Goal: Information Seeking & Learning: Compare options

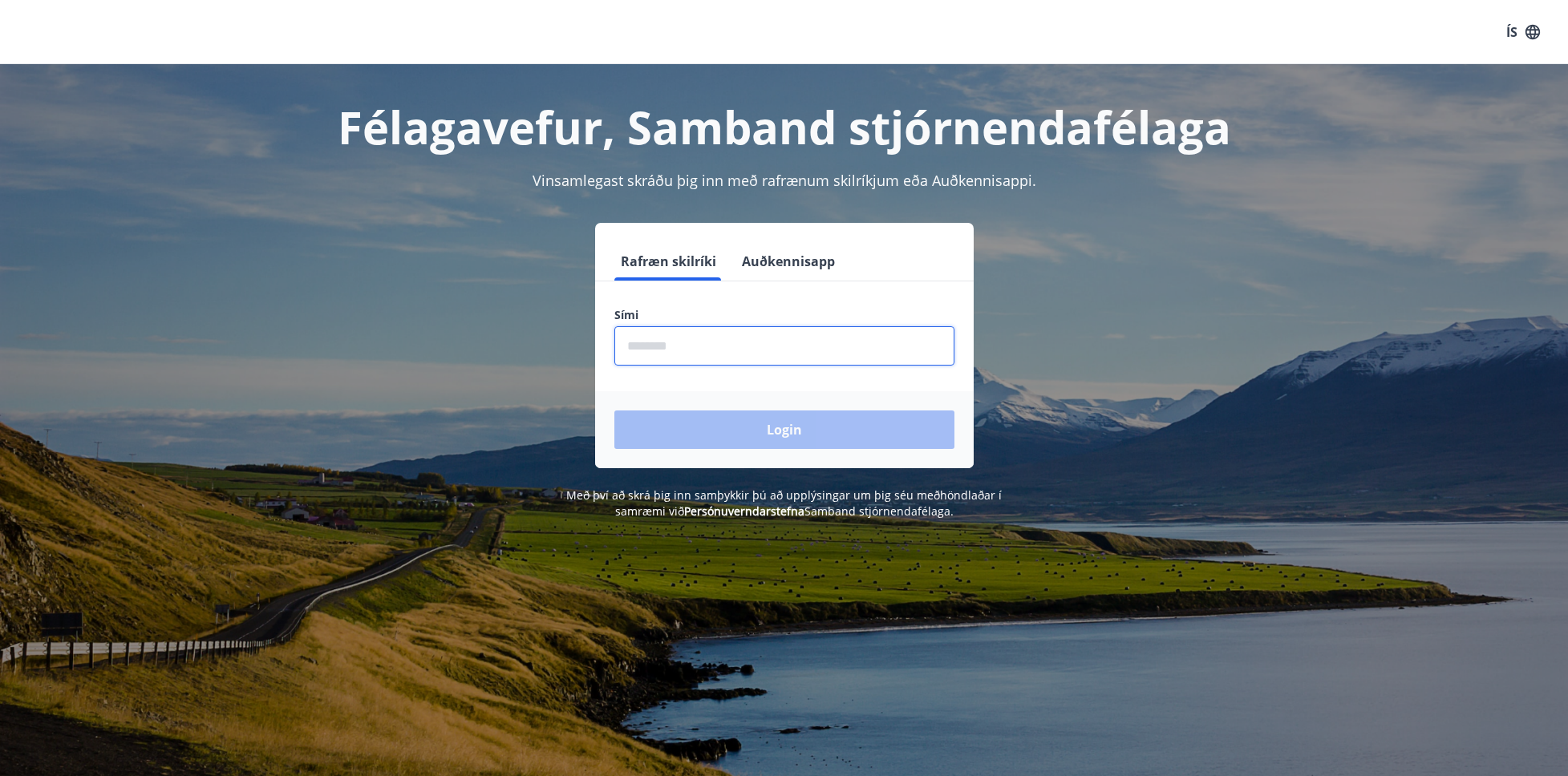
click at [679, 354] on input "phone" at bounding box center [784, 346] width 340 height 39
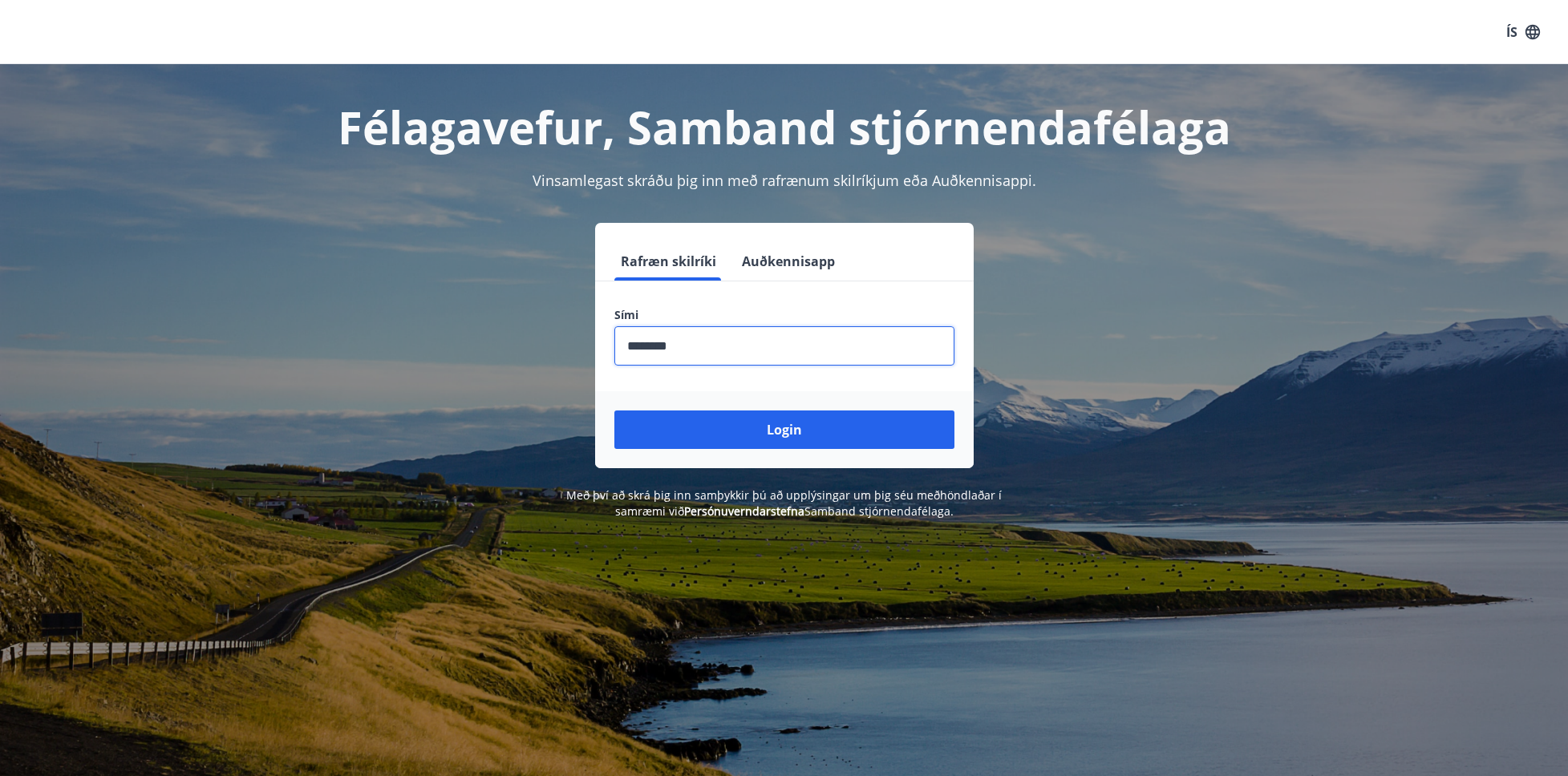
type input "********"
click at [783, 429] on button "Login" at bounding box center [784, 430] width 340 height 39
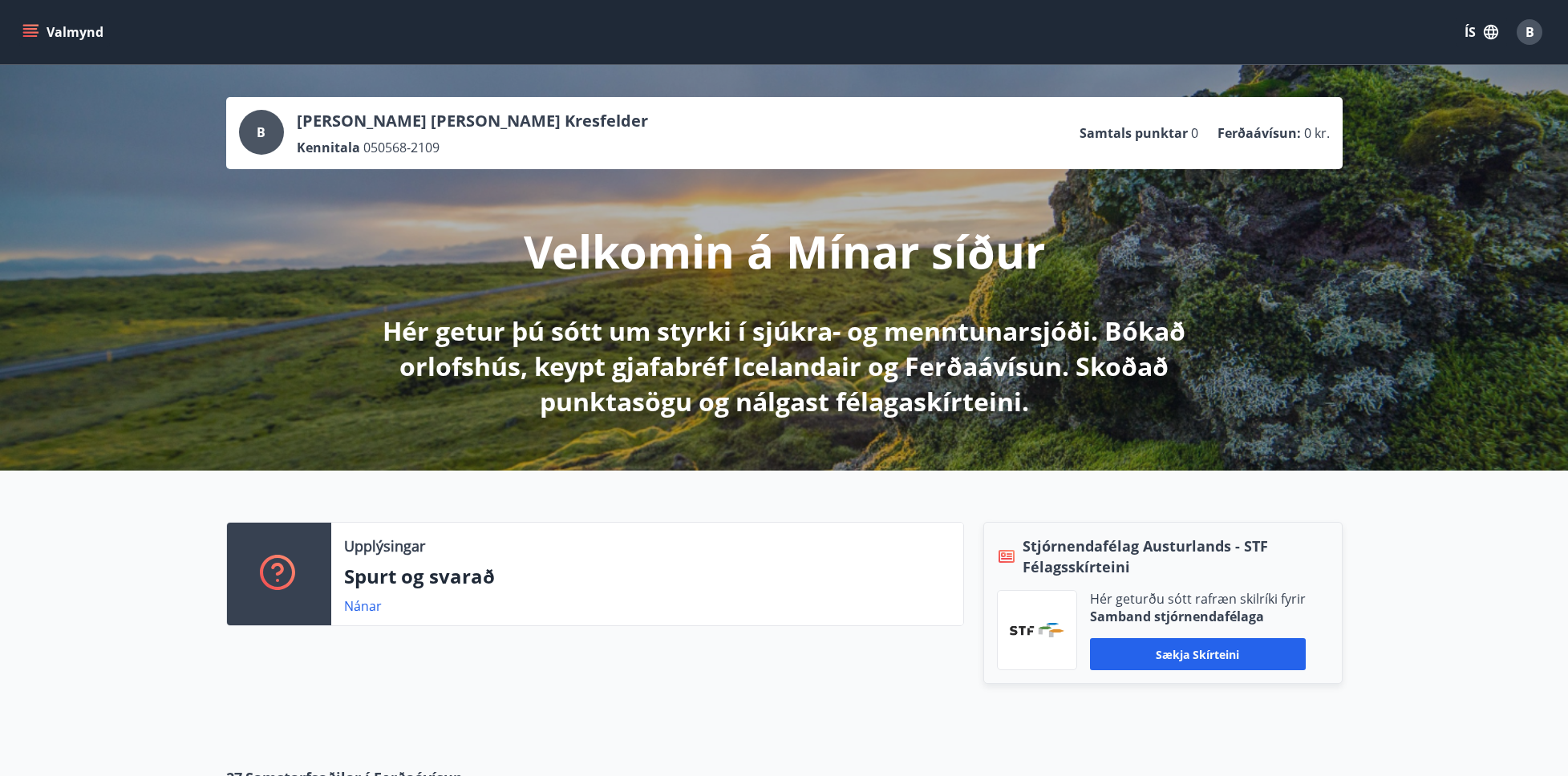
click at [1471, 39] on button "ÍS" at bounding box center [1481, 32] width 52 height 29
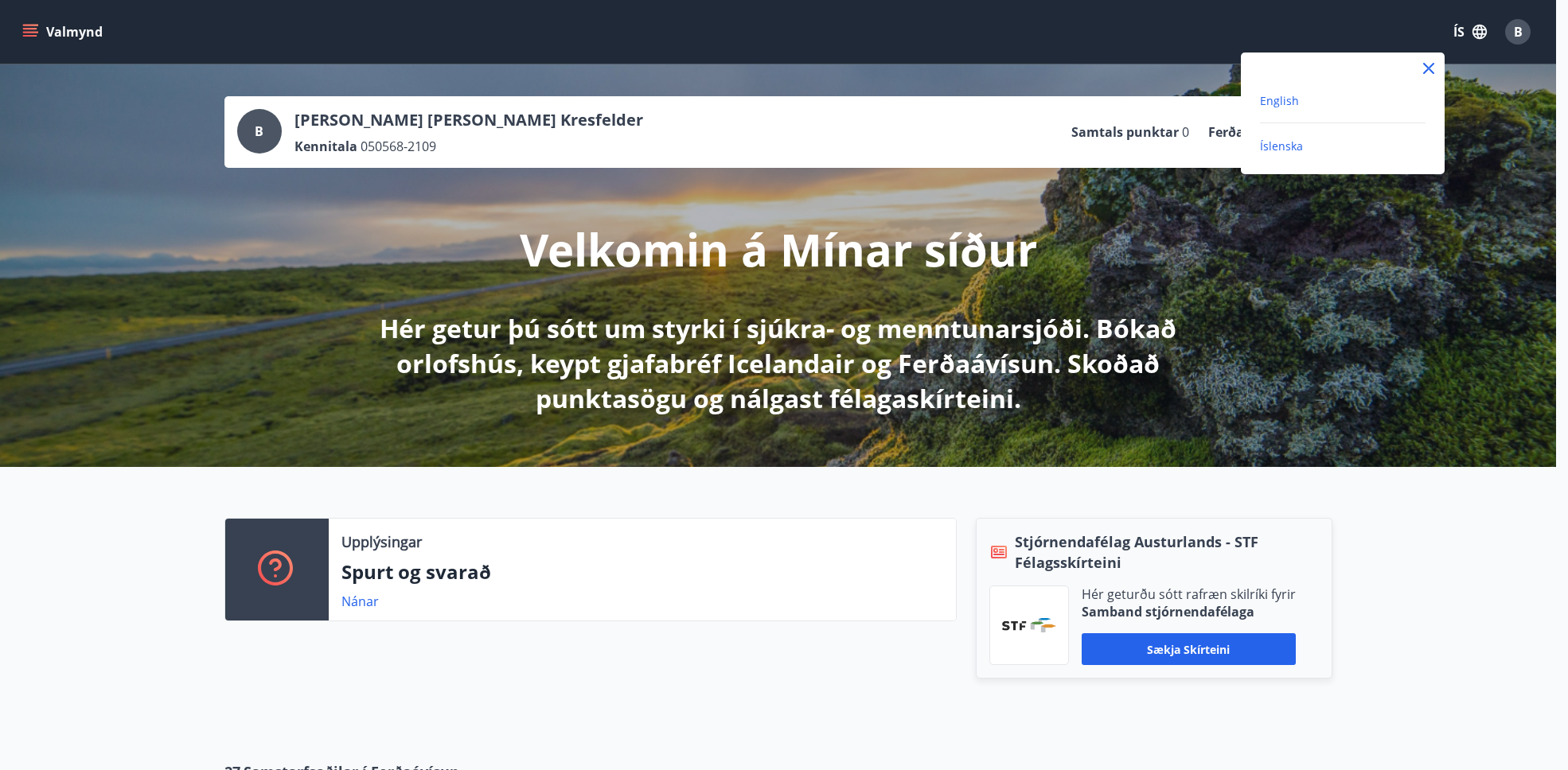
click at [1287, 97] on span "English" at bounding box center [1279, 100] width 39 height 15
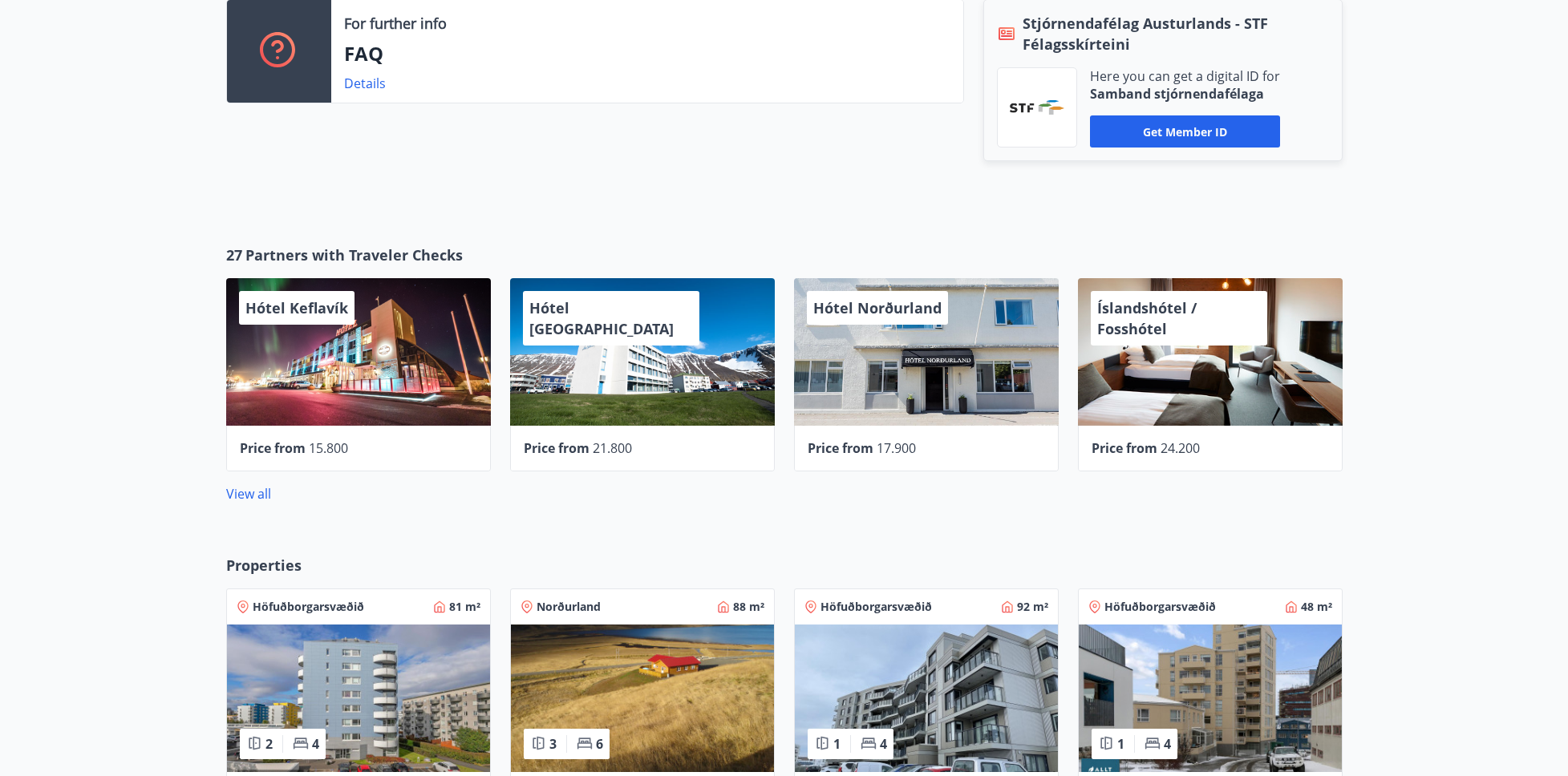
scroll to position [576, 0]
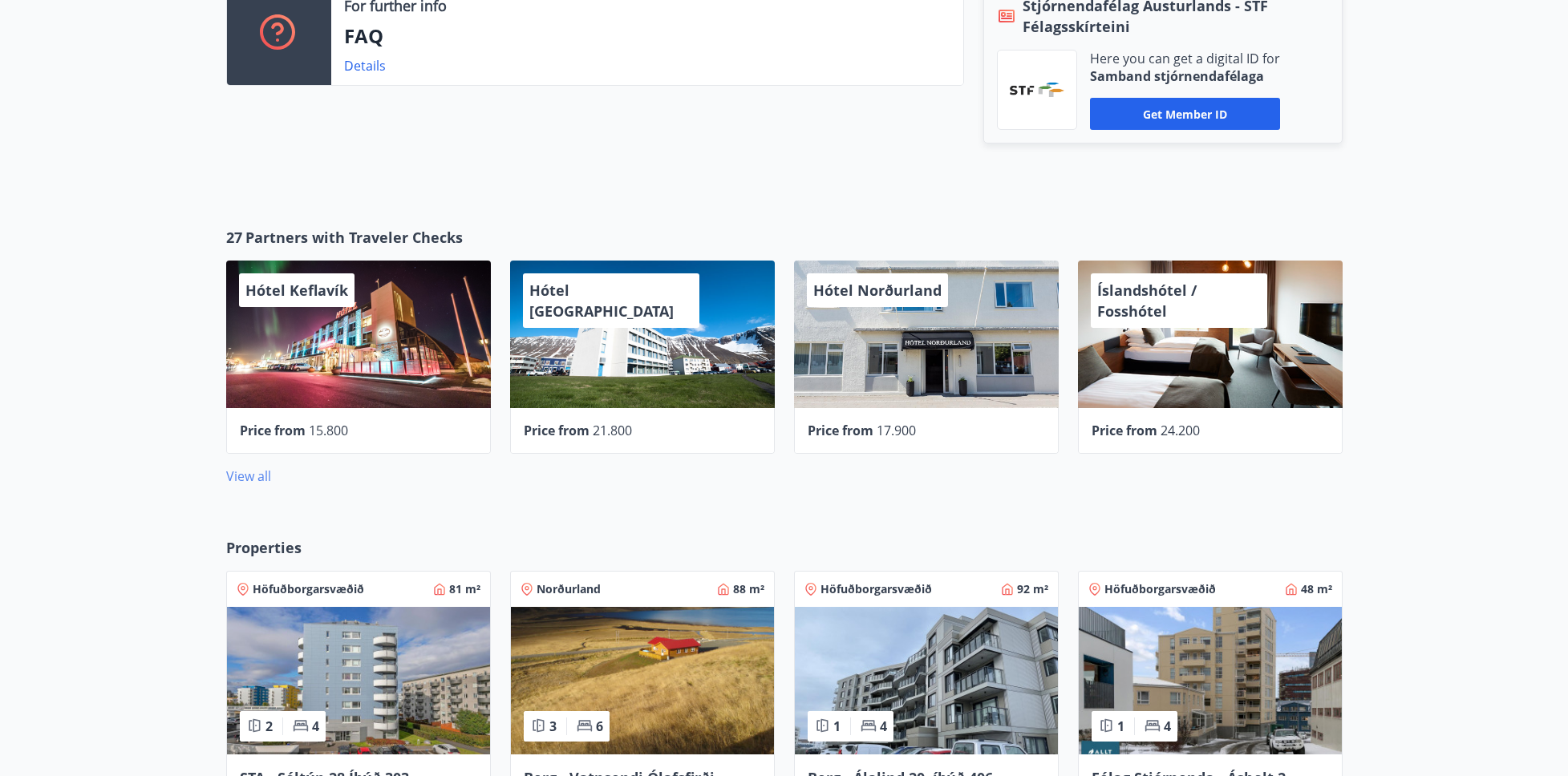
click at [244, 472] on link "View all" at bounding box center [249, 476] width 45 height 18
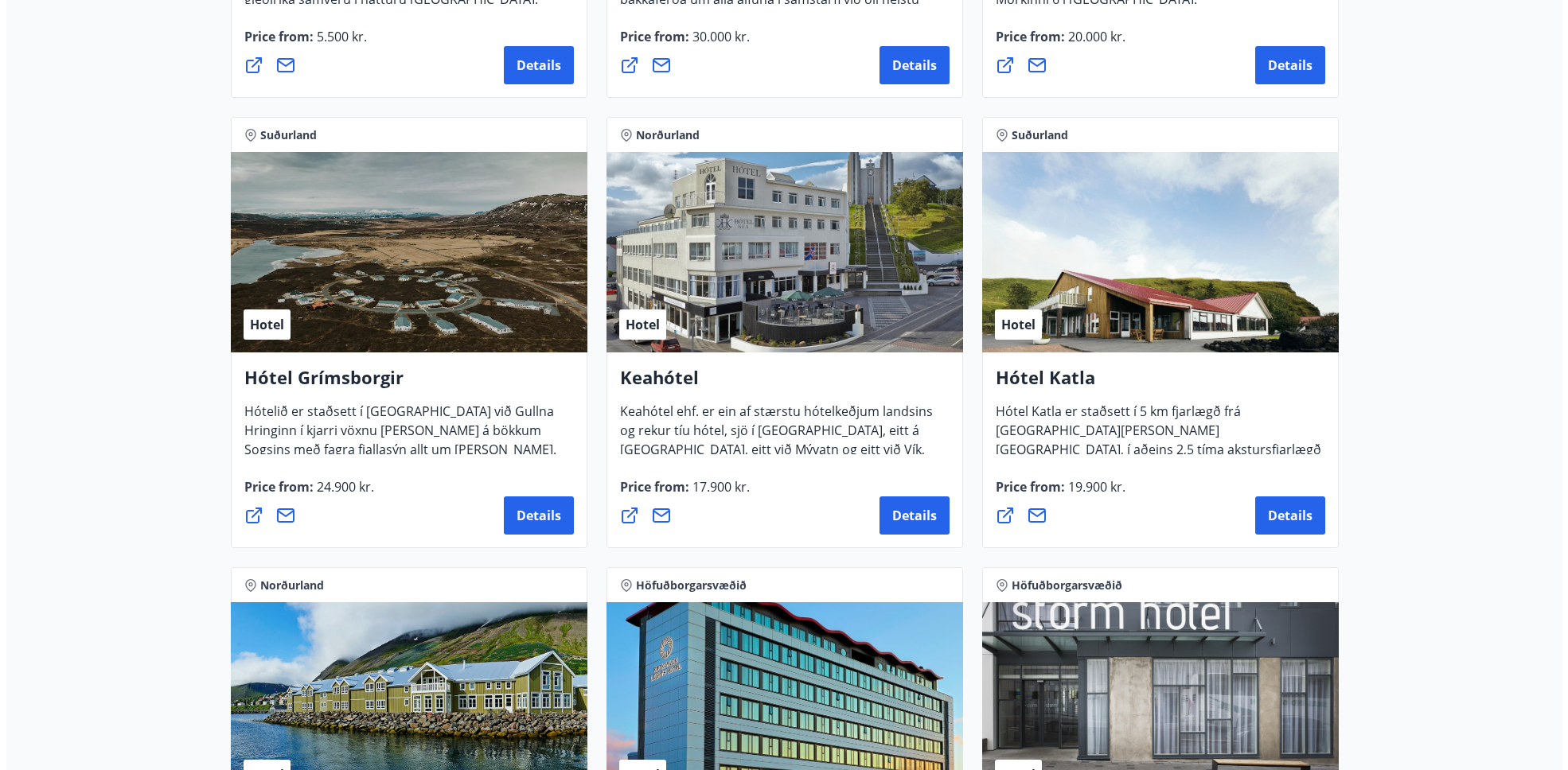
scroll to position [701, 0]
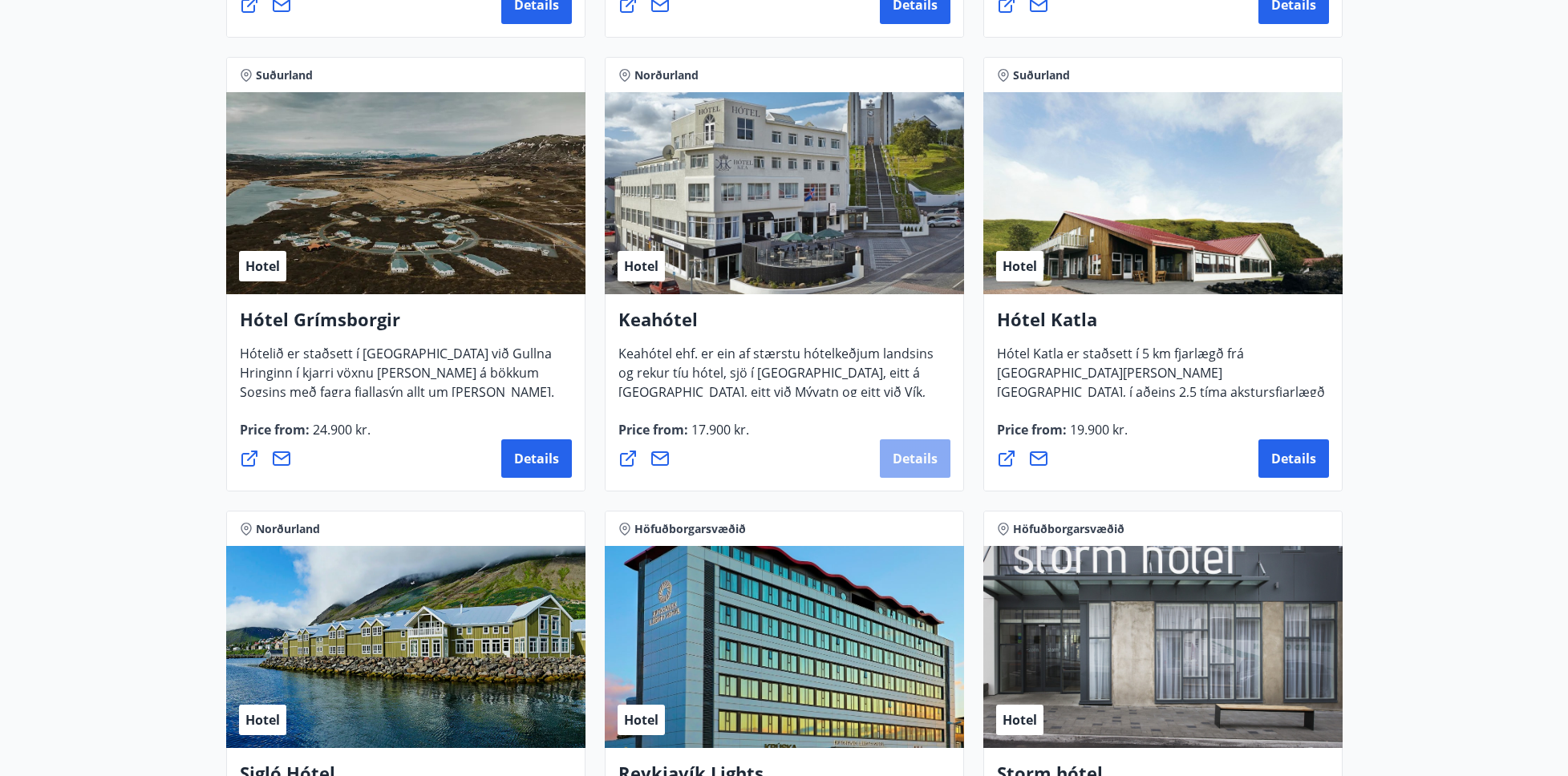
click at [914, 450] on span "Details" at bounding box center [915, 459] width 45 height 18
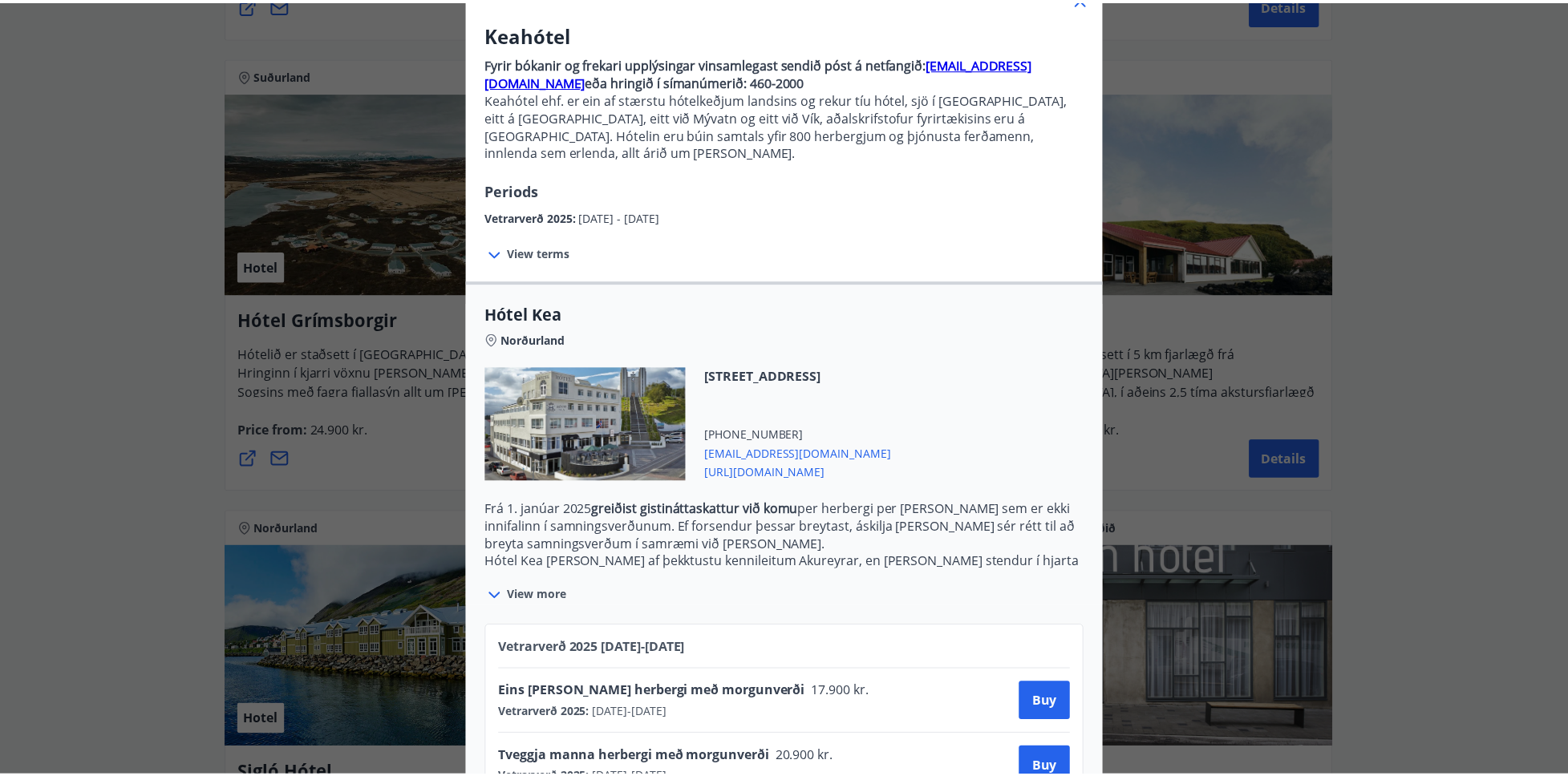
scroll to position [158, 0]
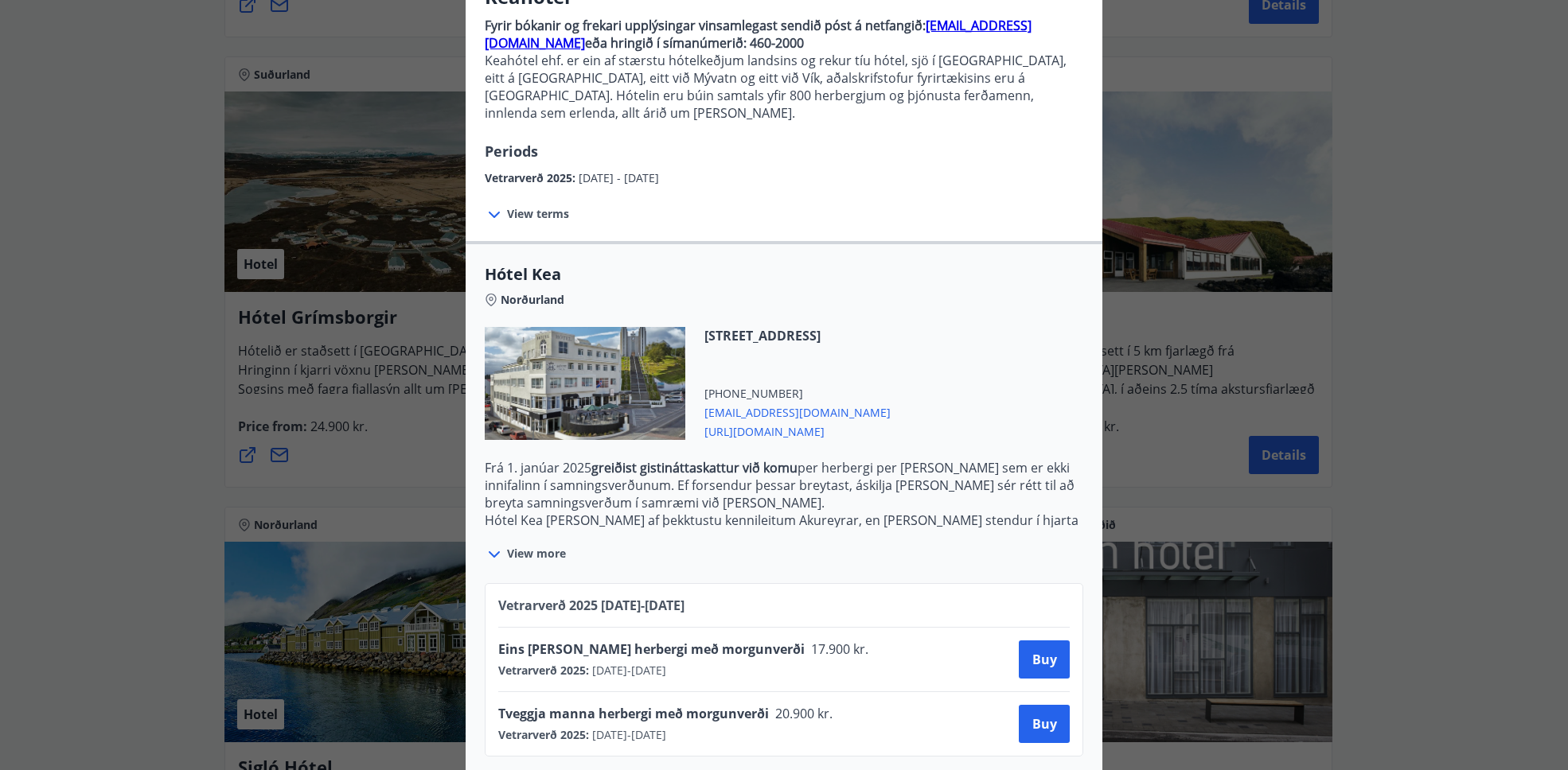
click at [1495, 337] on div "Keahótel Fyrir bókanir og frekari upplýsingar vinsamlegast sendið póst á netfan…" at bounding box center [784, 228] width 1568 height 770
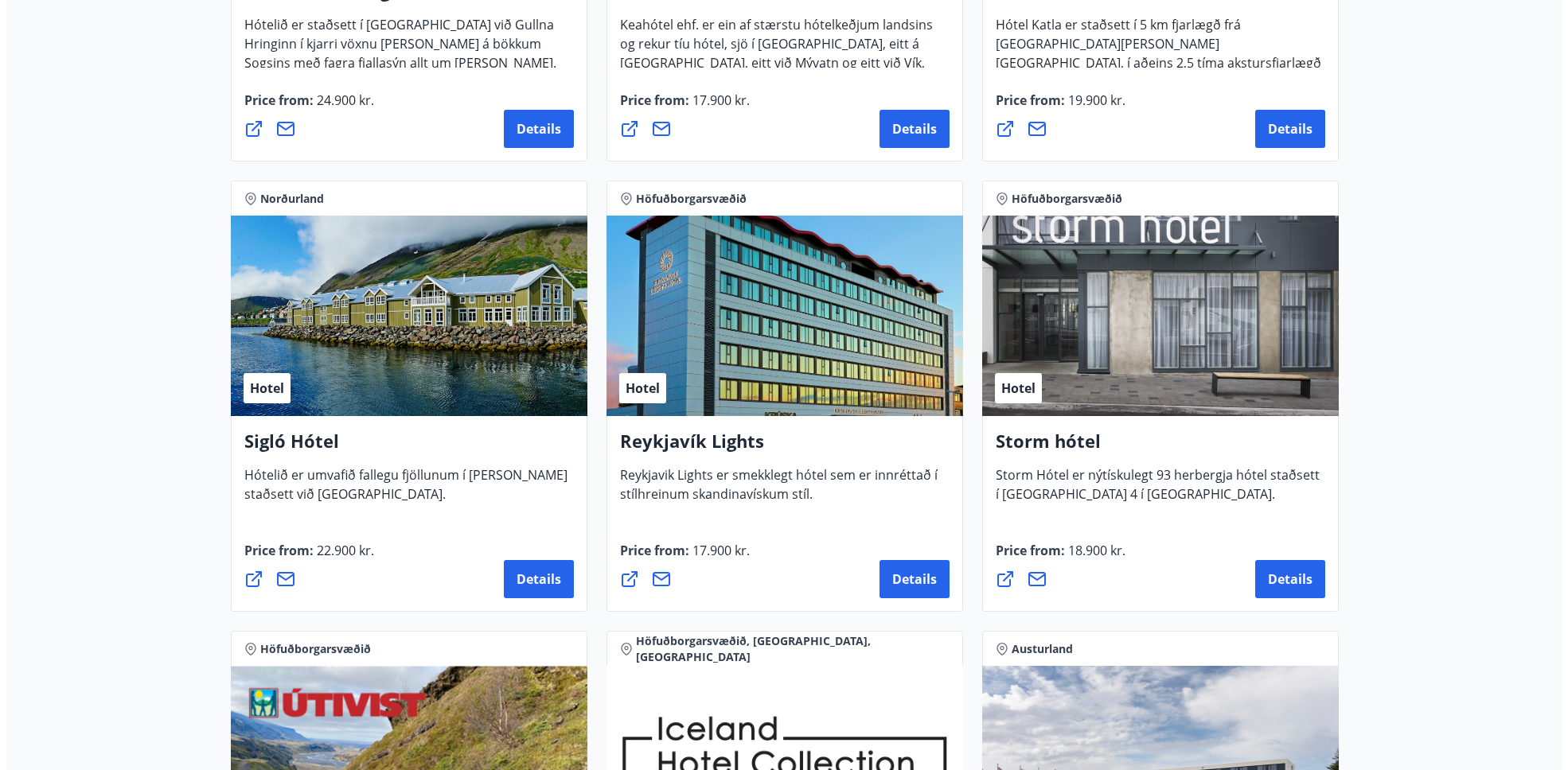
scroll to position [1049, 0]
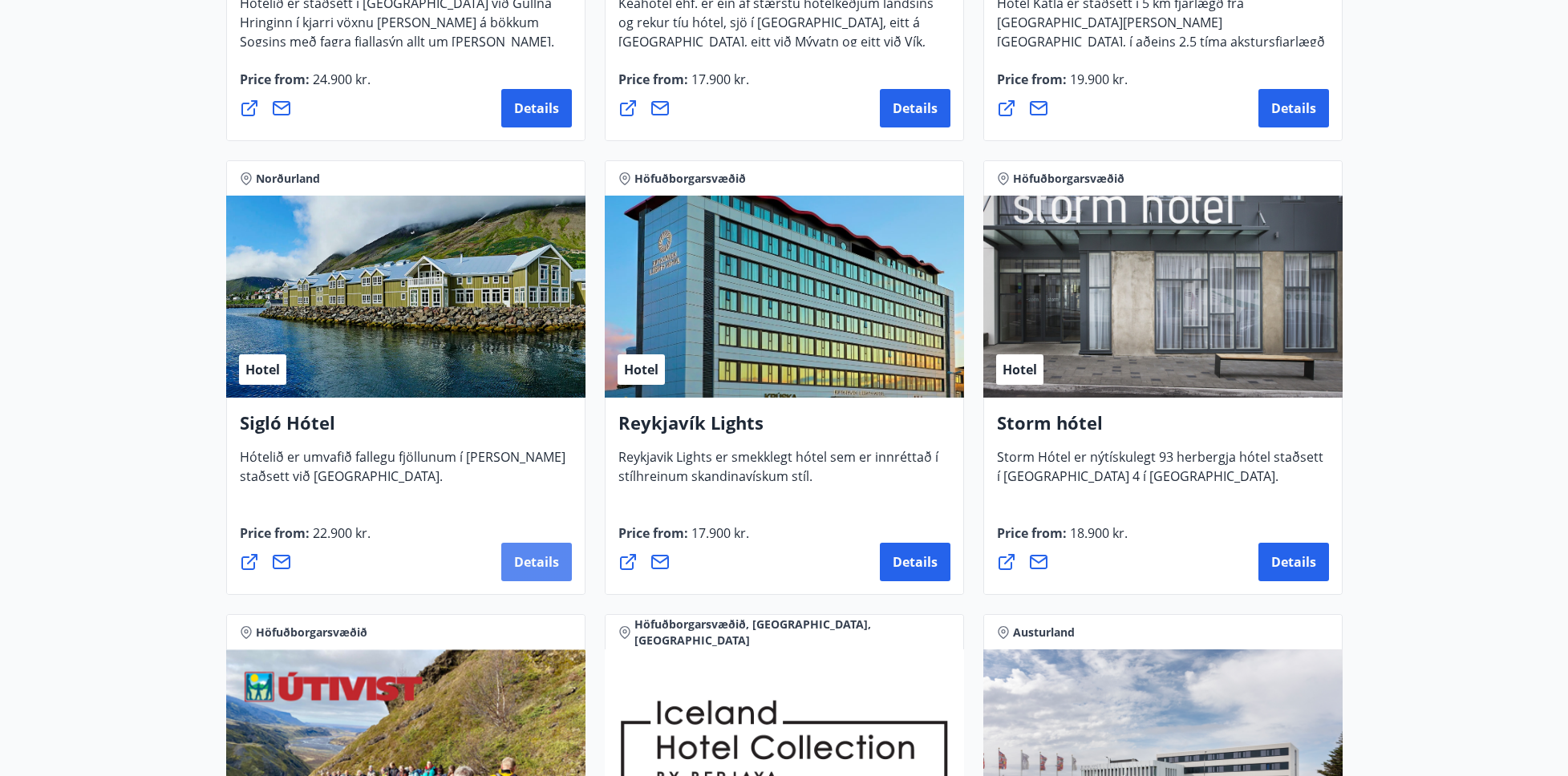
click at [537, 558] on span "Details" at bounding box center [537, 562] width 45 height 18
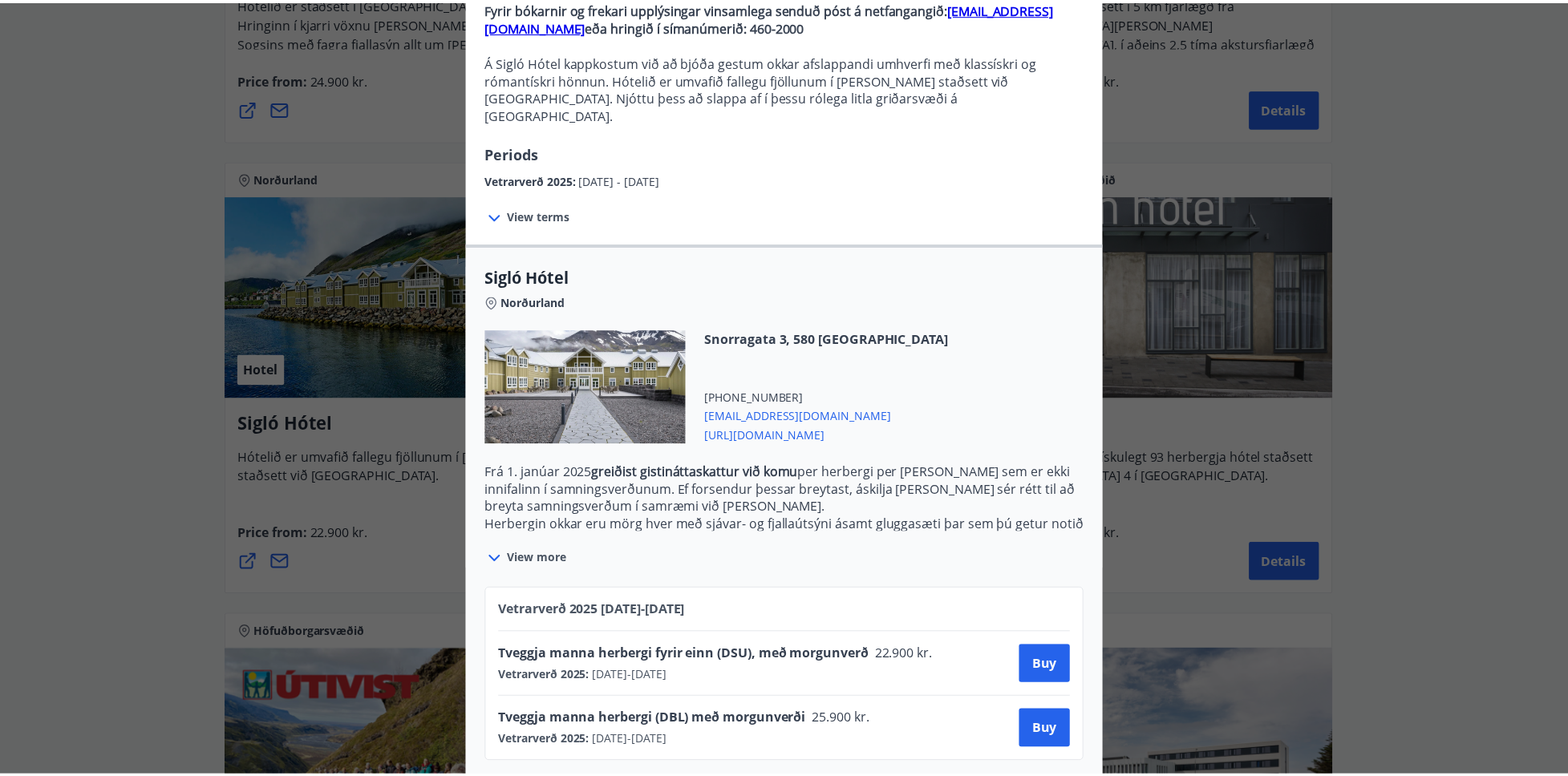
scroll to position [0, 0]
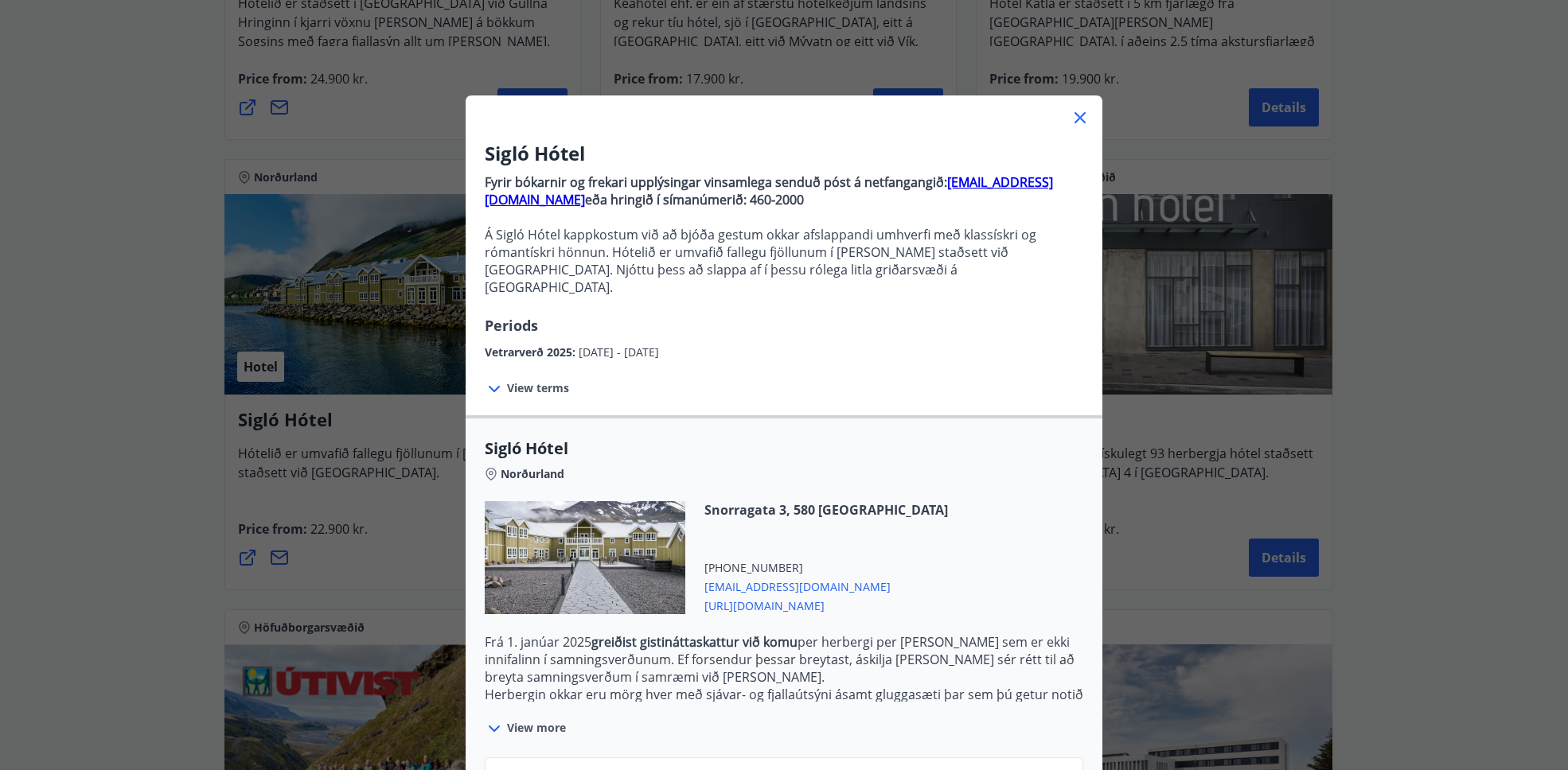
click at [1076, 116] on icon at bounding box center [1080, 118] width 11 height 11
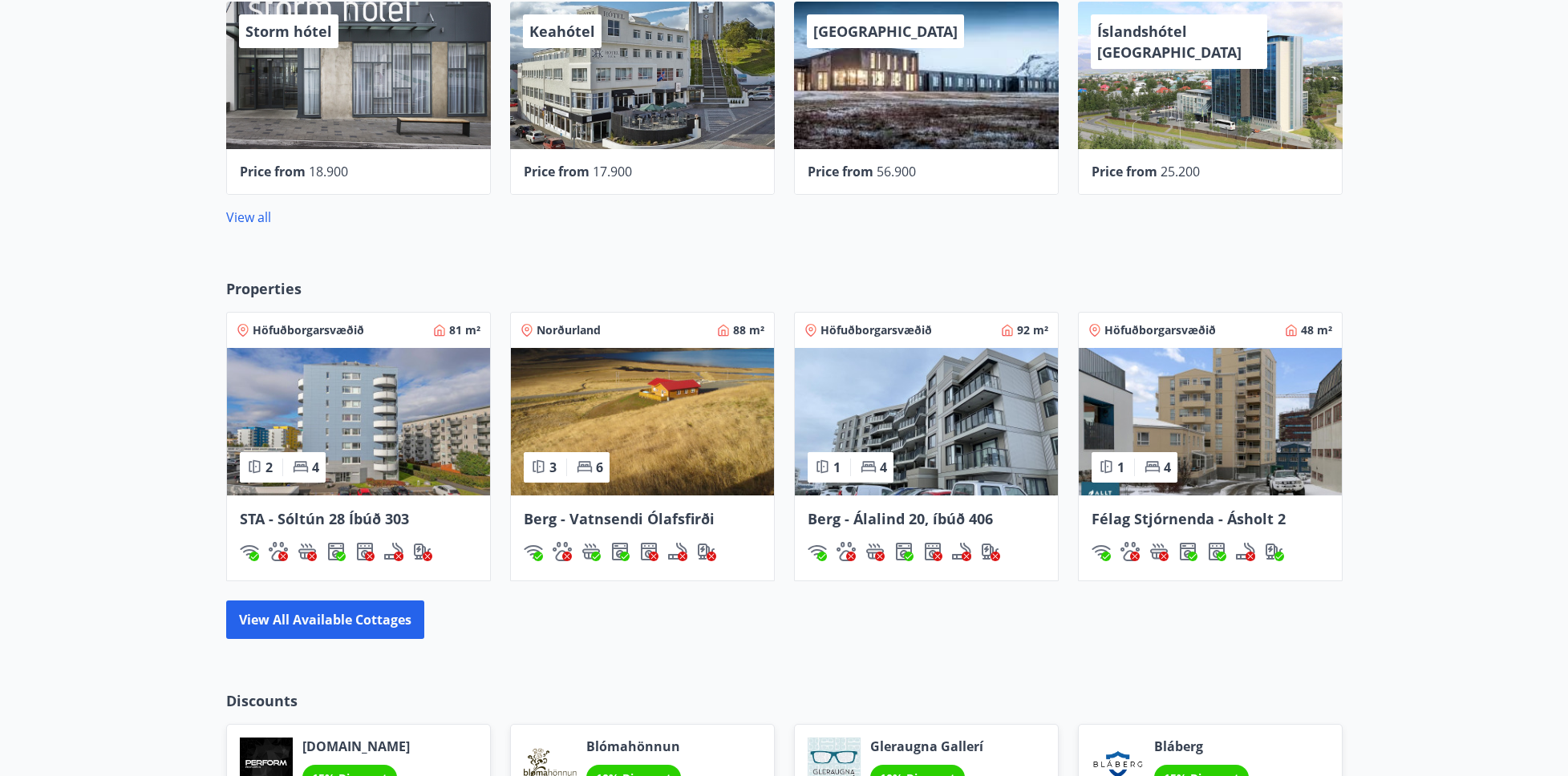
scroll to position [896, 0]
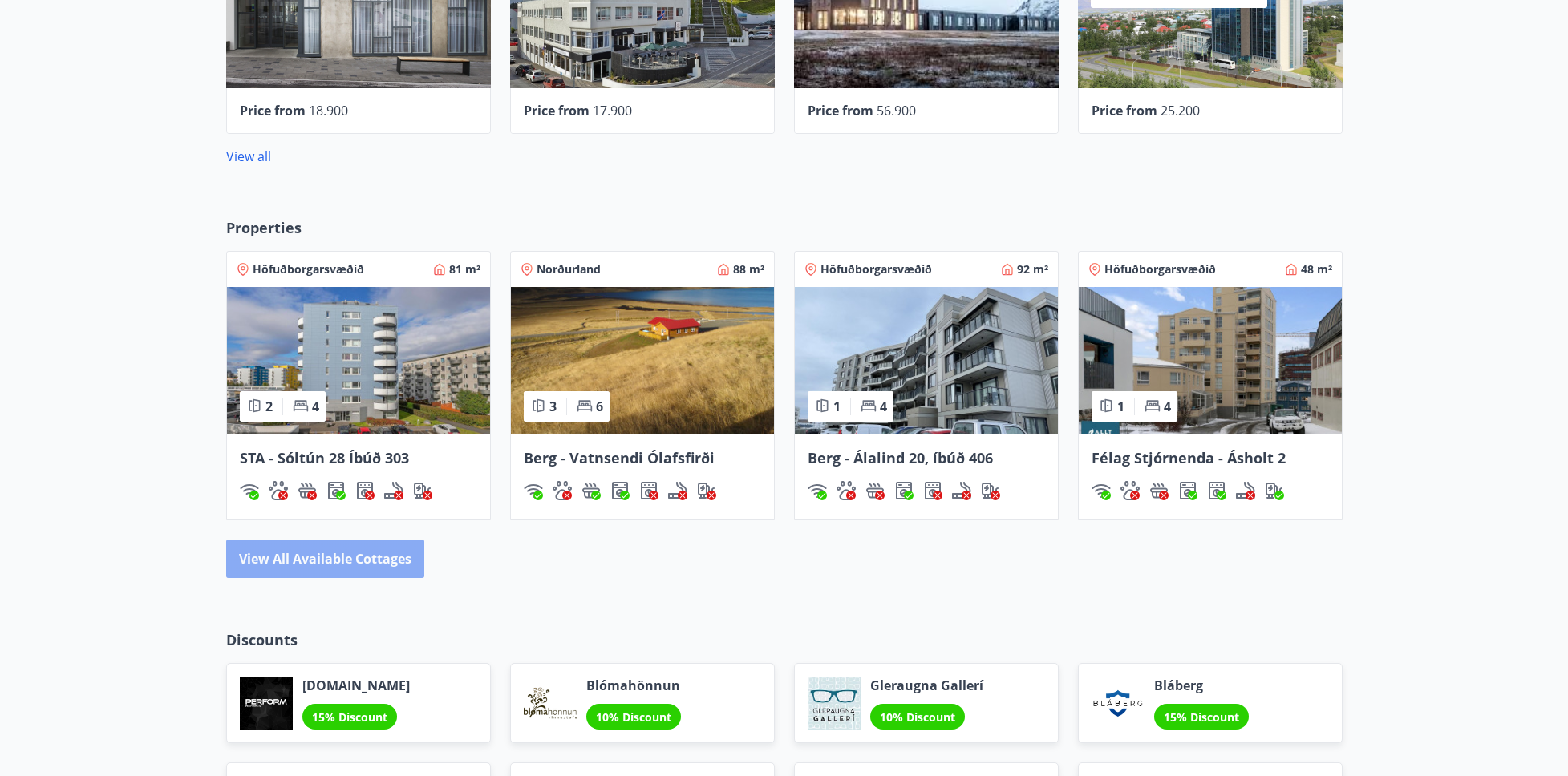
click at [373, 552] on button "View all available cottages" at bounding box center [326, 559] width 198 height 39
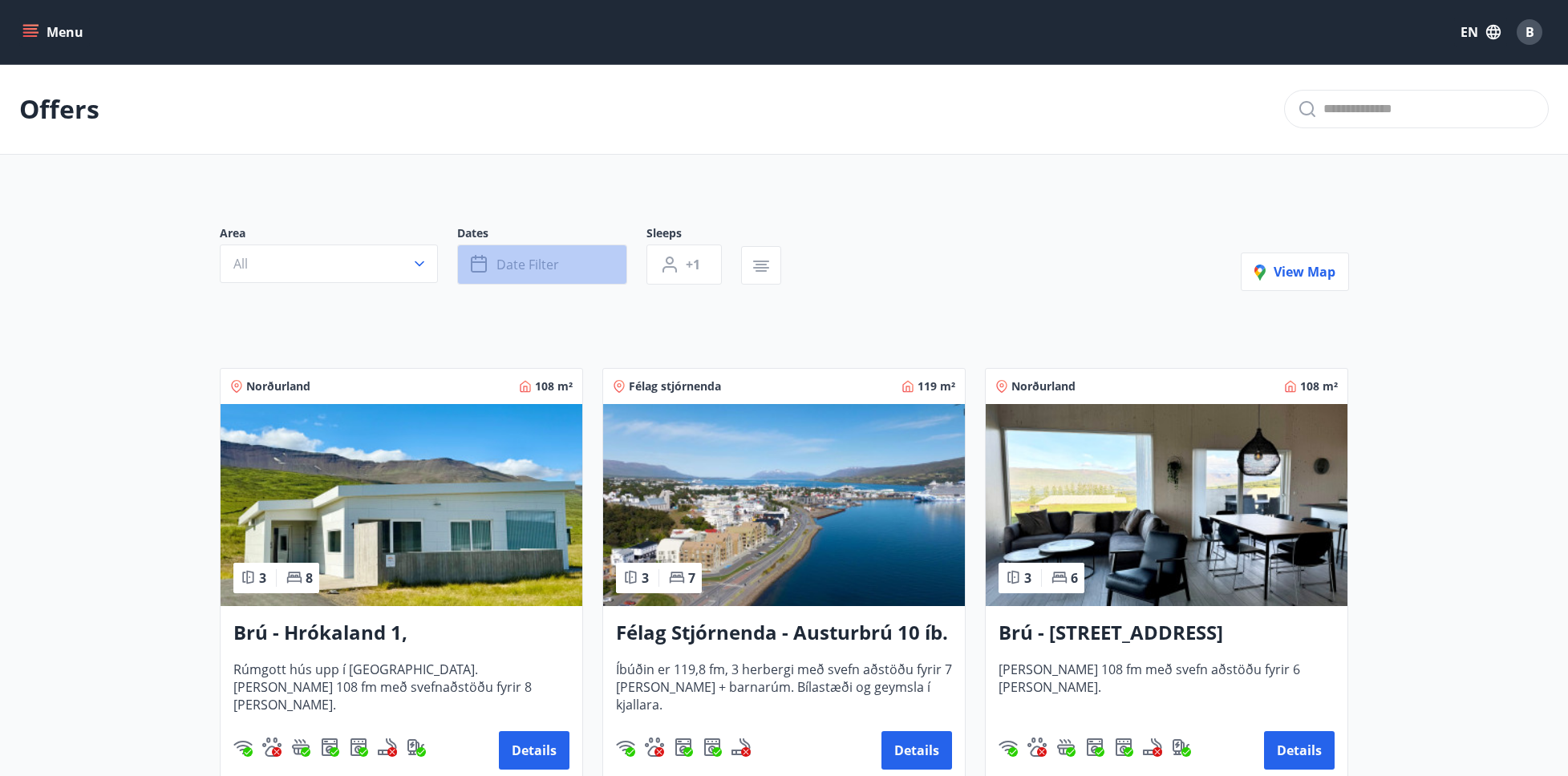
click at [527, 272] on span "Date filter" at bounding box center [528, 264] width 63 height 18
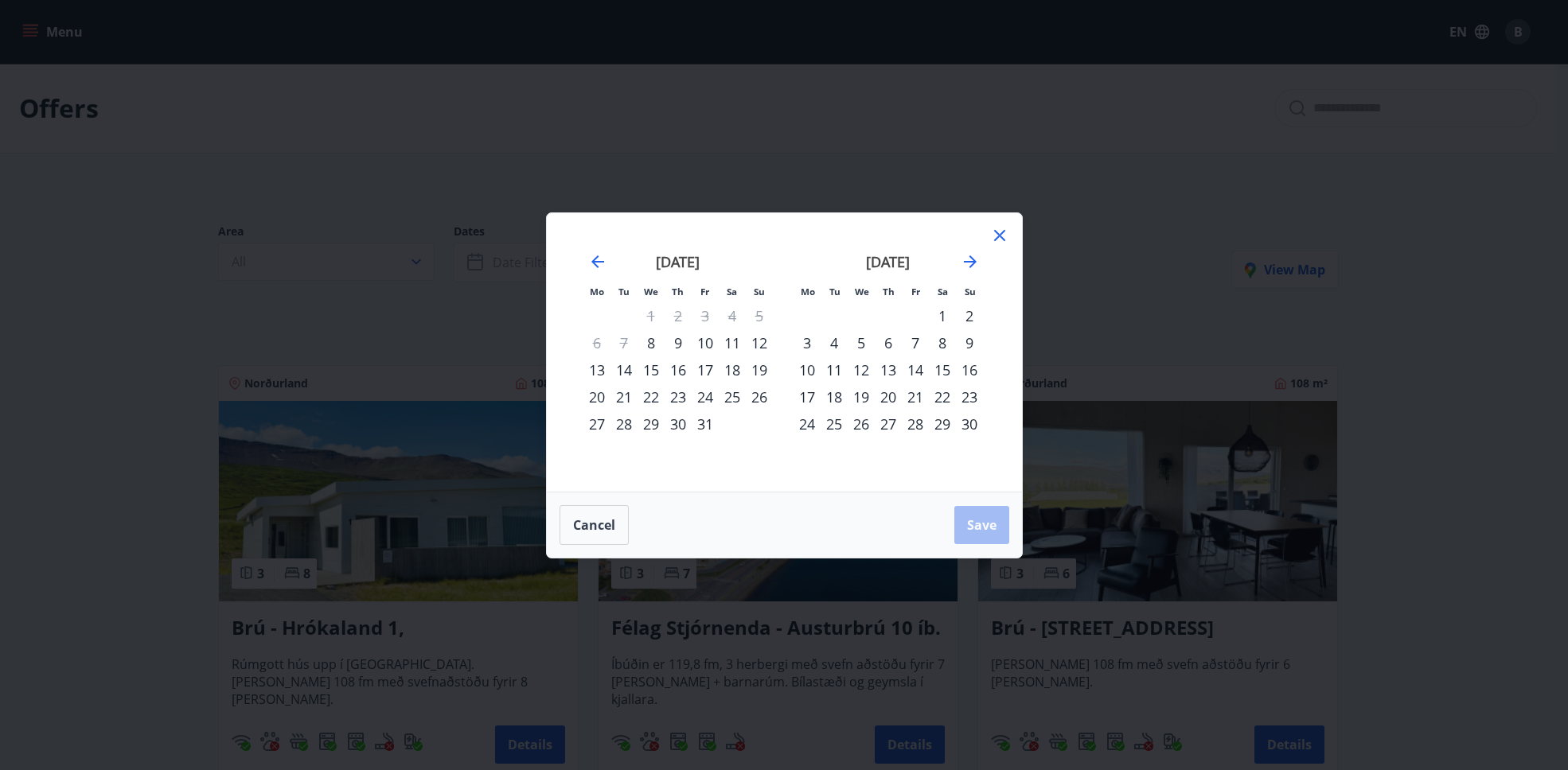
click at [624, 369] on div "14" at bounding box center [624, 370] width 27 height 27
click at [736, 369] on div "18" at bounding box center [732, 370] width 27 height 27
click at [968, 527] on span "Save" at bounding box center [981, 525] width 30 height 18
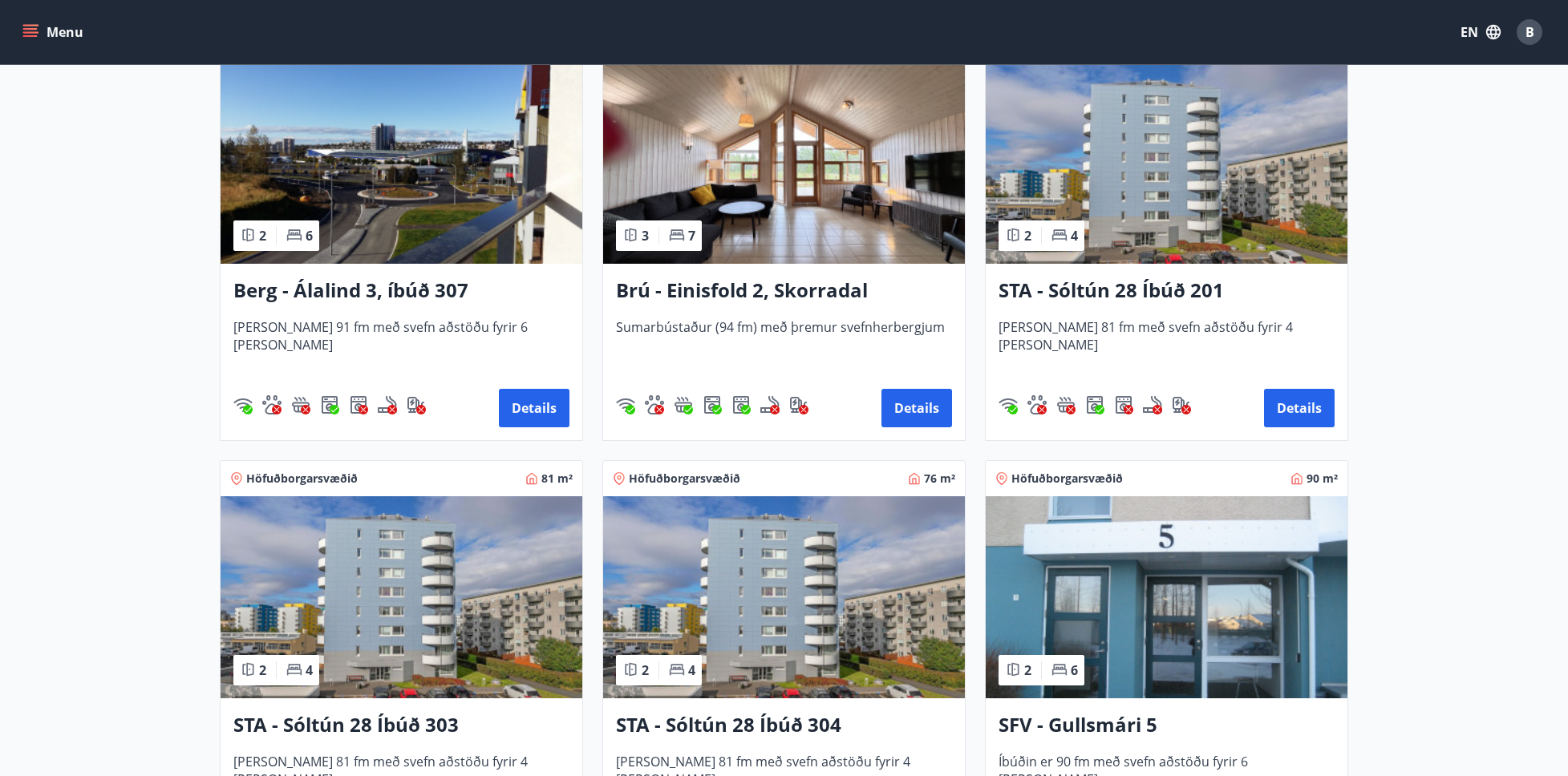
scroll to position [259, 0]
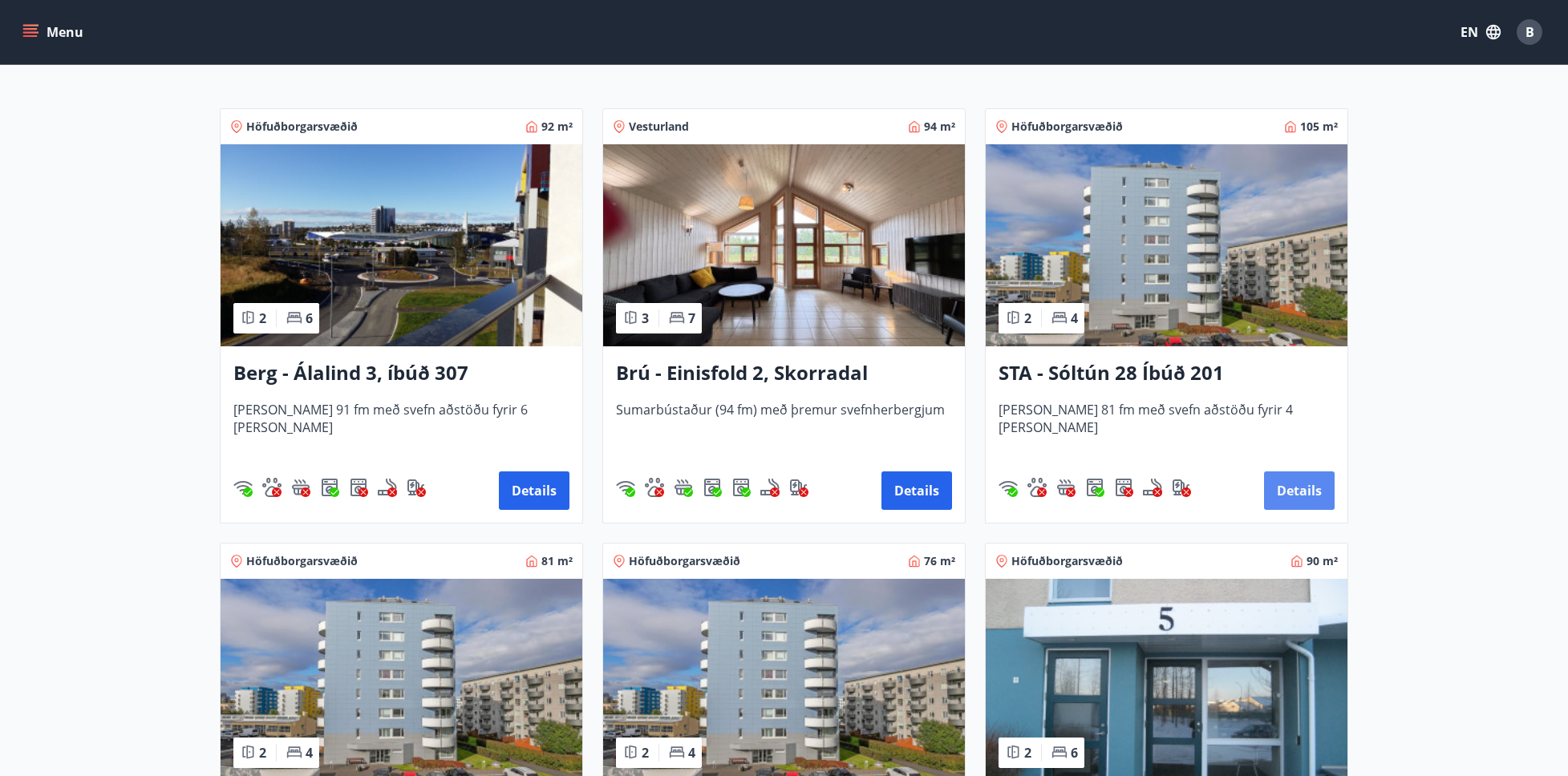
click at [1313, 483] on button "Details" at bounding box center [1299, 491] width 71 height 39
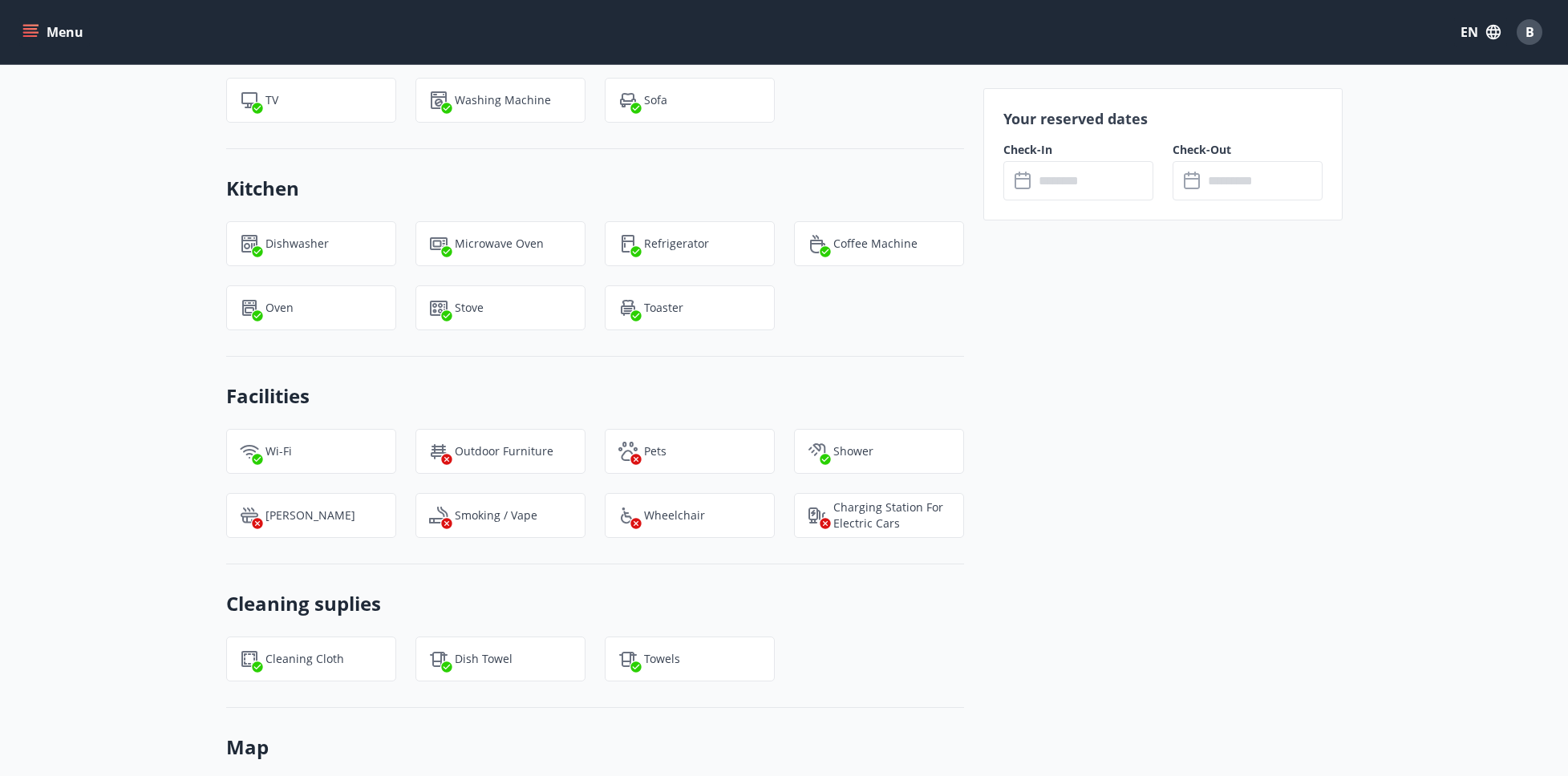
scroll to position [1085, 0]
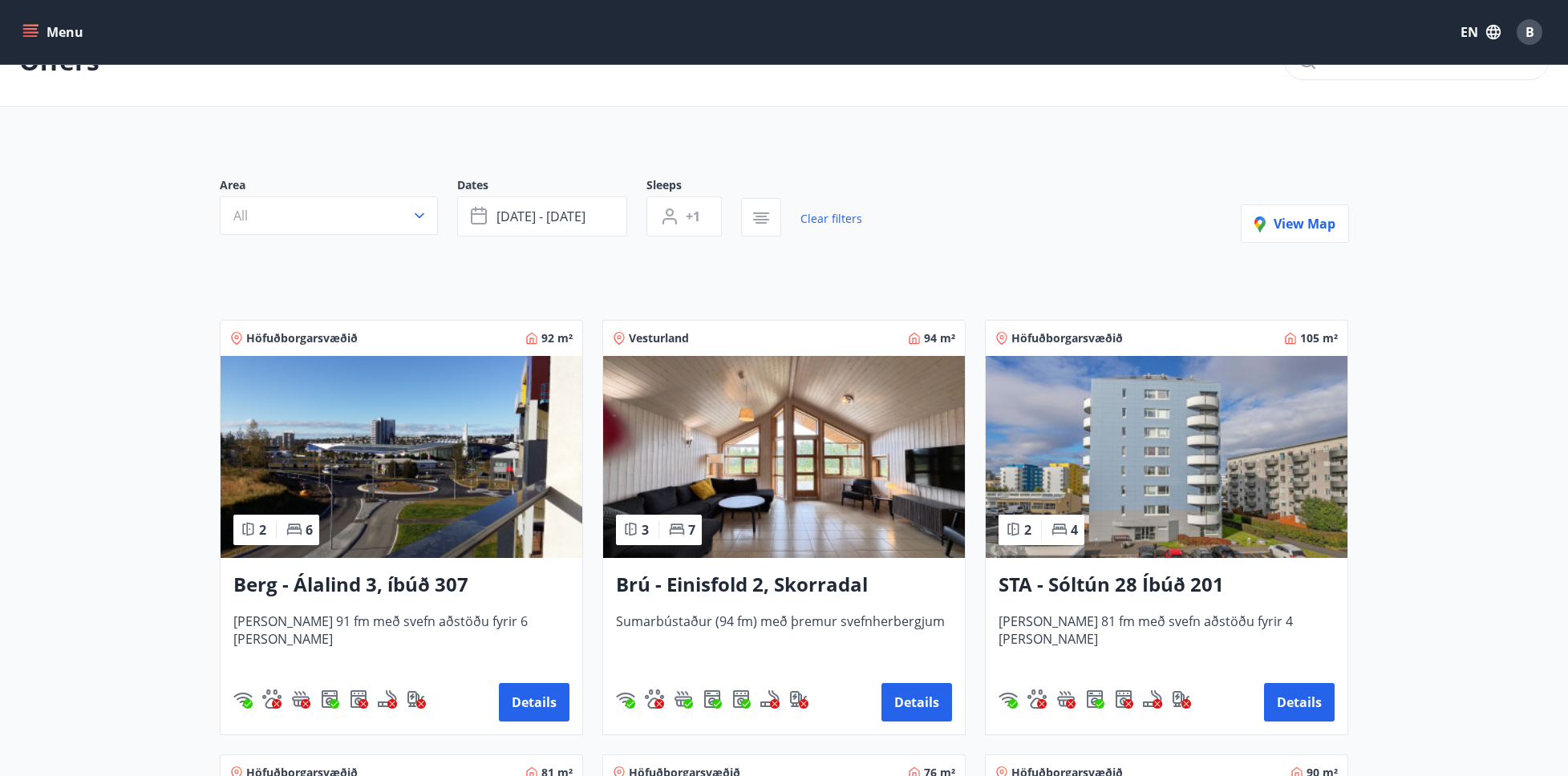
scroll to position [131, 0]
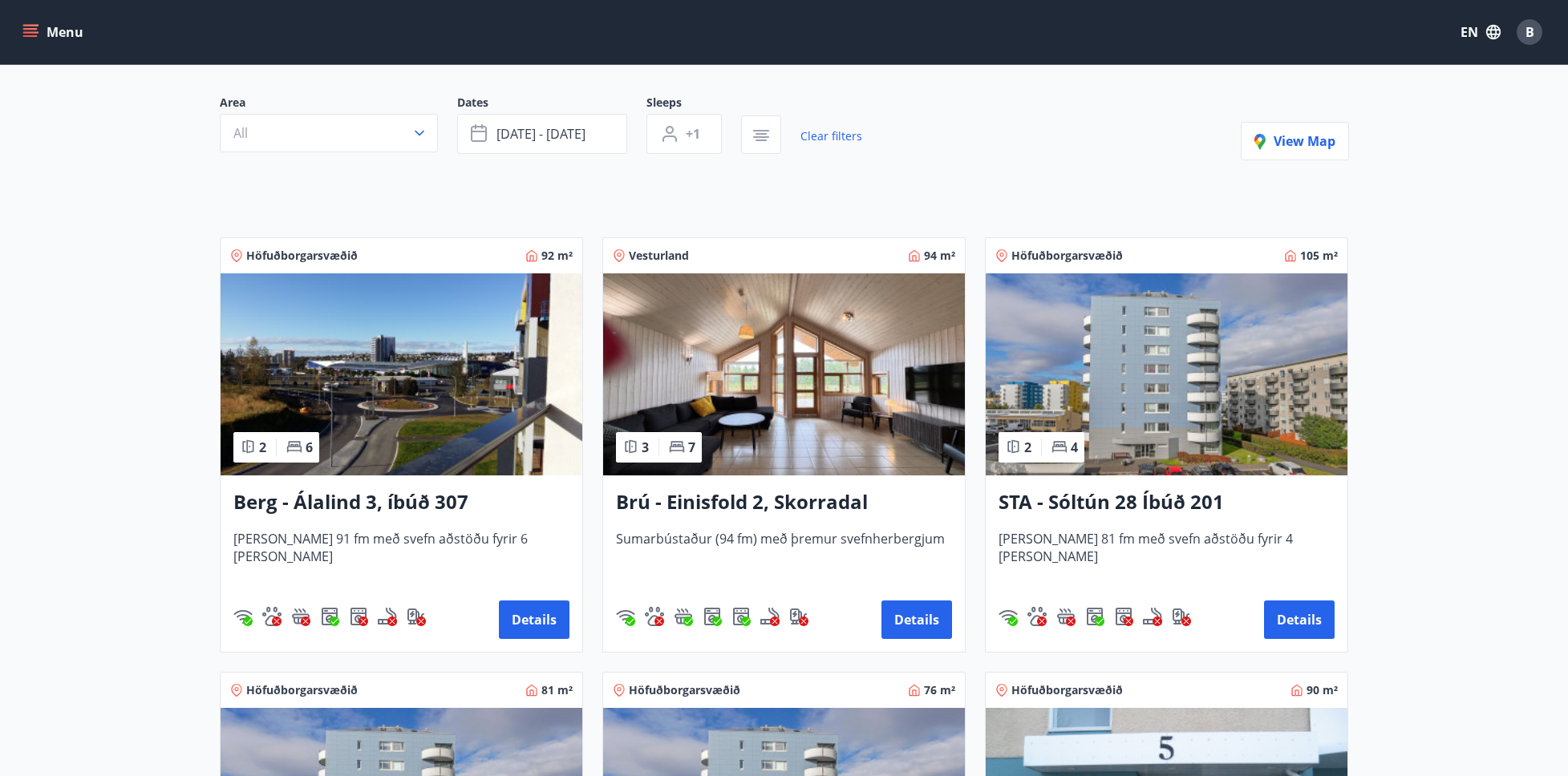
click at [1187, 381] on img at bounding box center [1166, 374] width 362 height 202
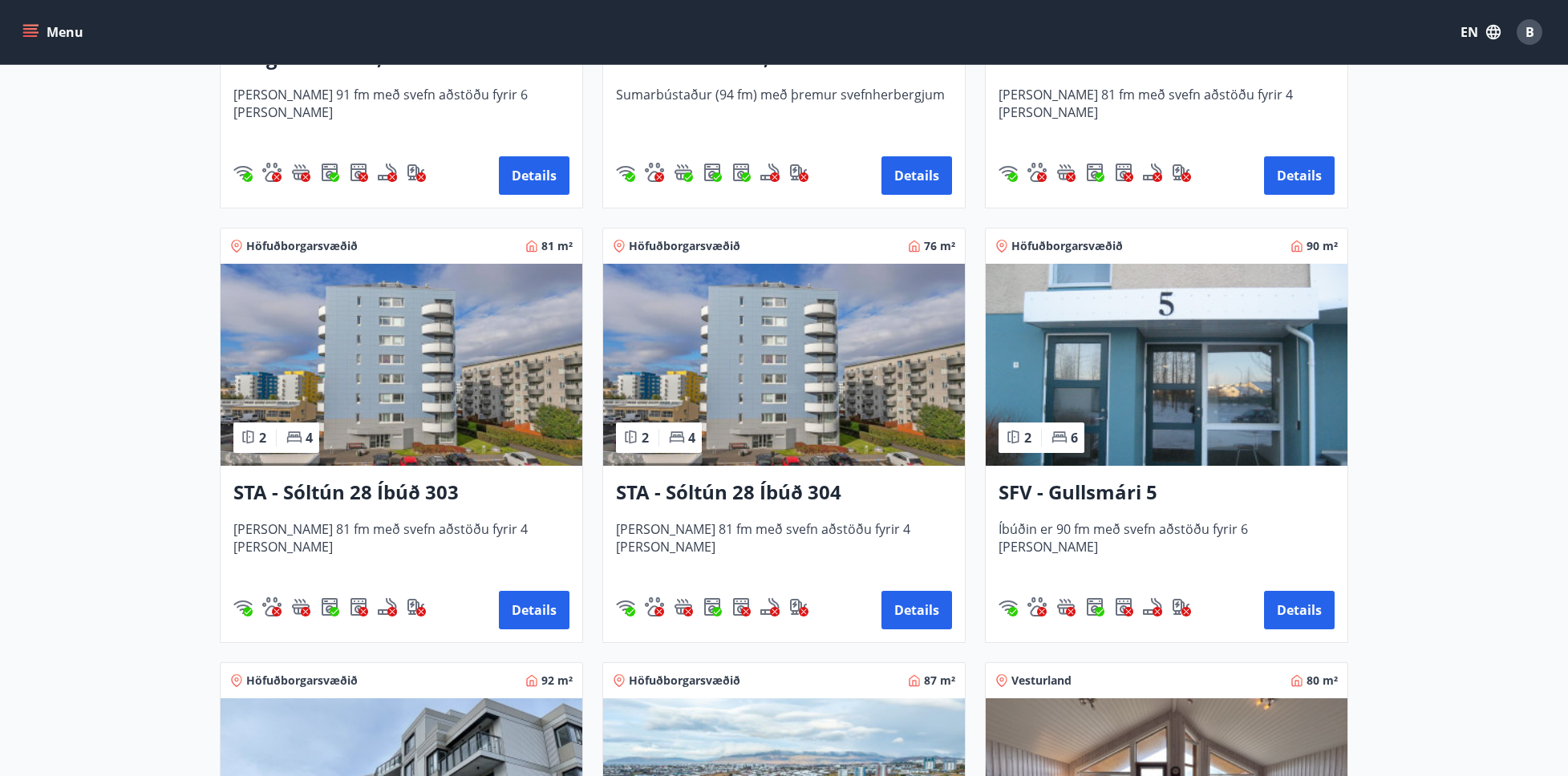
scroll to position [601, 0]
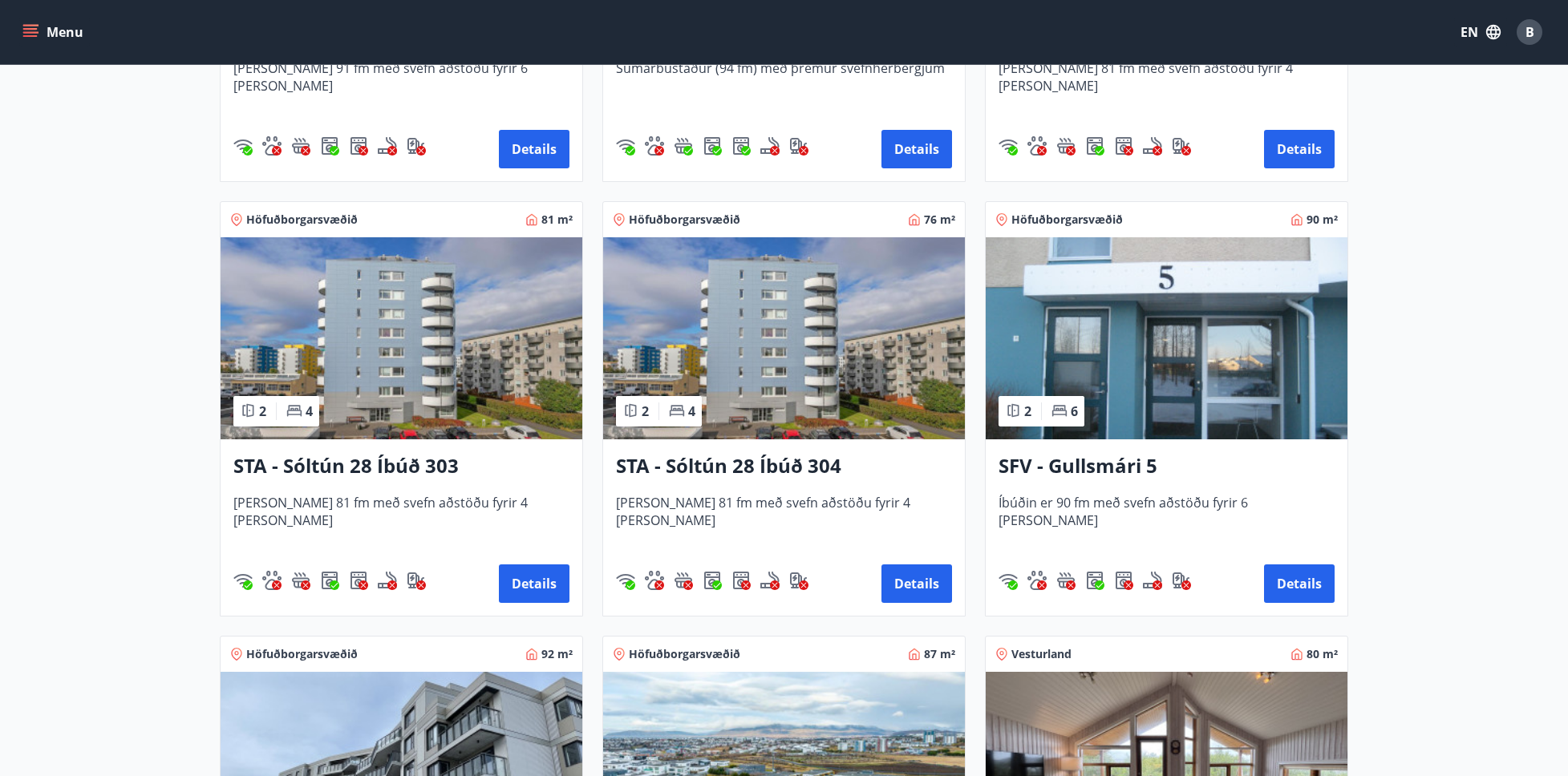
click at [1161, 379] on img at bounding box center [1166, 338] width 362 height 202
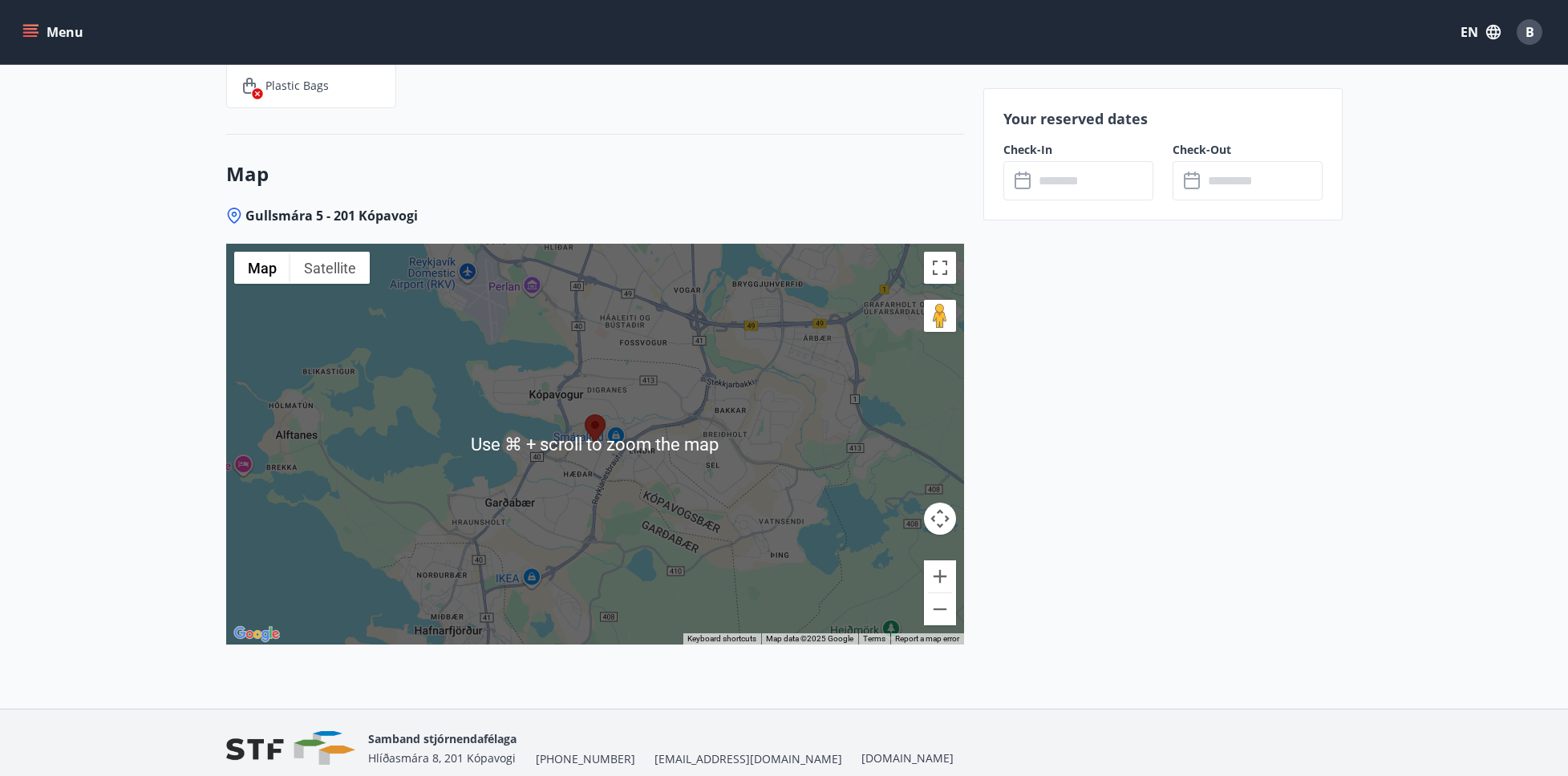
scroll to position [2100, 0]
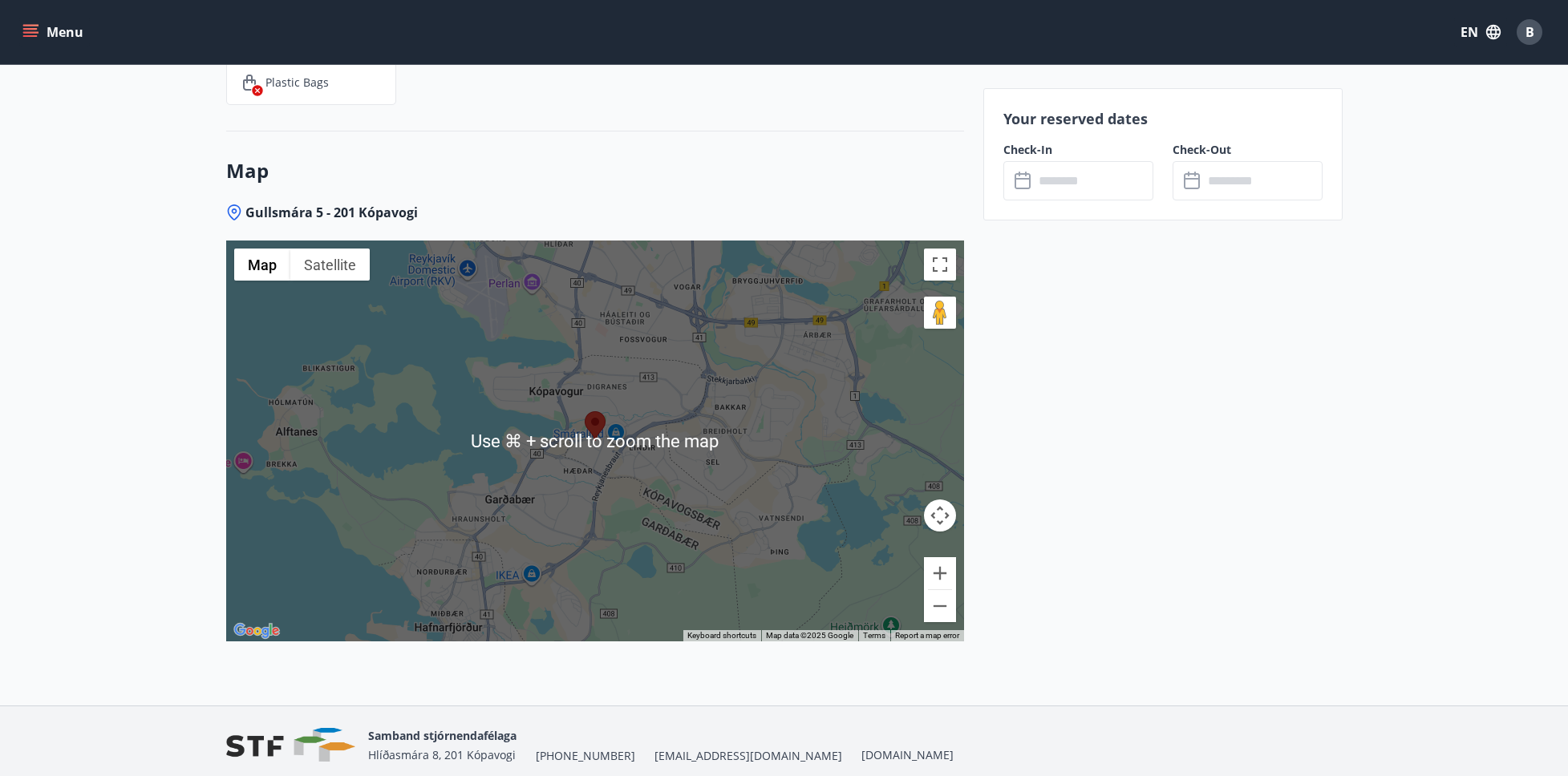
click at [587, 408] on div at bounding box center [595, 442] width 738 height 401
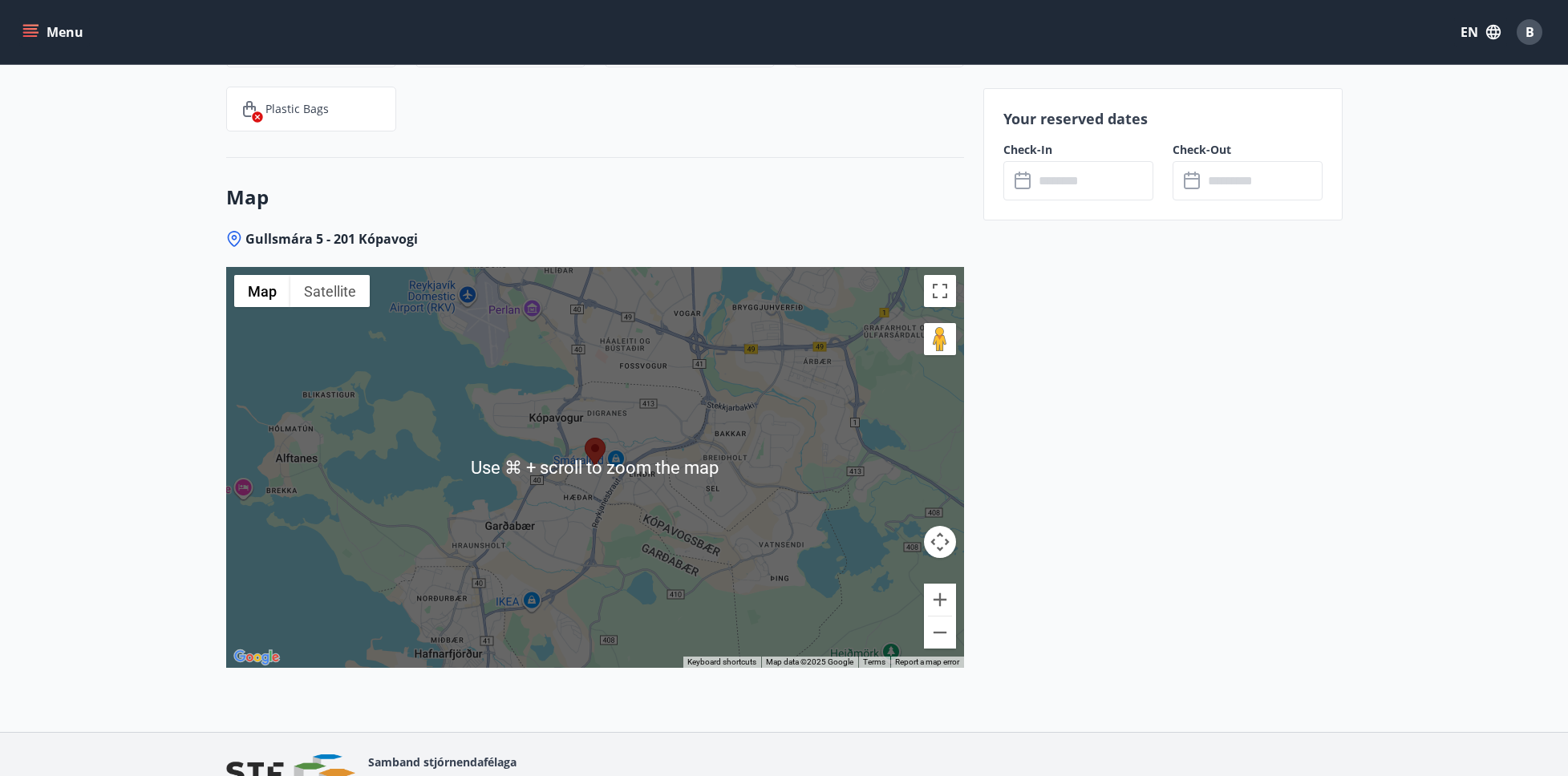
scroll to position [2096, 0]
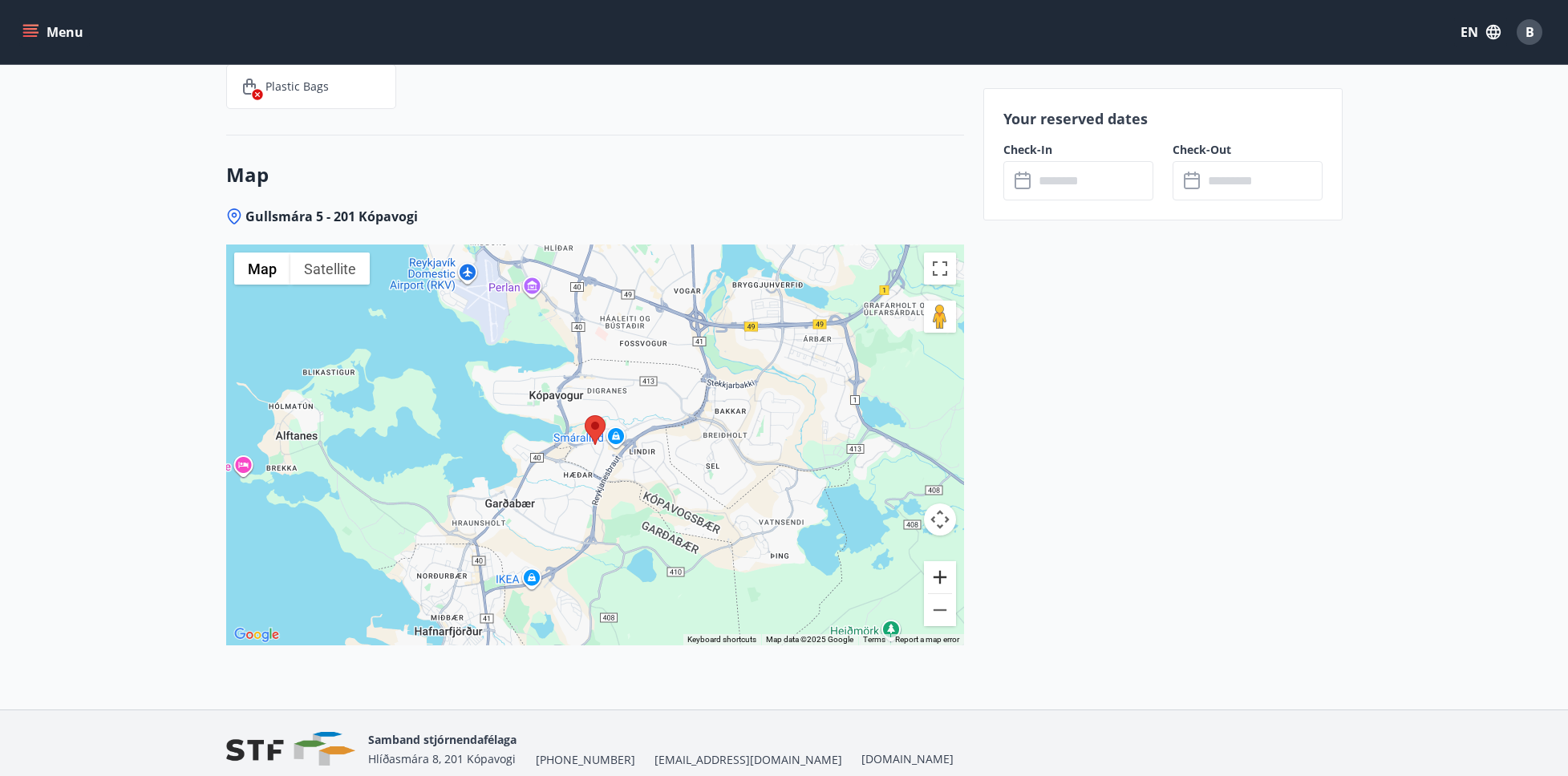
click at [936, 575] on button "Zoom in" at bounding box center [940, 578] width 32 height 32
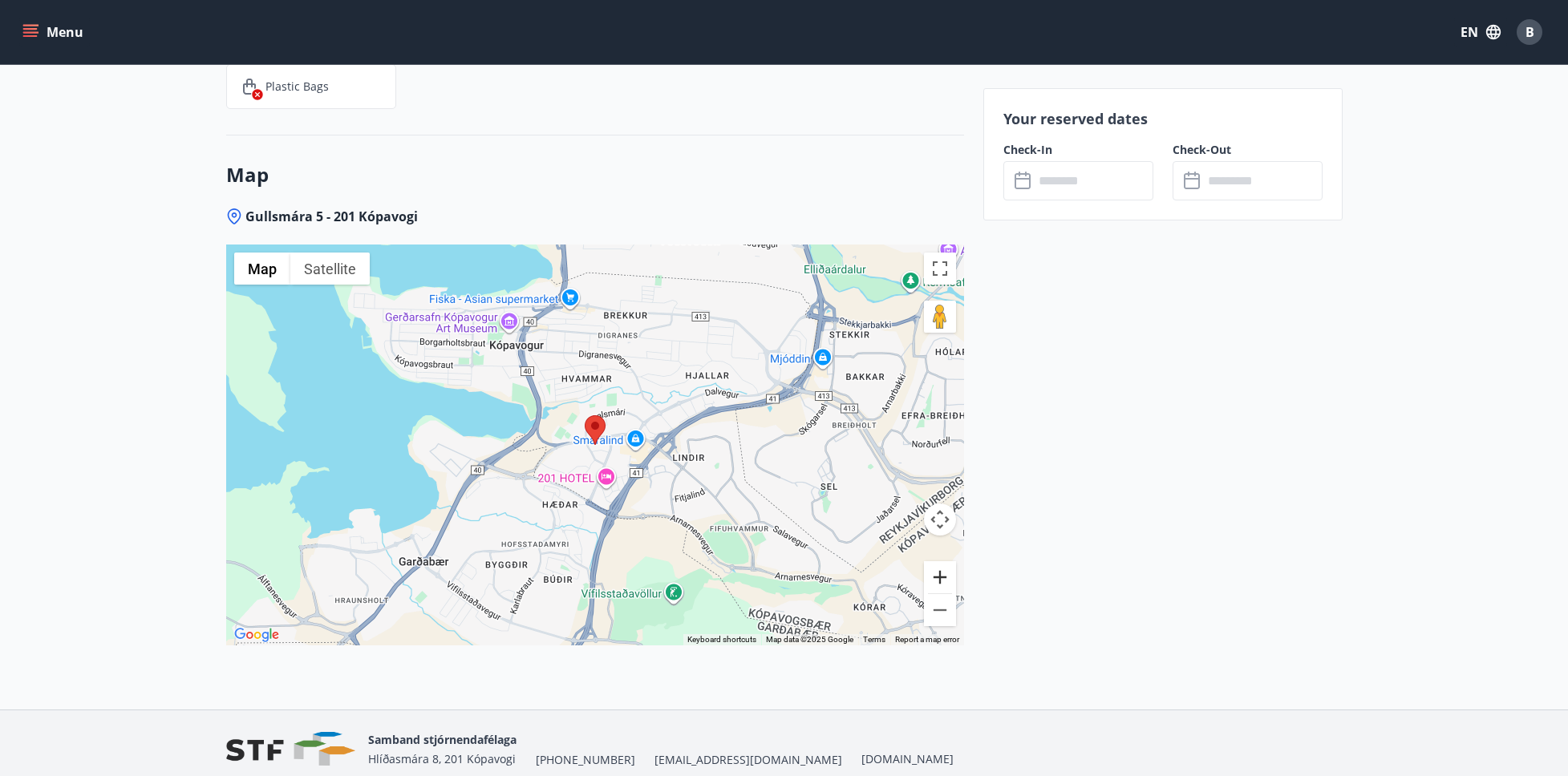
click at [936, 575] on button "Zoom in" at bounding box center [940, 578] width 32 height 32
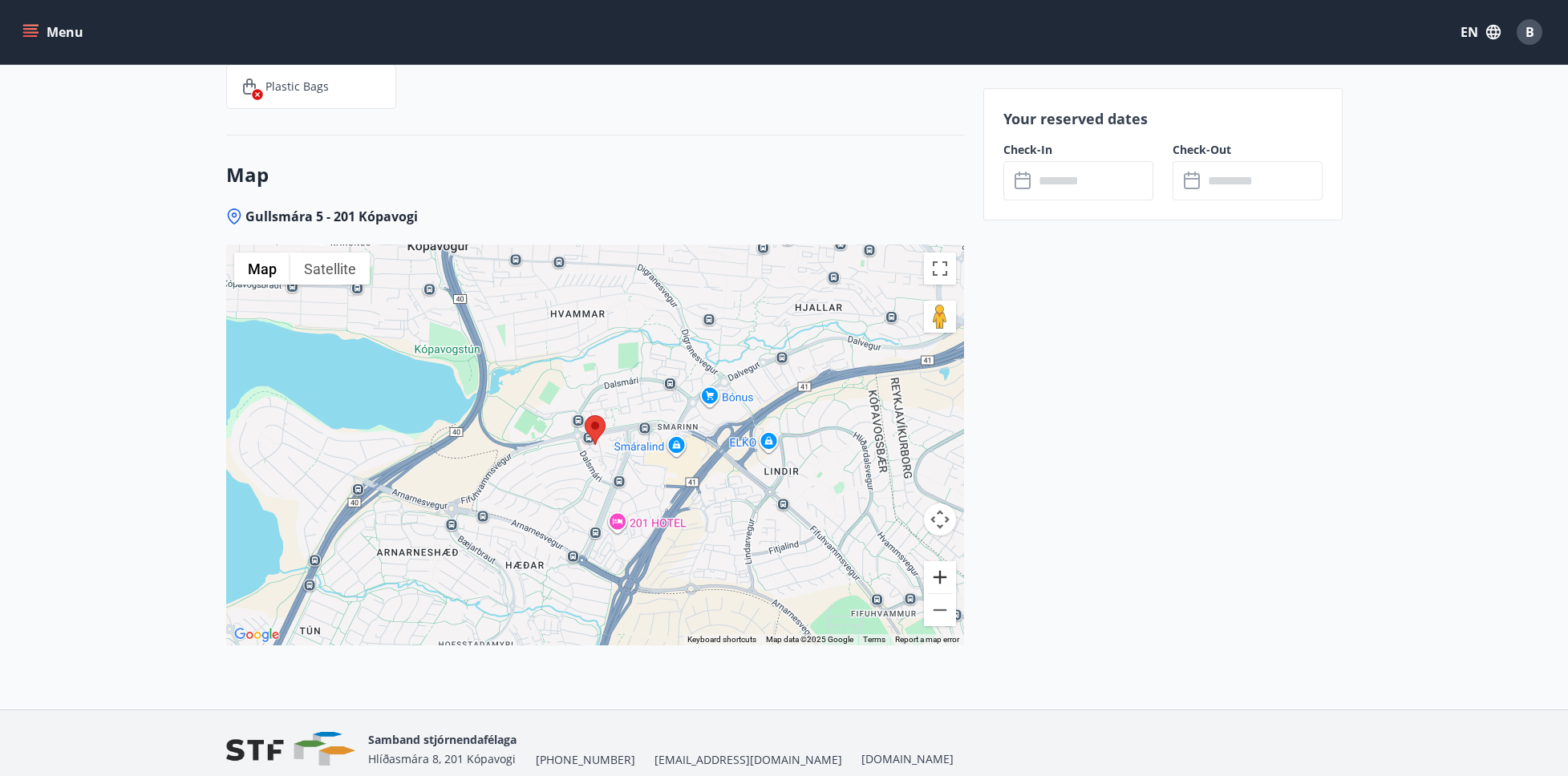
click at [936, 575] on button "Zoom in" at bounding box center [940, 578] width 32 height 32
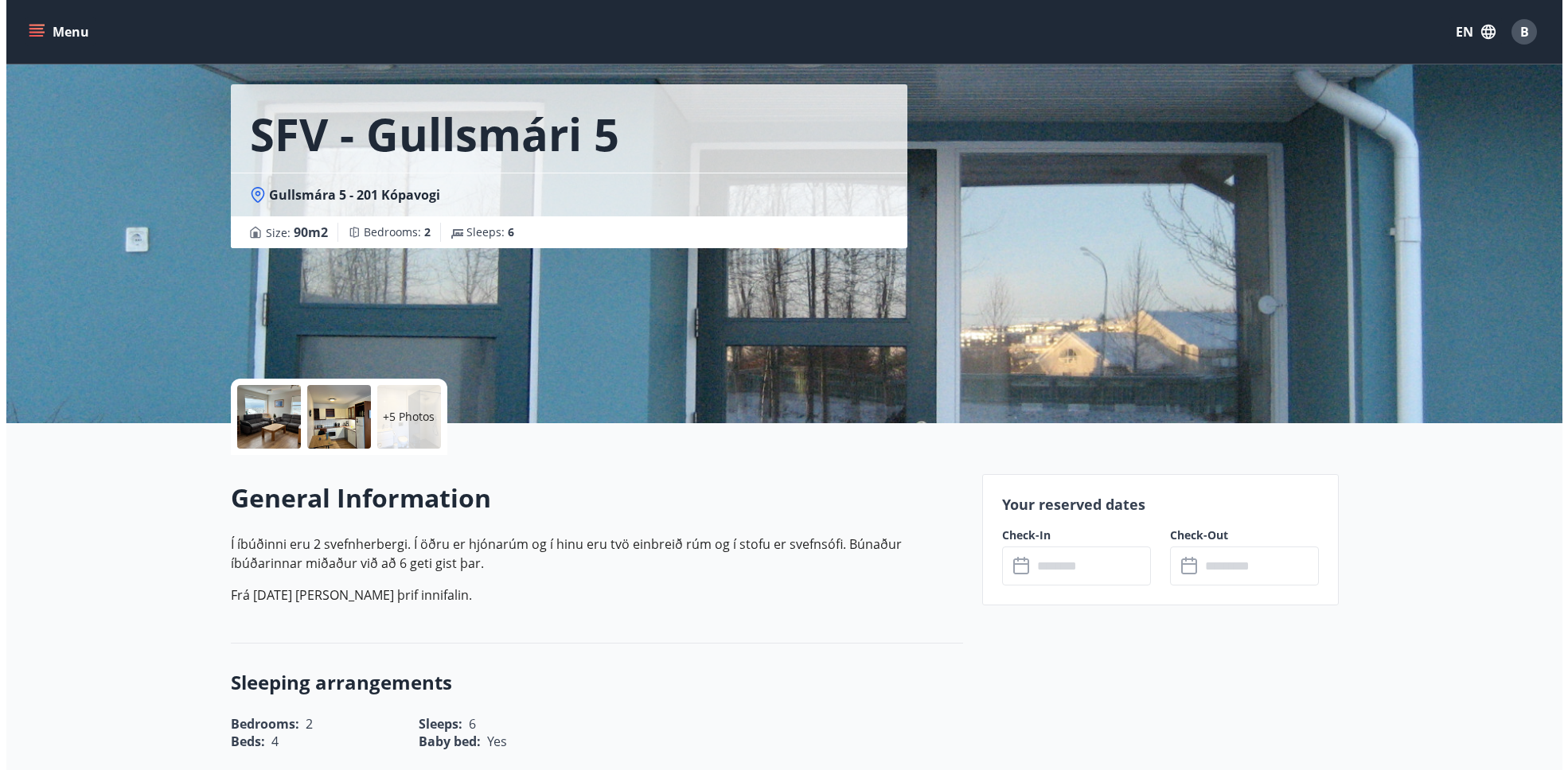
scroll to position [0, 0]
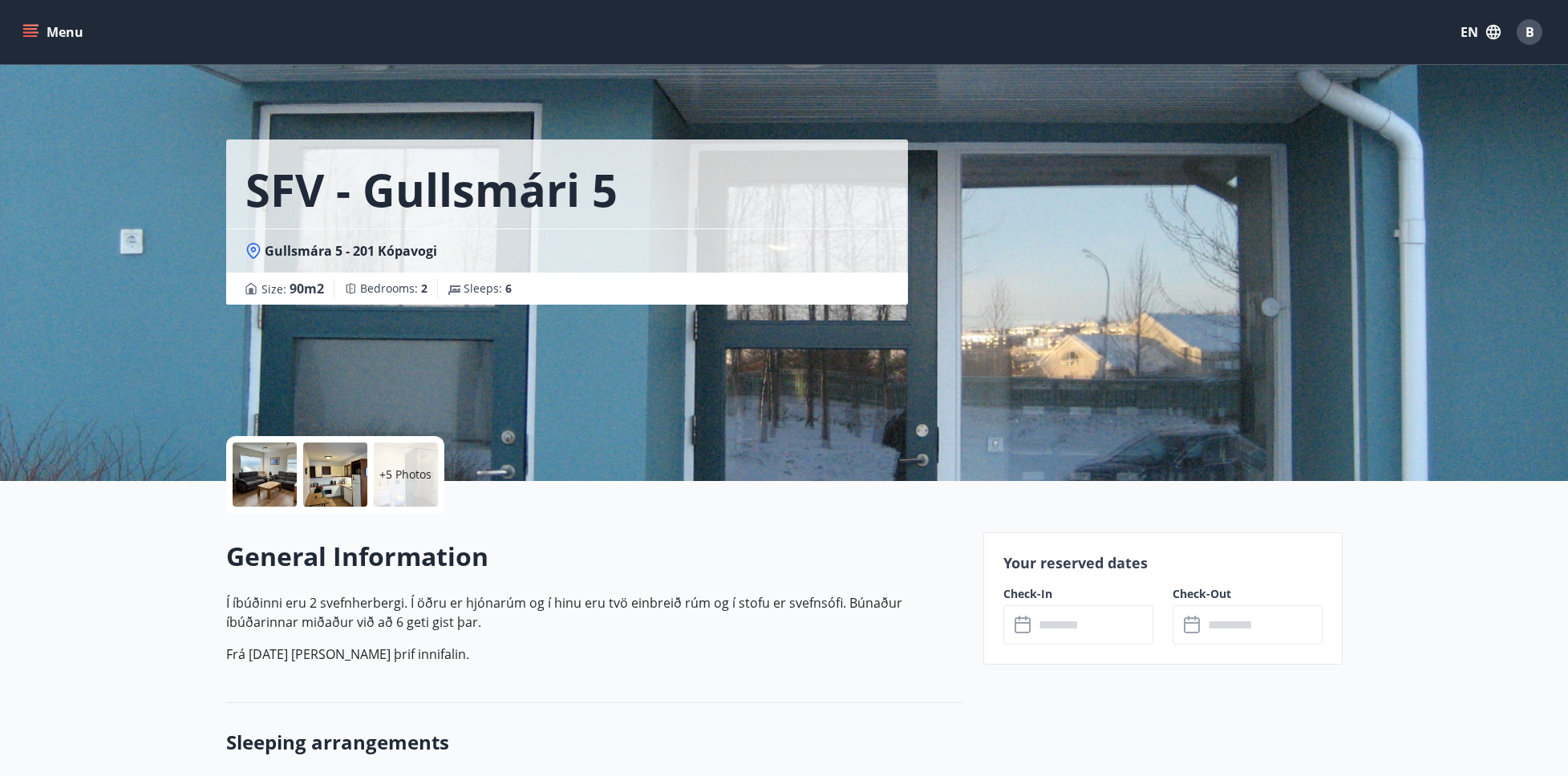
click at [416, 479] on p "+5 Photos" at bounding box center [405, 475] width 52 height 16
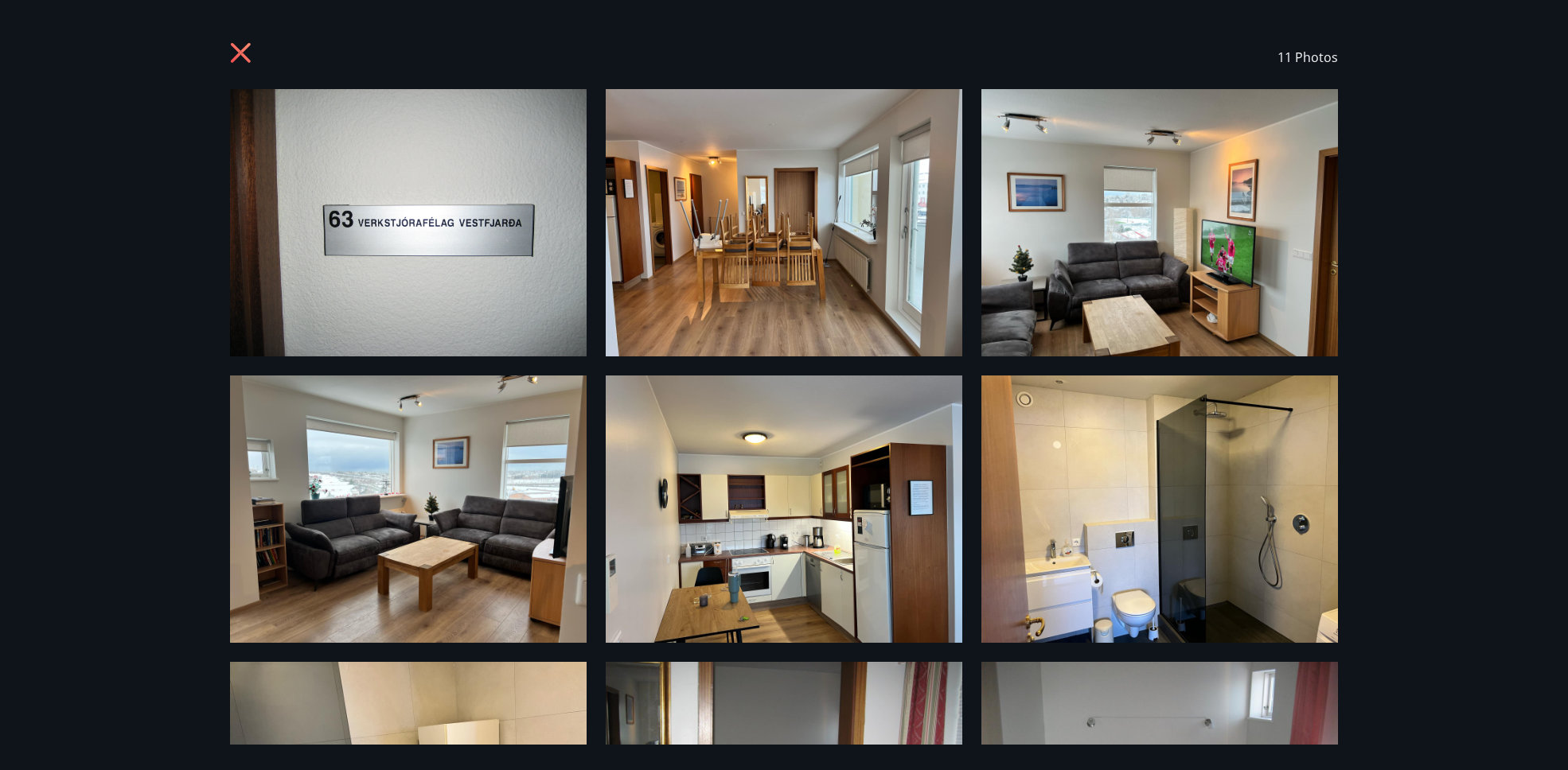
click at [234, 50] on icon at bounding box center [243, 55] width 26 height 26
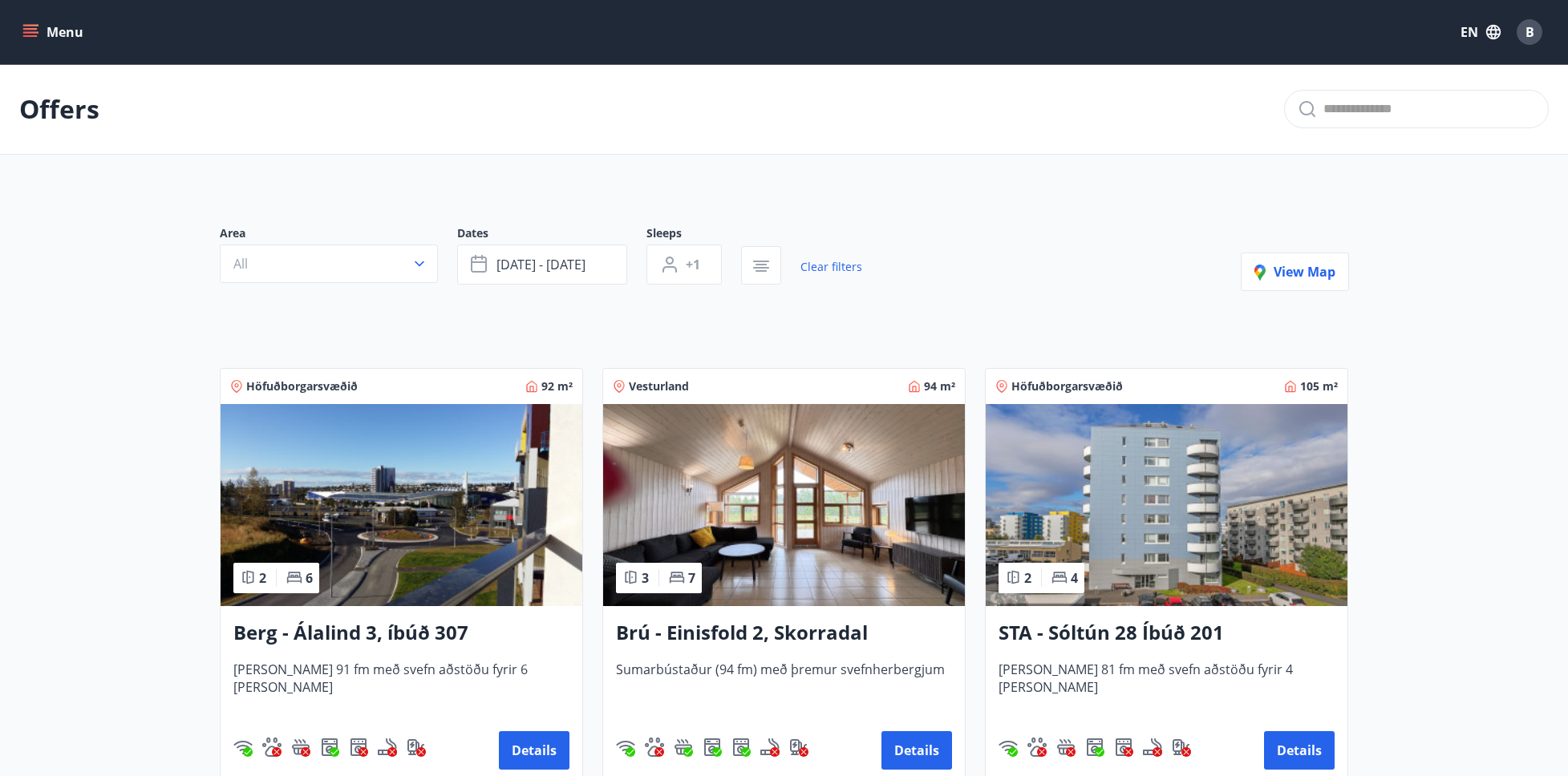
click at [43, 31] on button "Menu" at bounding box center [55, 32] width 71 height 29
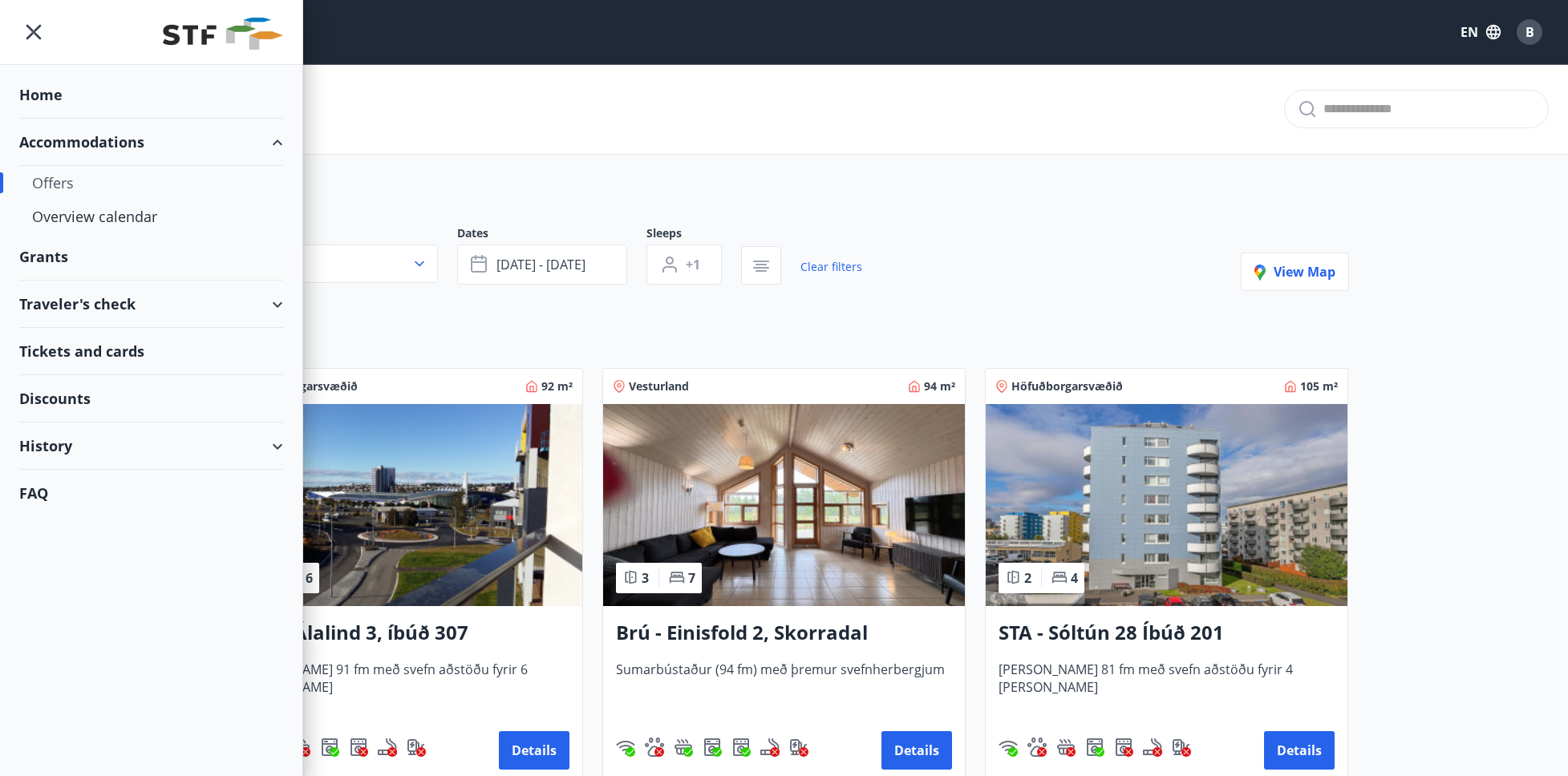
click at [68, 355] on div "Tickets and cards" at bounding box center [151, 351] width 263 height 48
click at [61, 400] on div "Discounts" at bounding box center [151, 399] width 263 height 48
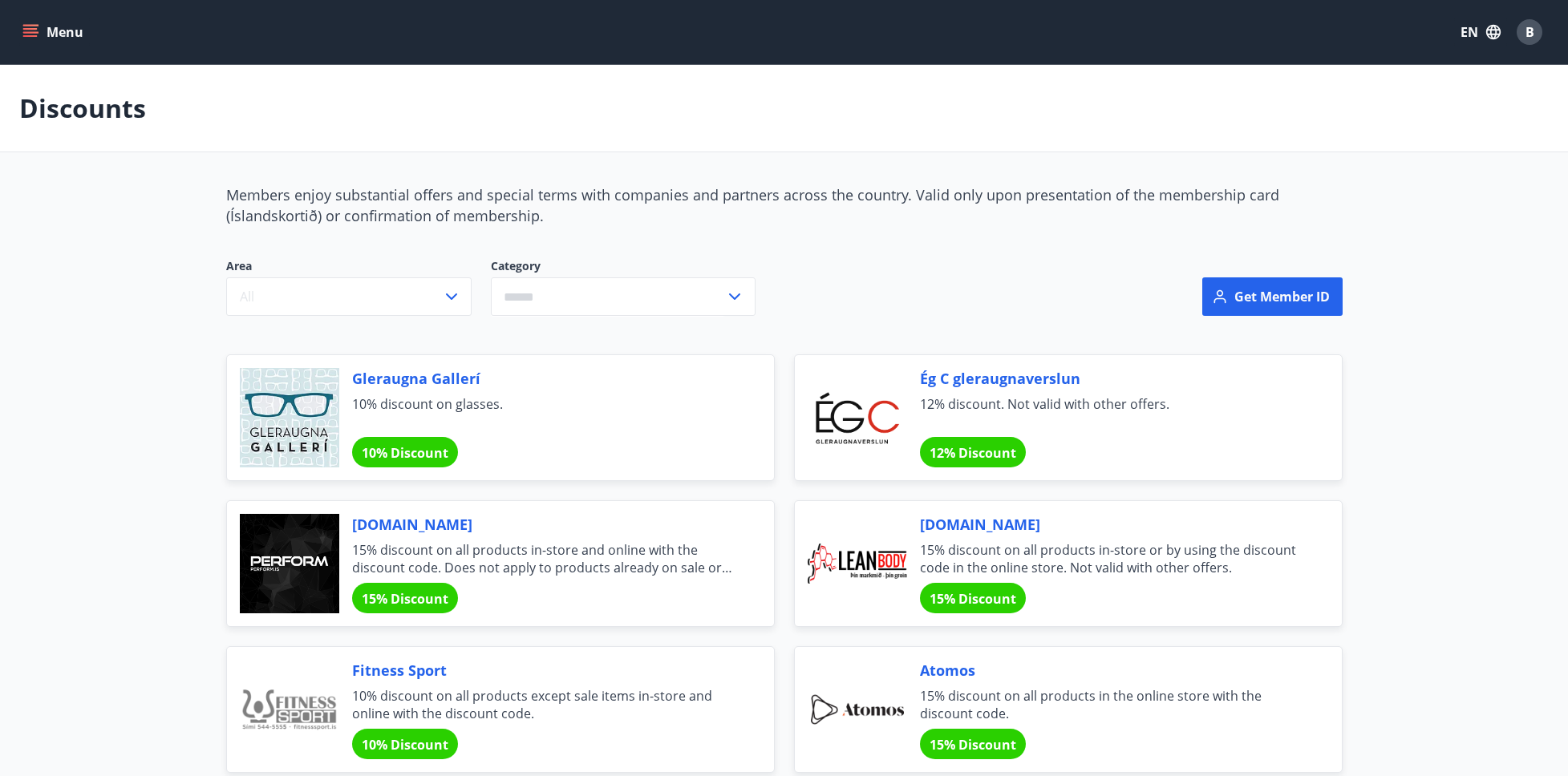
click at [695, 299] on input "text" at bounding box center [608, 297] width 234 height 39
click at [576, 334] on li "Entertainment" at bounding box center [623, 330] width 263 height 29
type input "**********"
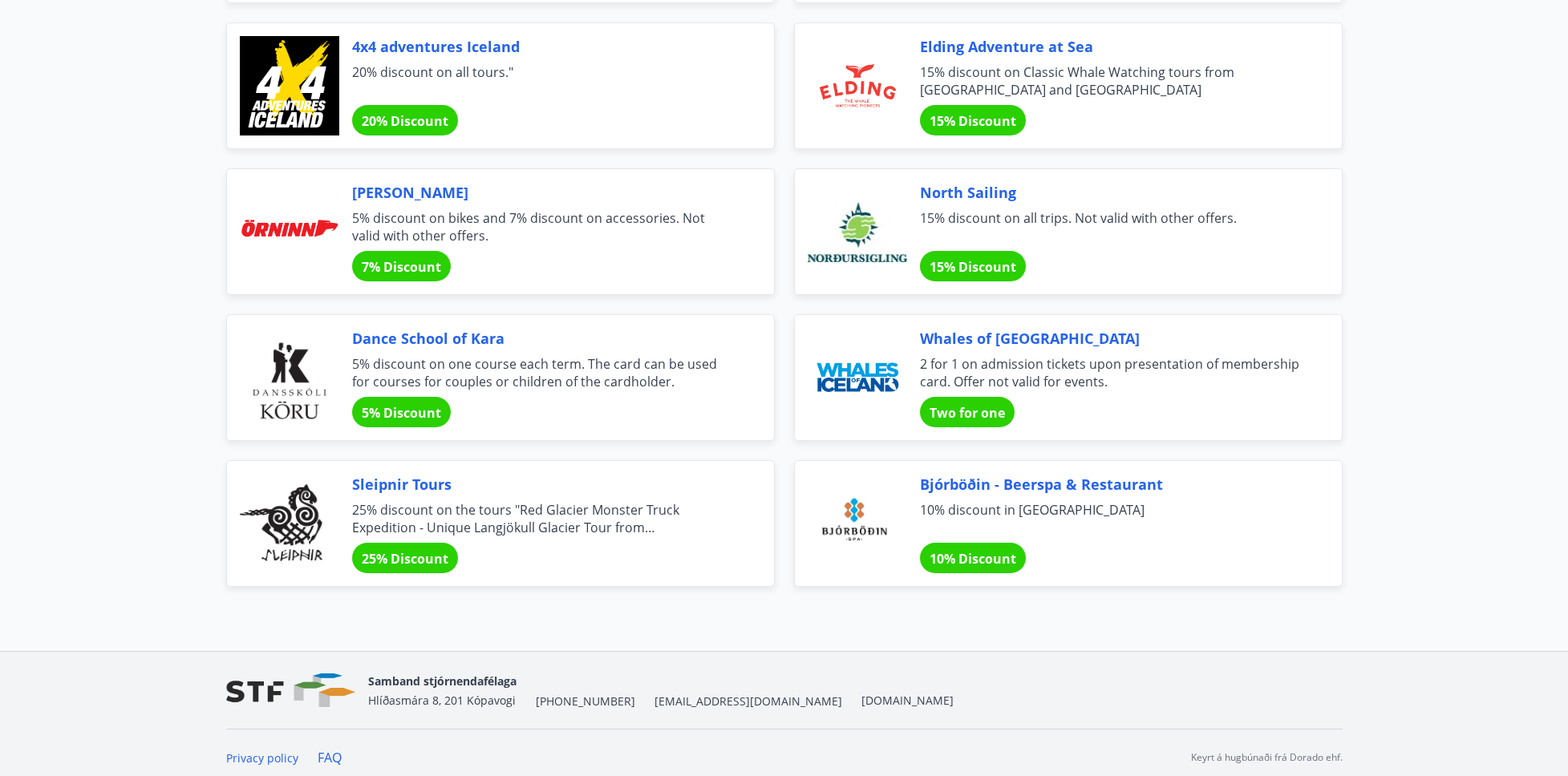
scroll to position [1072, 0]
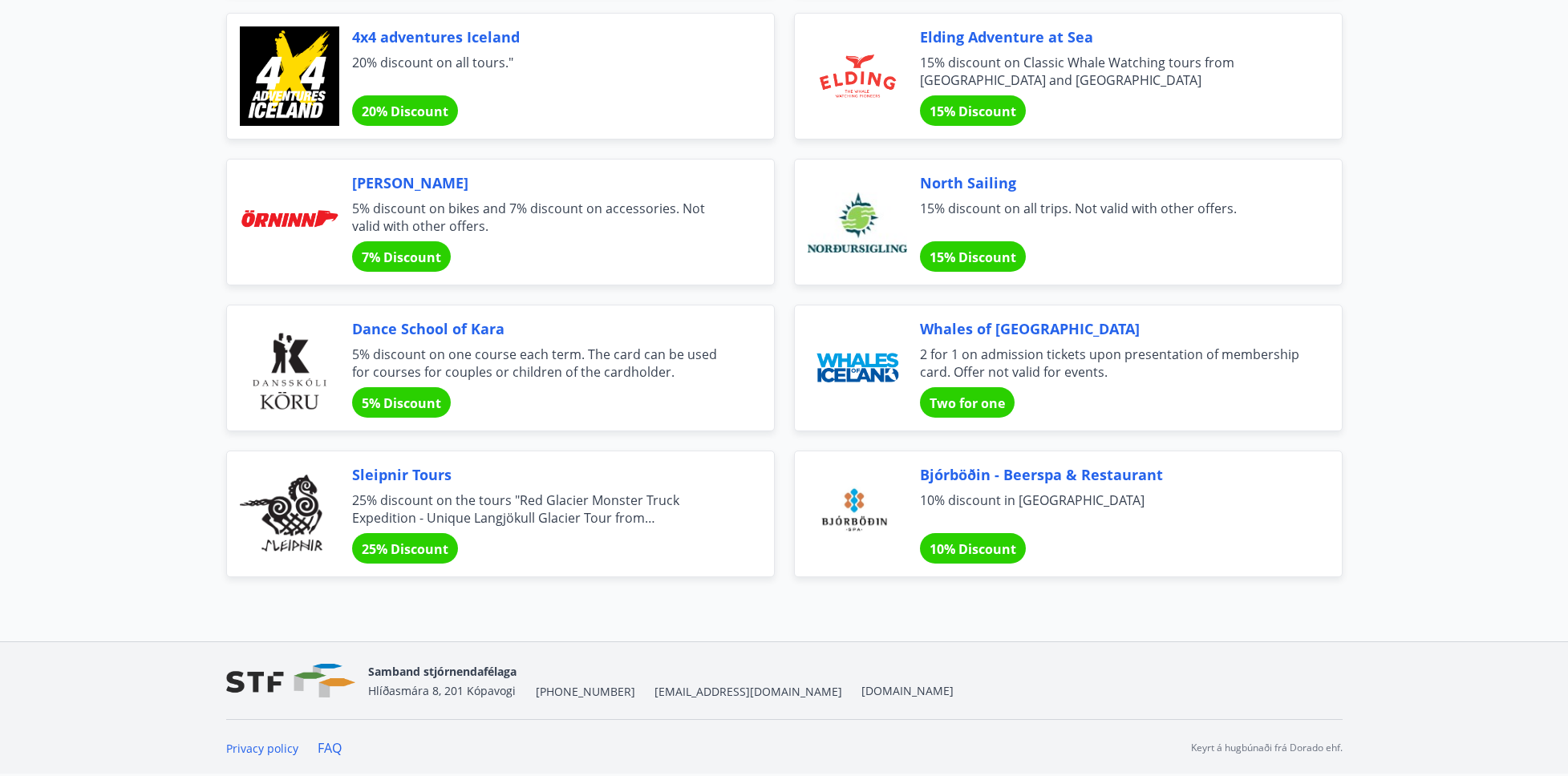
click at [979, 477] on span "Bjórböðin - Beerspa & Restaurant" at bounding box center [1111, 475] width 384 height 21
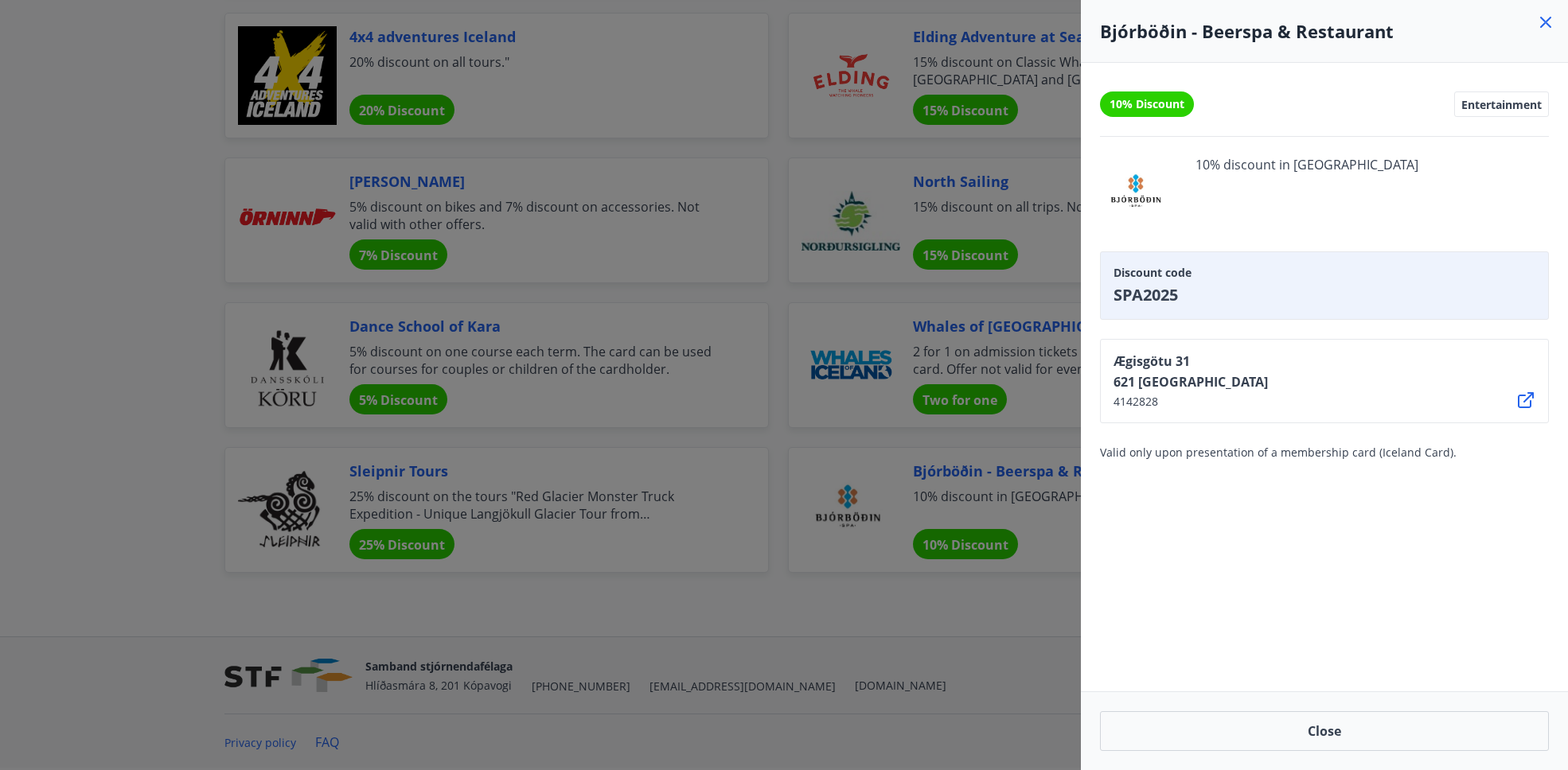
click at [1548, 18] on icon at bounding box center [1546, 22] width 19 height 19
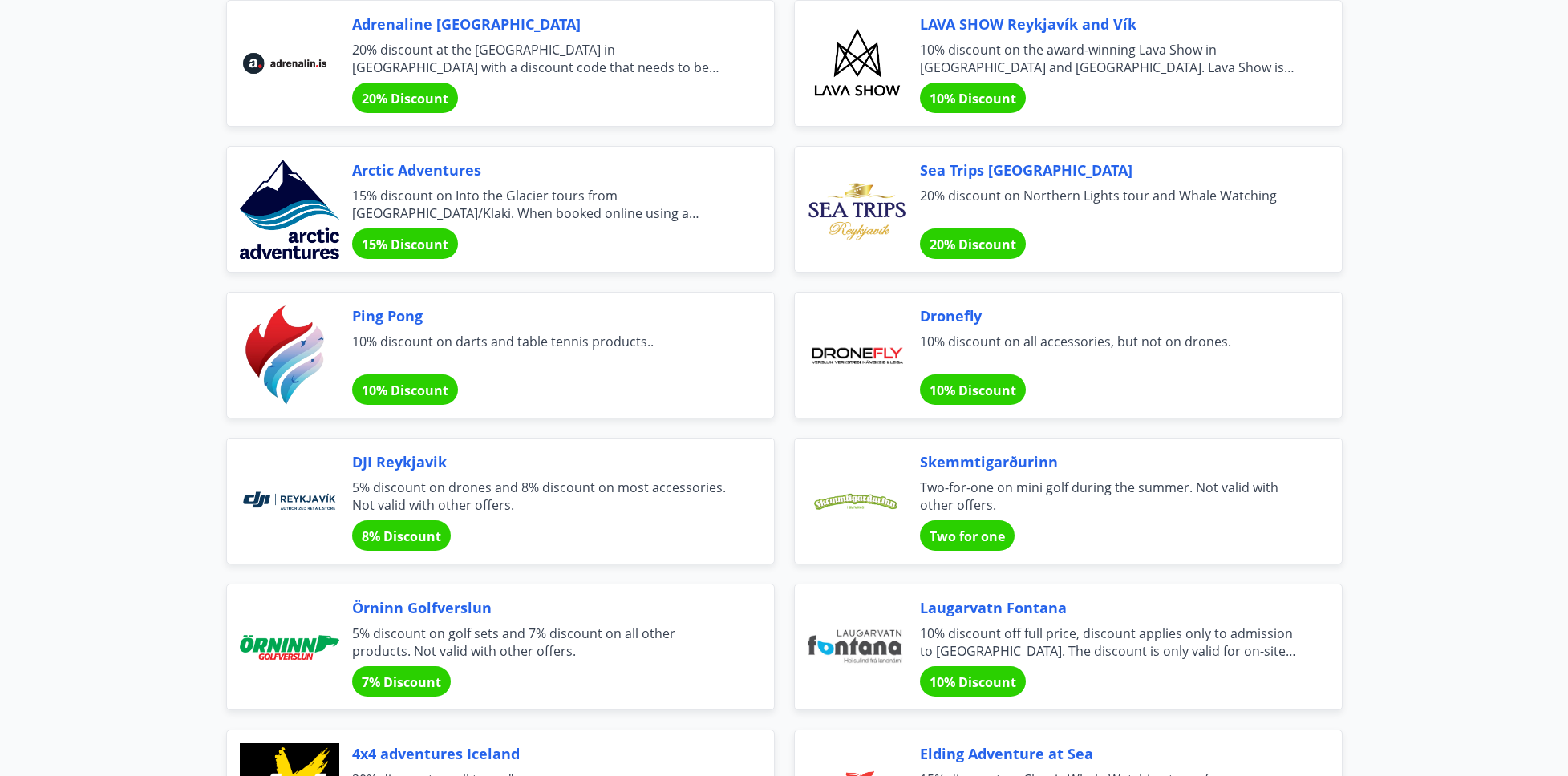
scroll to position [0, 0]
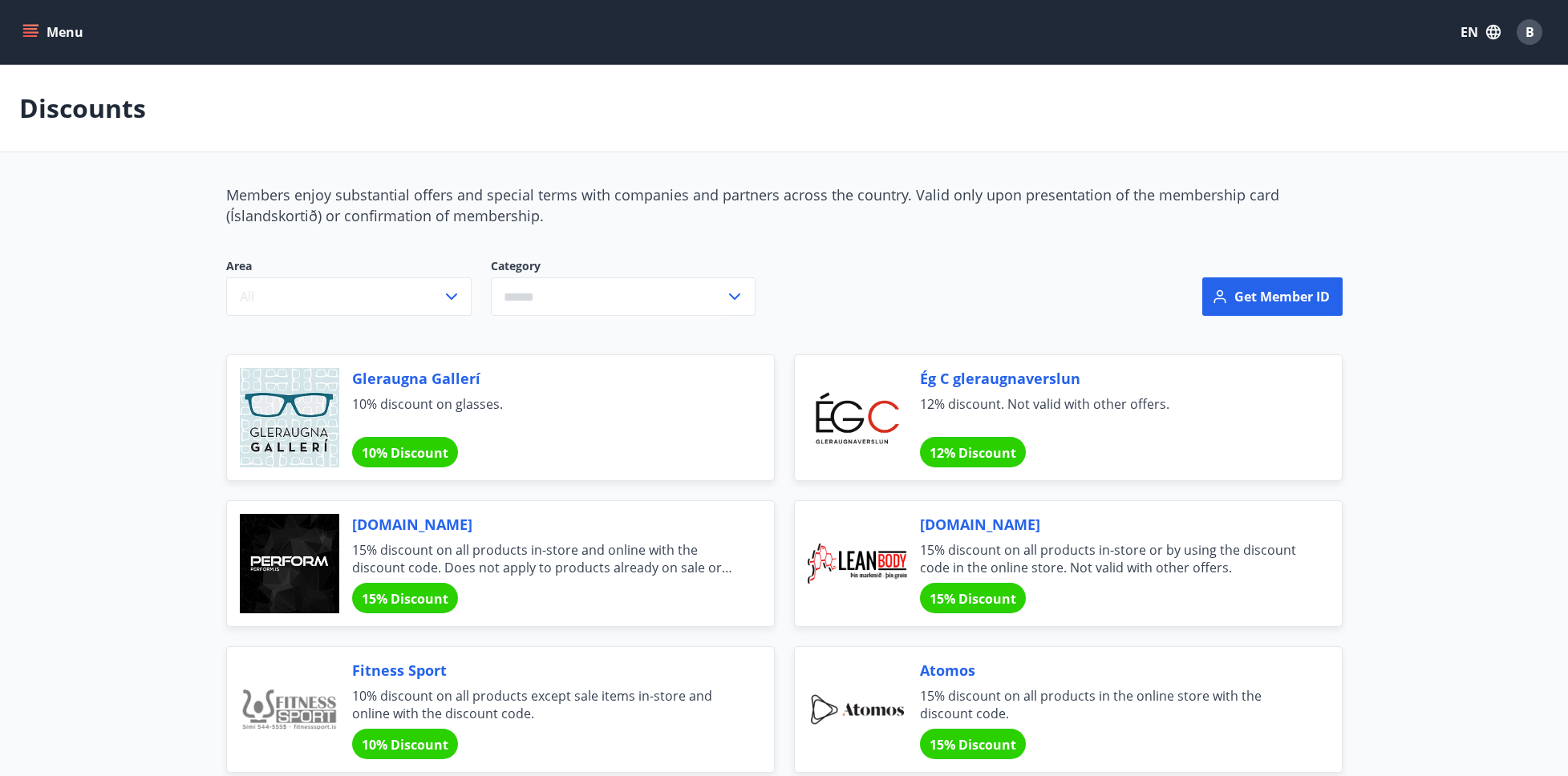
click at [620, 289] on input "text" at bounding box center [608, 297] width 234 height 39
click at [544, 358] on li "The Car" at bounding box center [623, 359] width 263 height 29
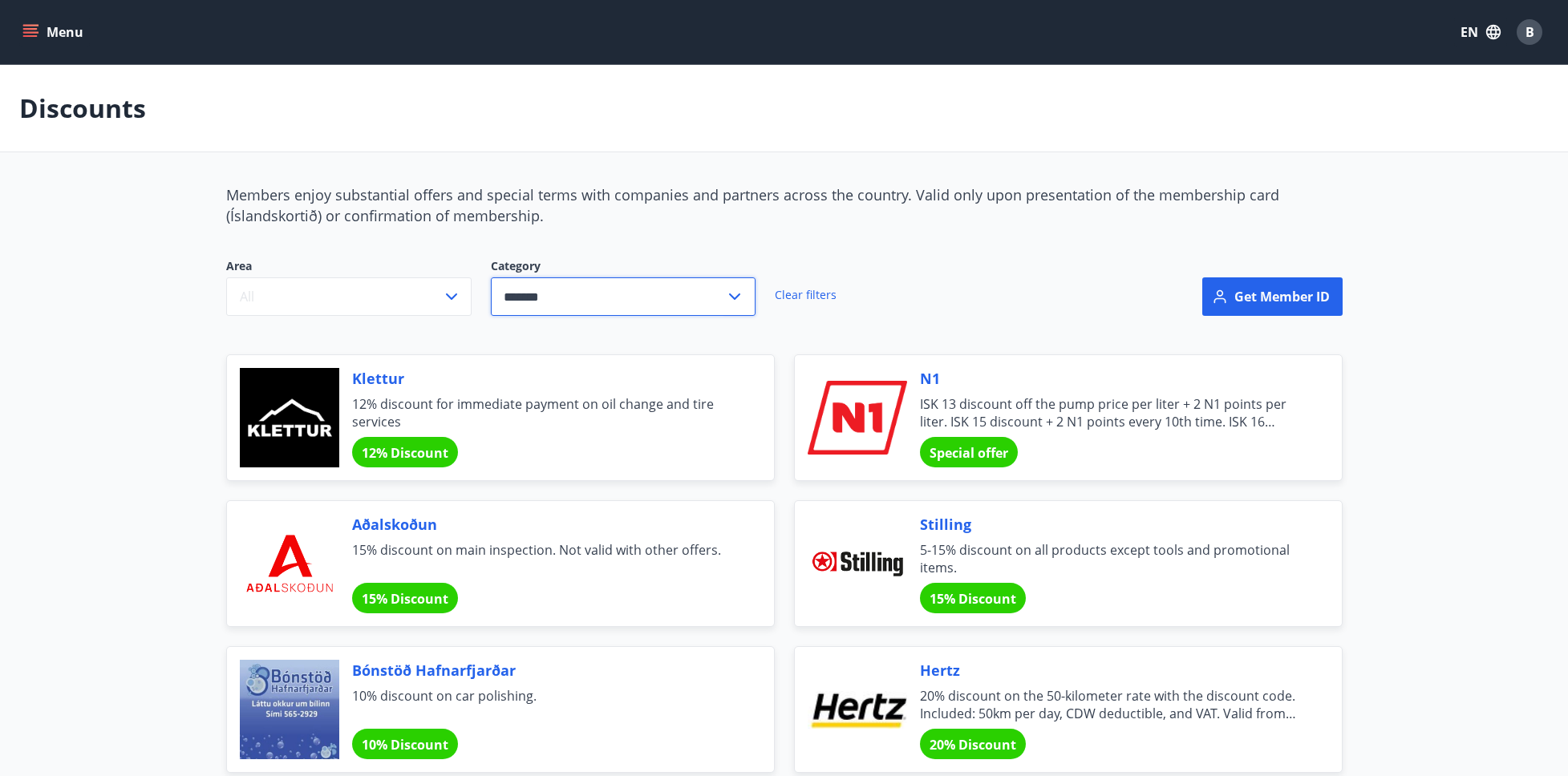
click at [573, 298] on input "*******" at bounding box center [608, 297] width 234 height 39
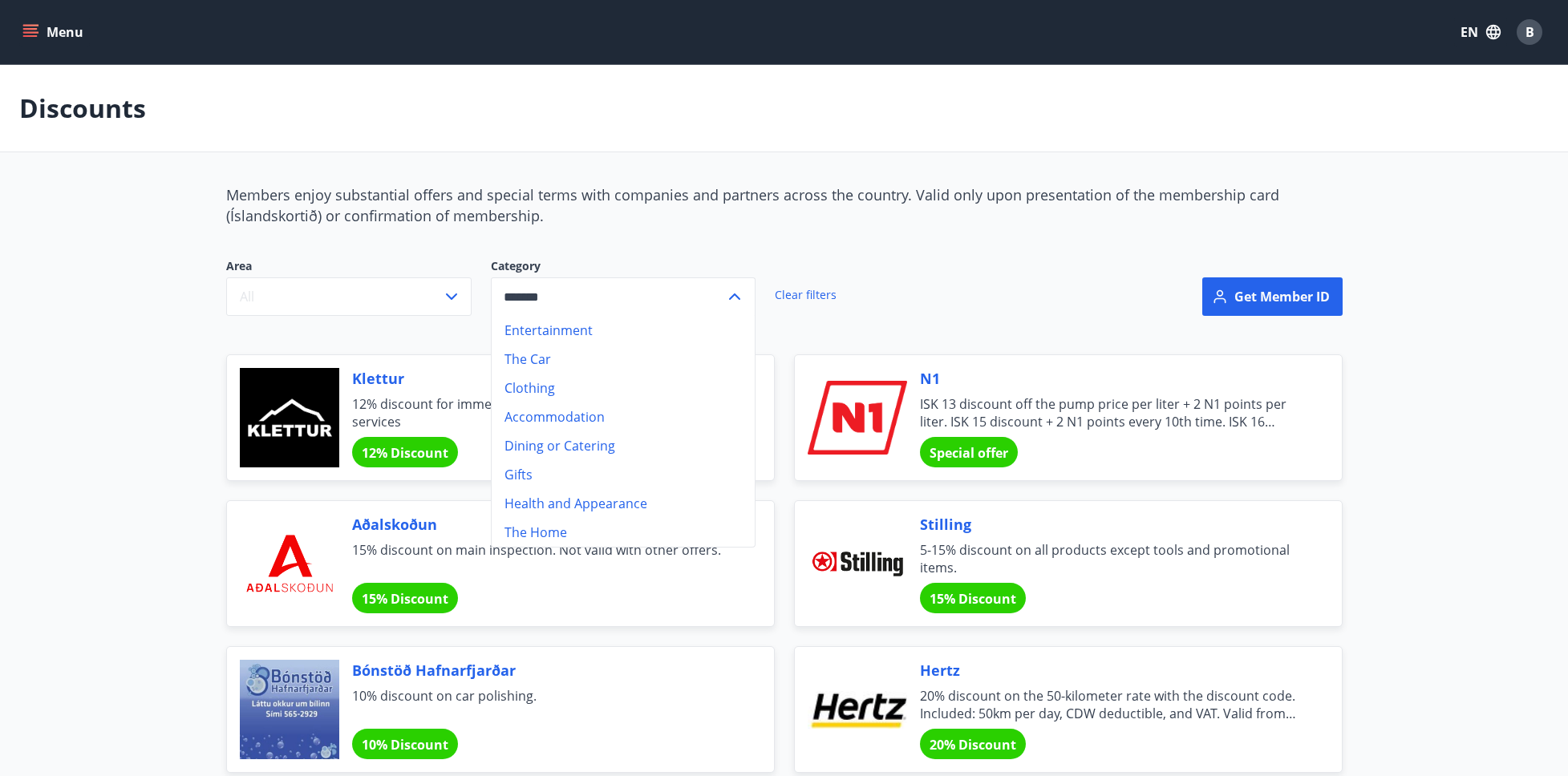
click at [536, 384] on li "Clothing" at bounding box center [623, 388] width 263 height 29
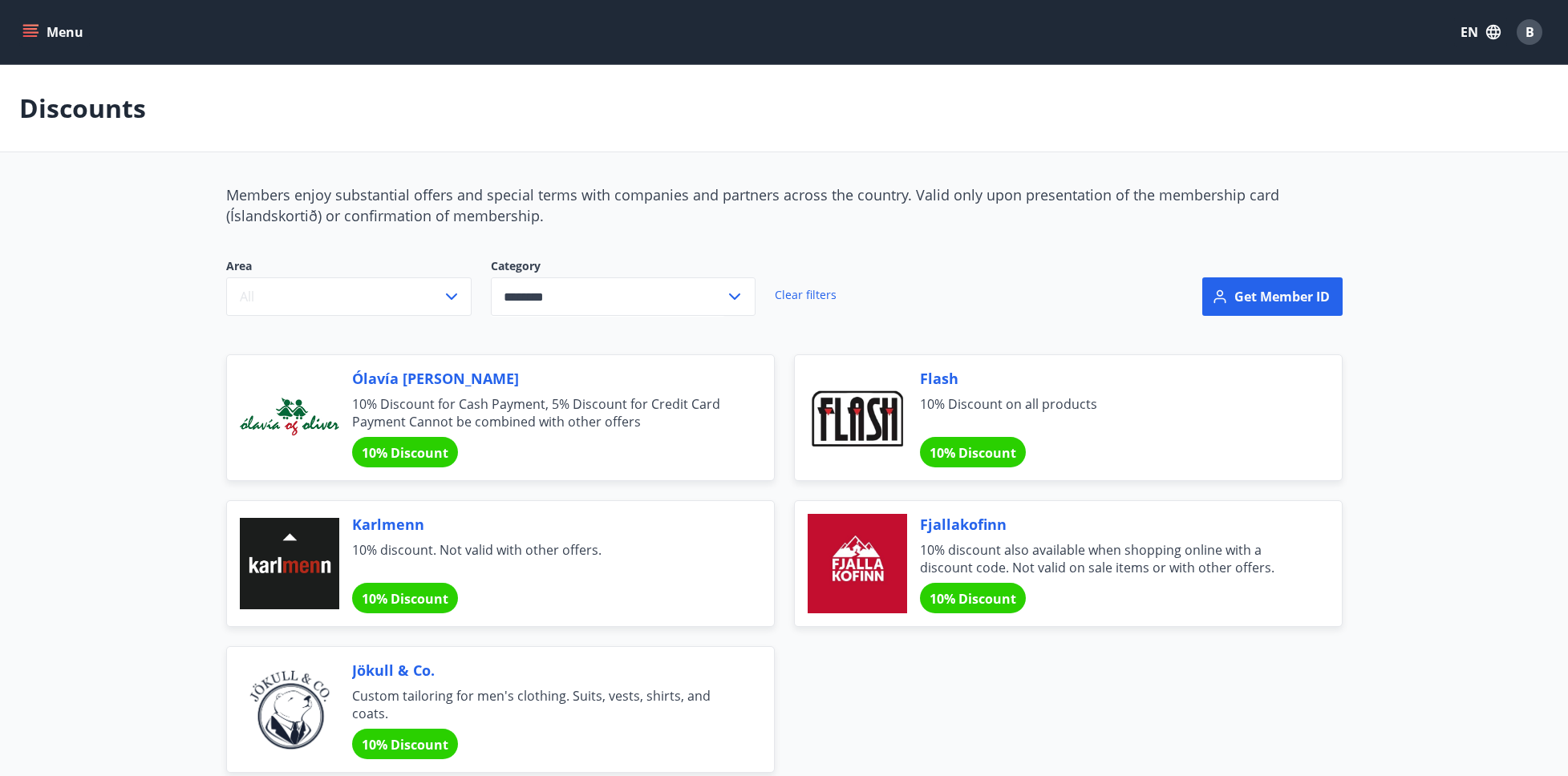
click at [939, 373] on span "Flash" at bounding box center [1111, 379] width 384 height 21
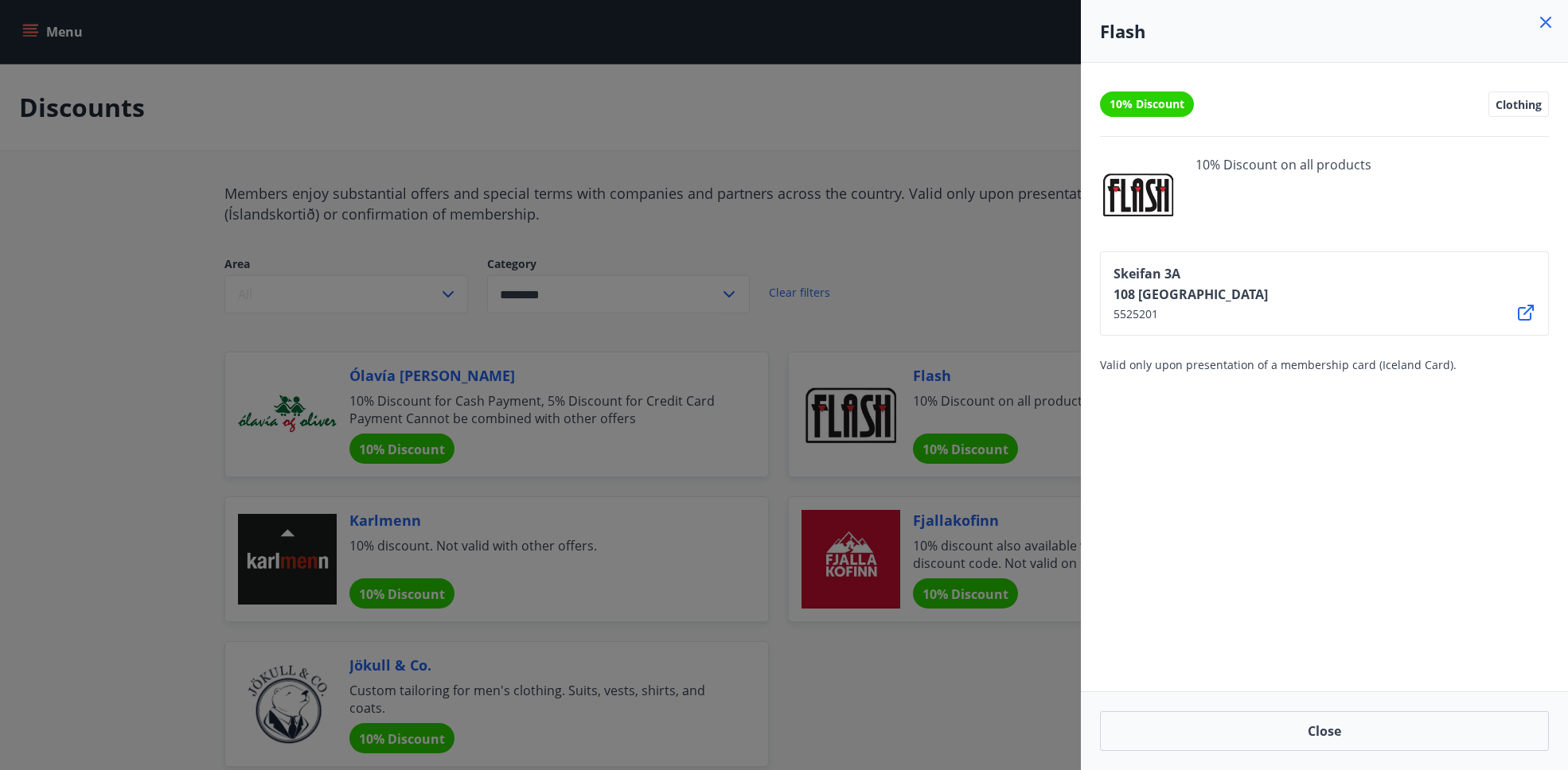
click at [1545, 18] on icon at bounding box center [1546, 22] width 19 height 19
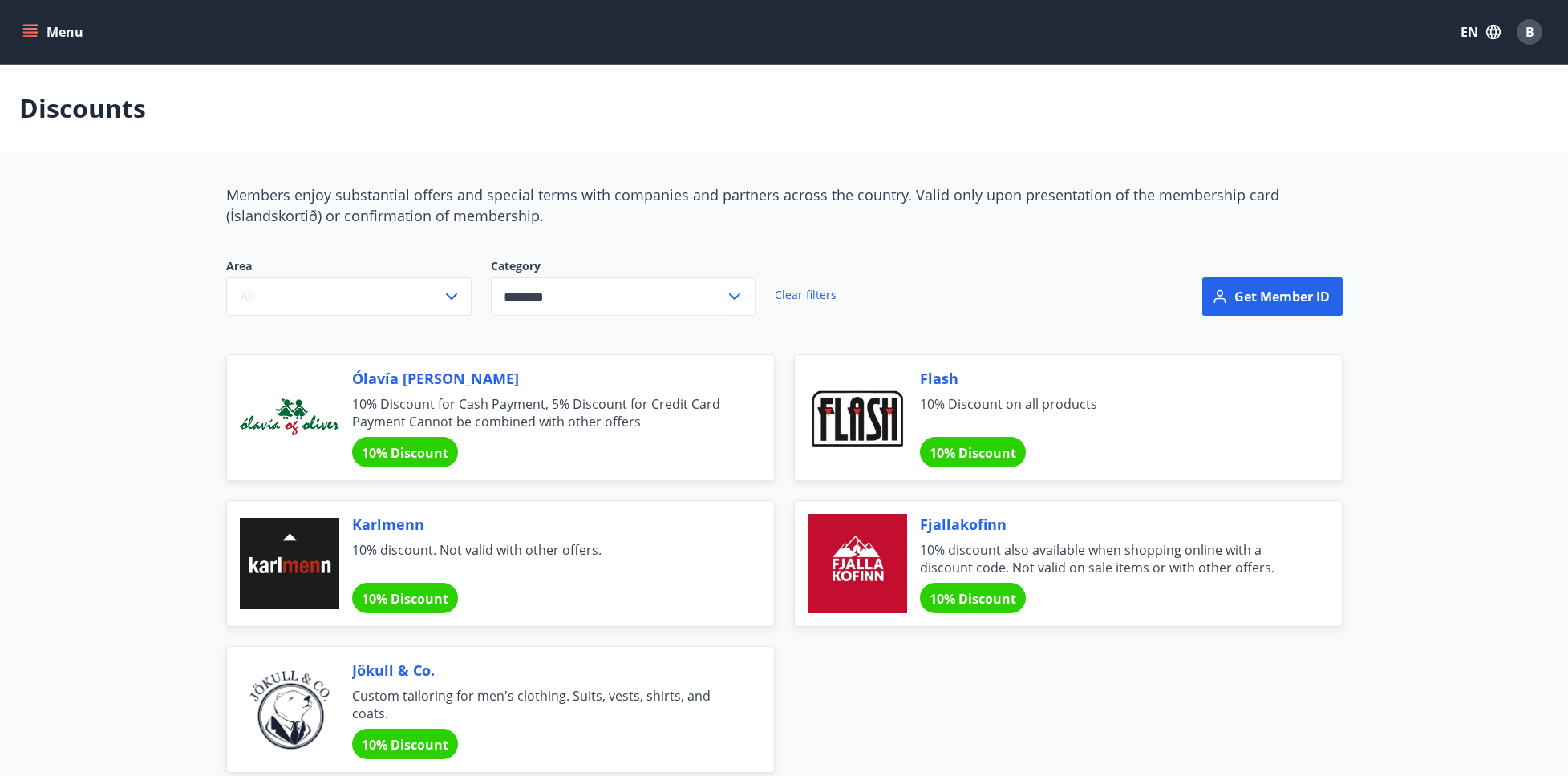
click at [576, 303] on input "********" at bounding box center [608, 297] width 234 height 39
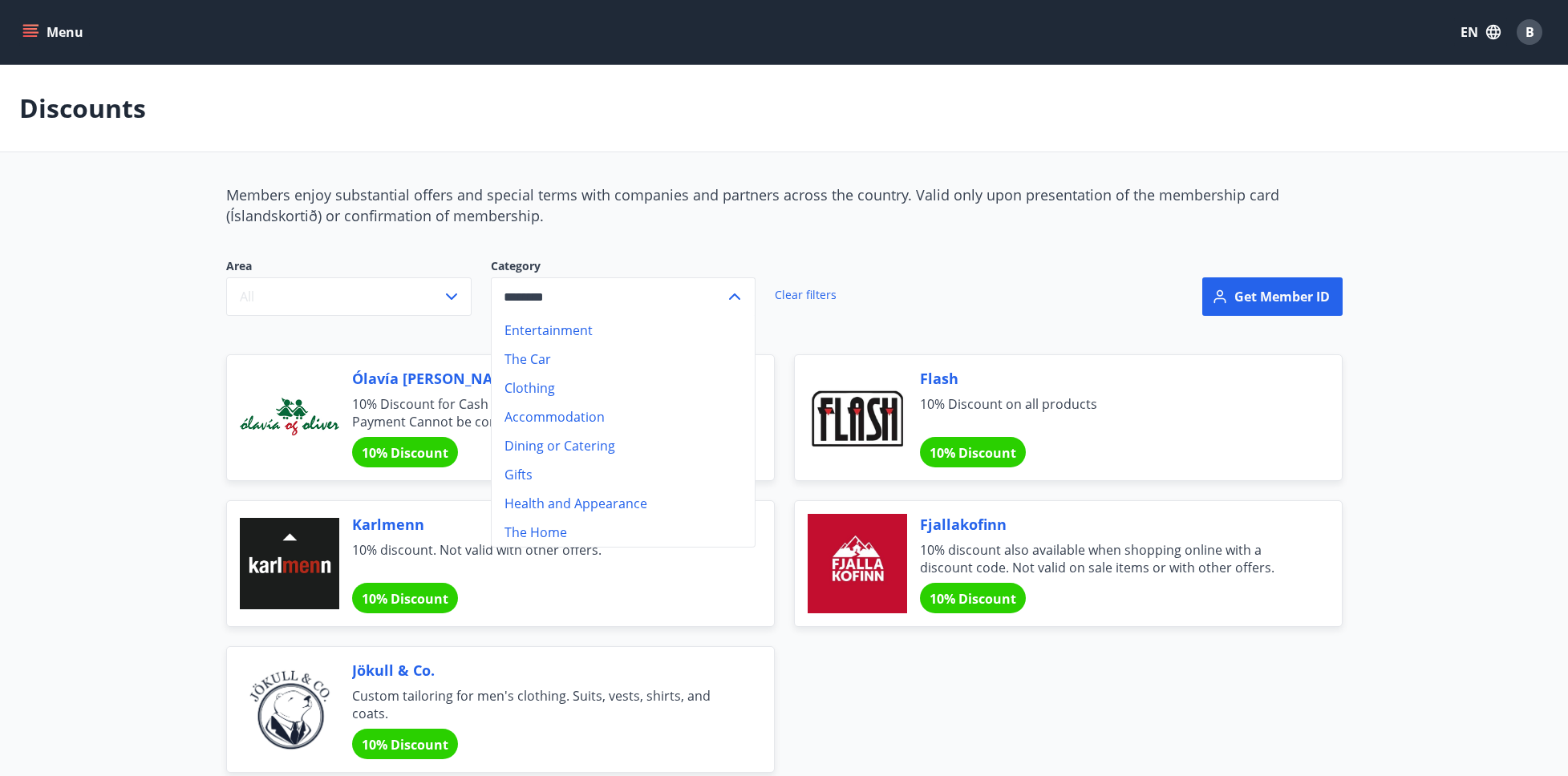
click at [560, 444] on li "Dining or Catering" at bounding box center [623, 446] width 263 height 29
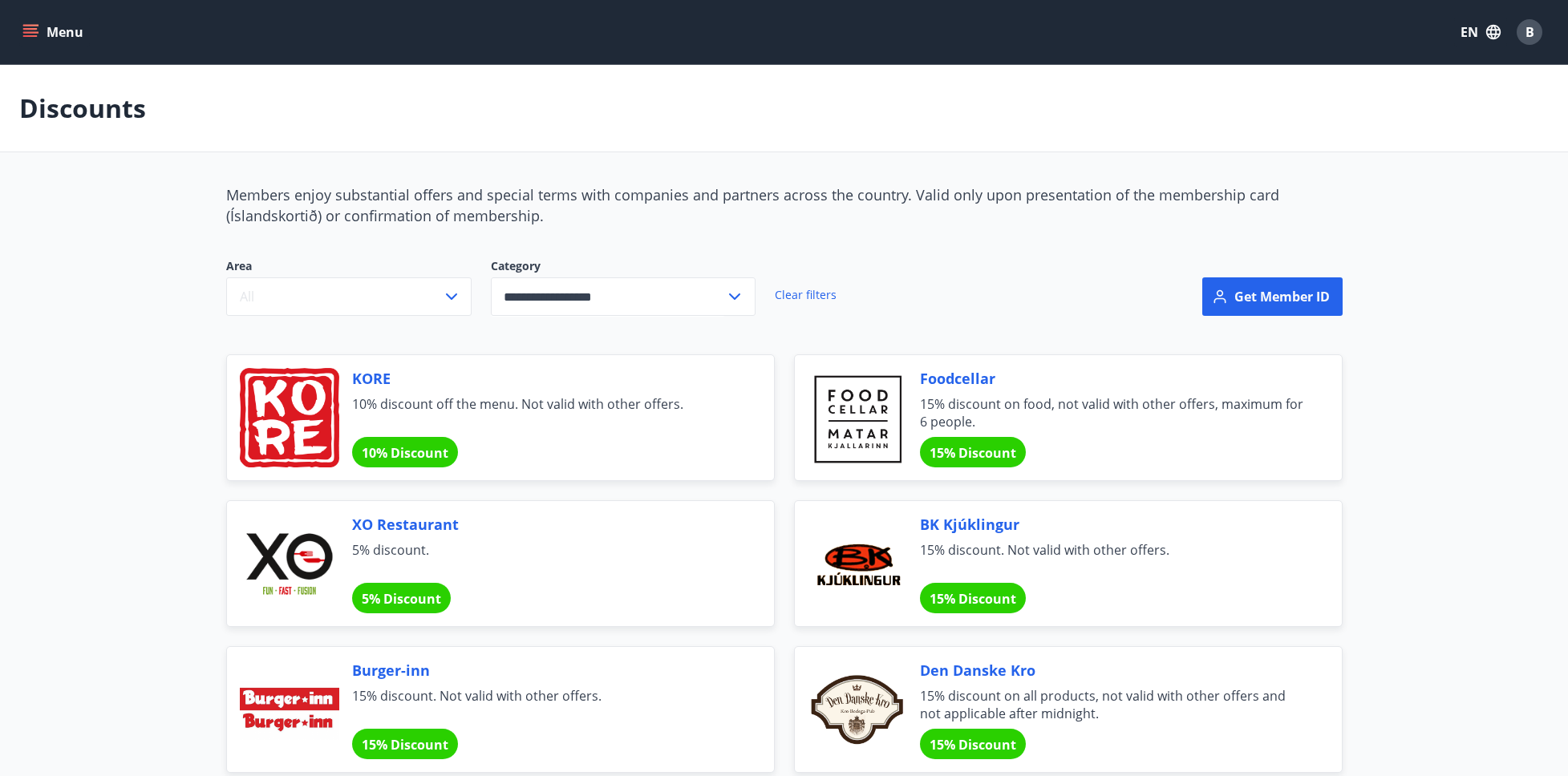
click at [662, 288] on input "**********" at bounding box center [608, 297] width 234 height 39
click at [595, 475] on li "Gifts" at bounding box center [623, 475] width 263 height 29
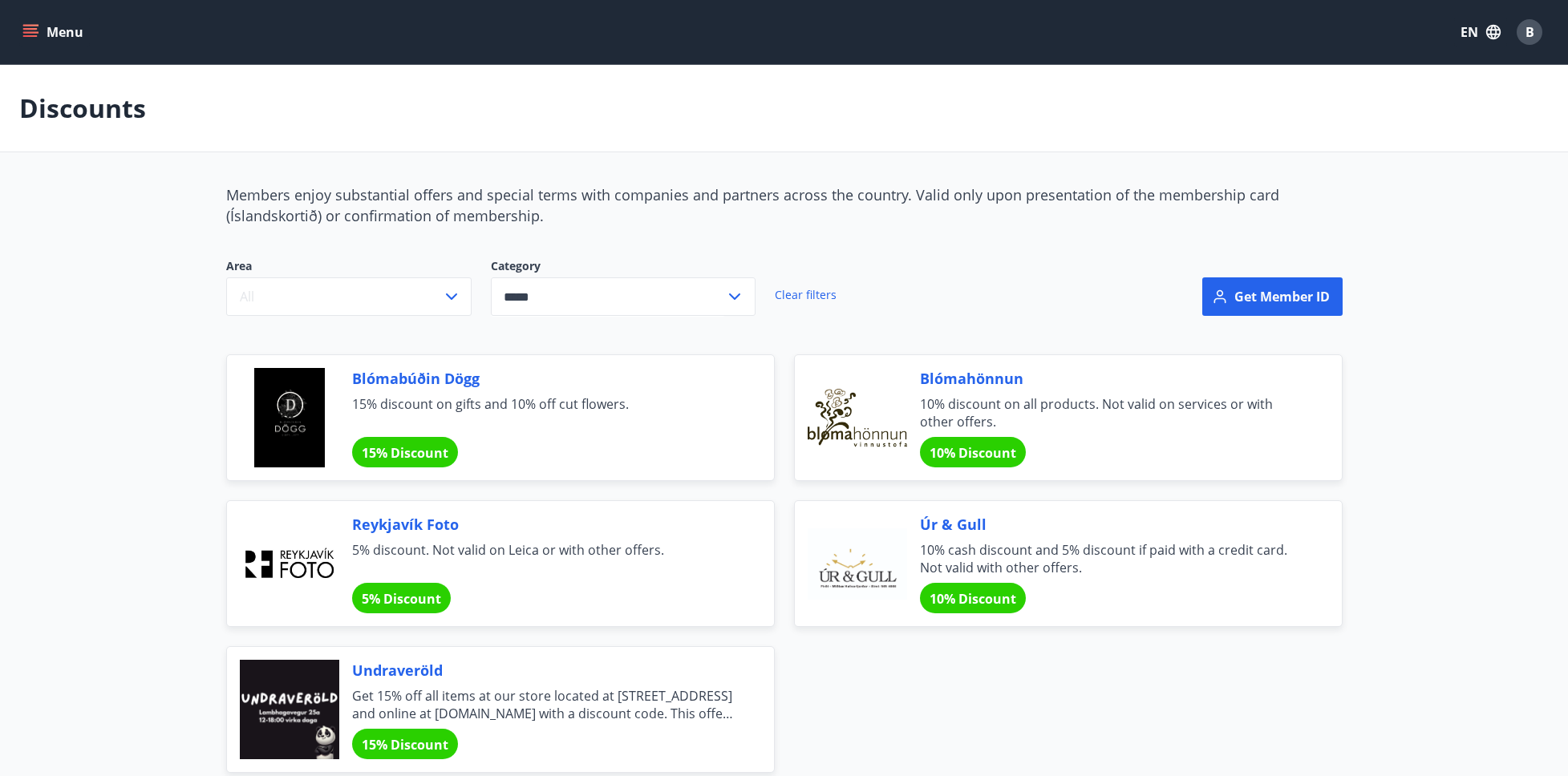
click at [543, 288] on input "*****" at bounding box center [608, 297] width 234 height 39
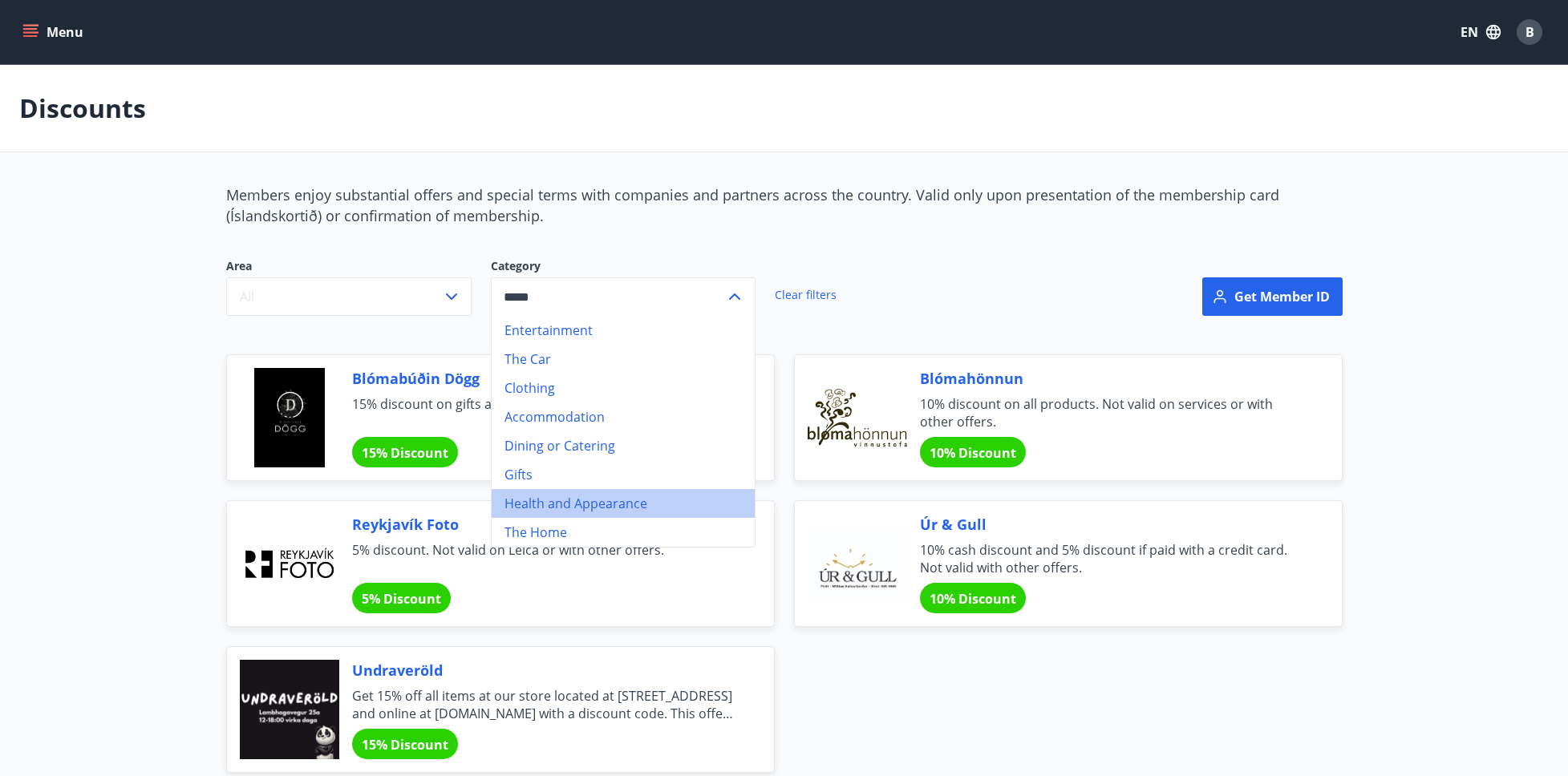
click at [541, 505] on li "Health and Appearance" at bounding box center [623, 504] width 263 height 29
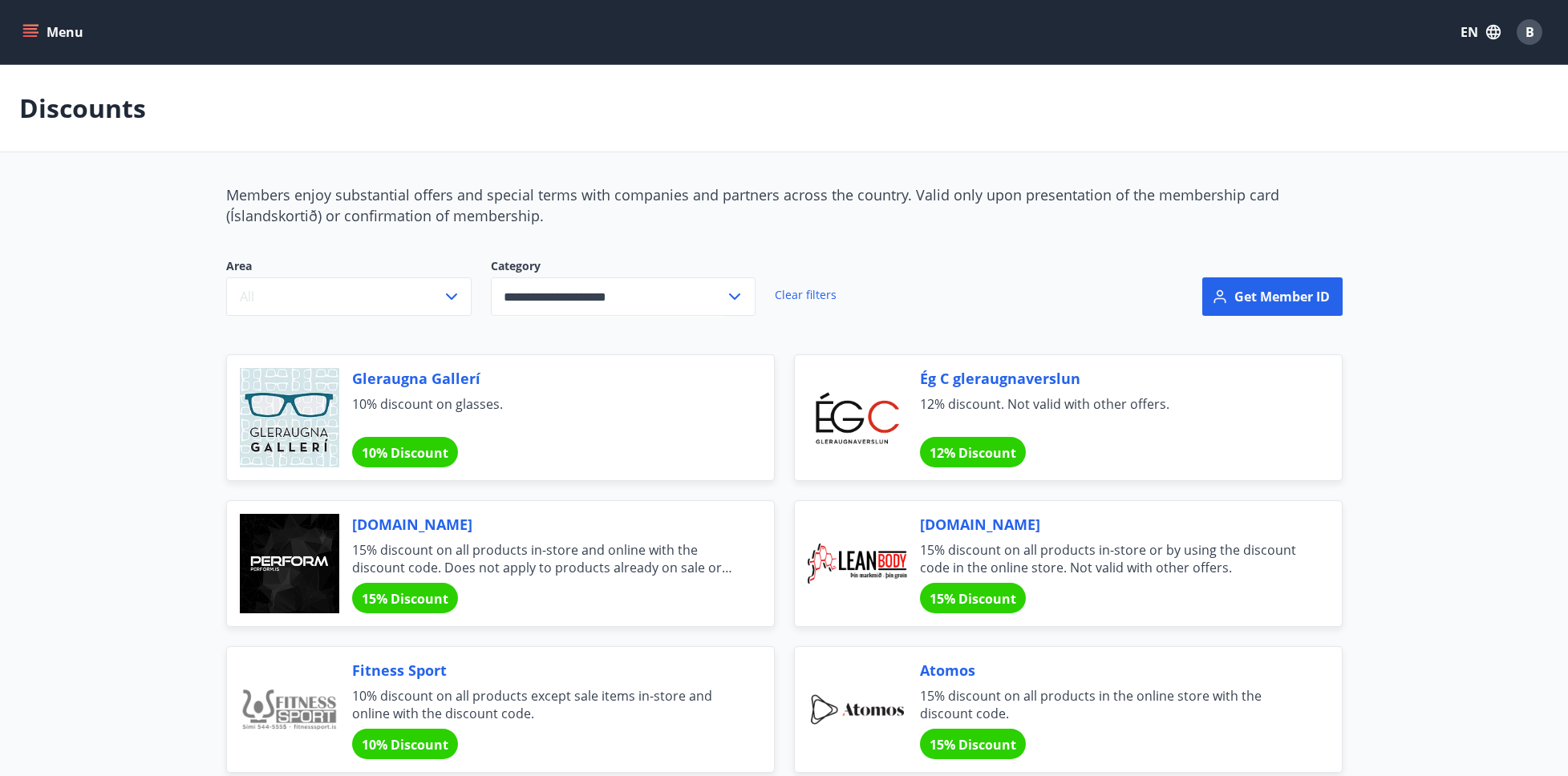
click at [627, 296] on input "**********" at bounding box center [608, 297] width 234 height 39
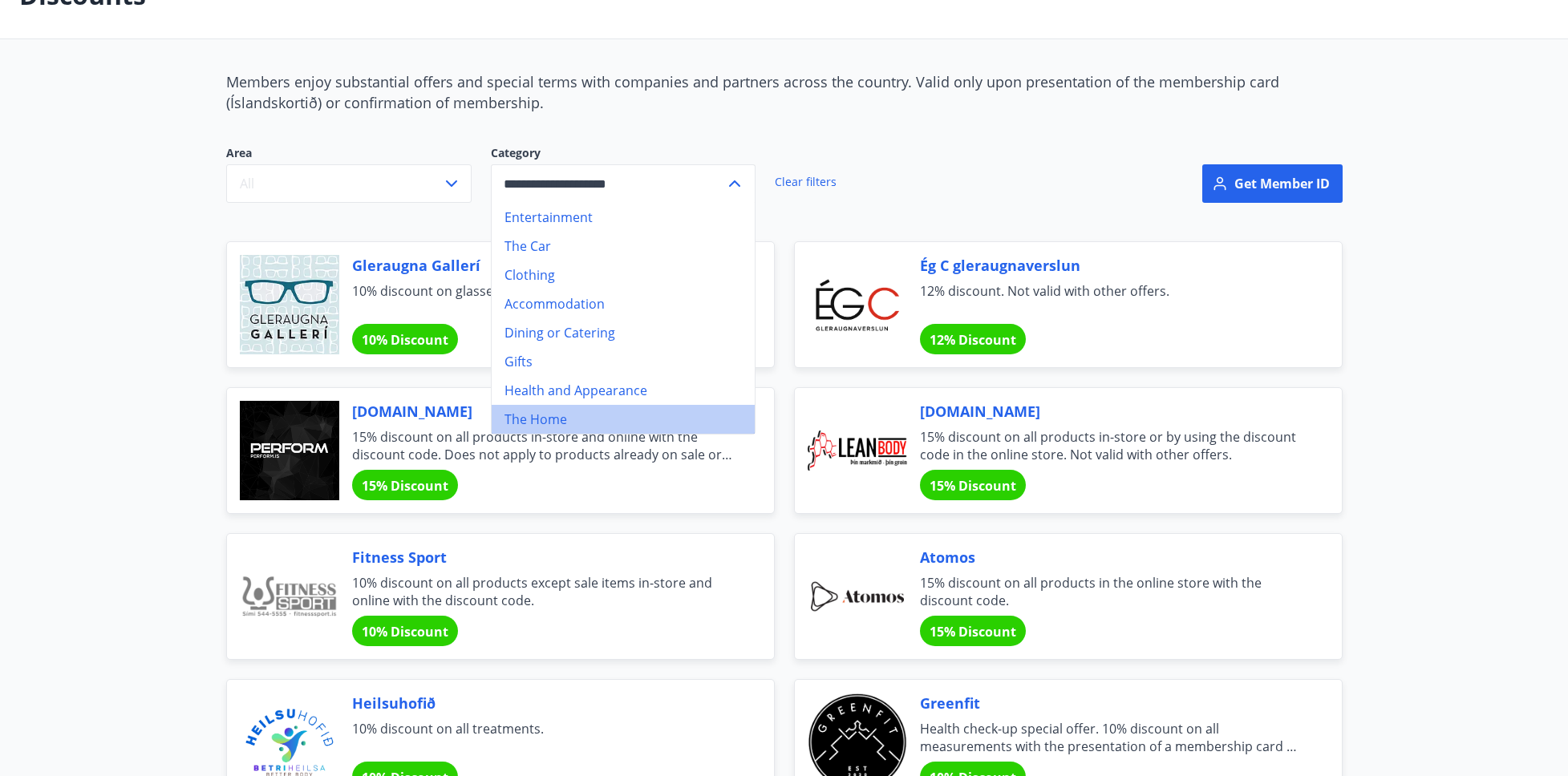
click at [548, 417] on li "The Home" at bounding box center [623, 420] width 263 height 29
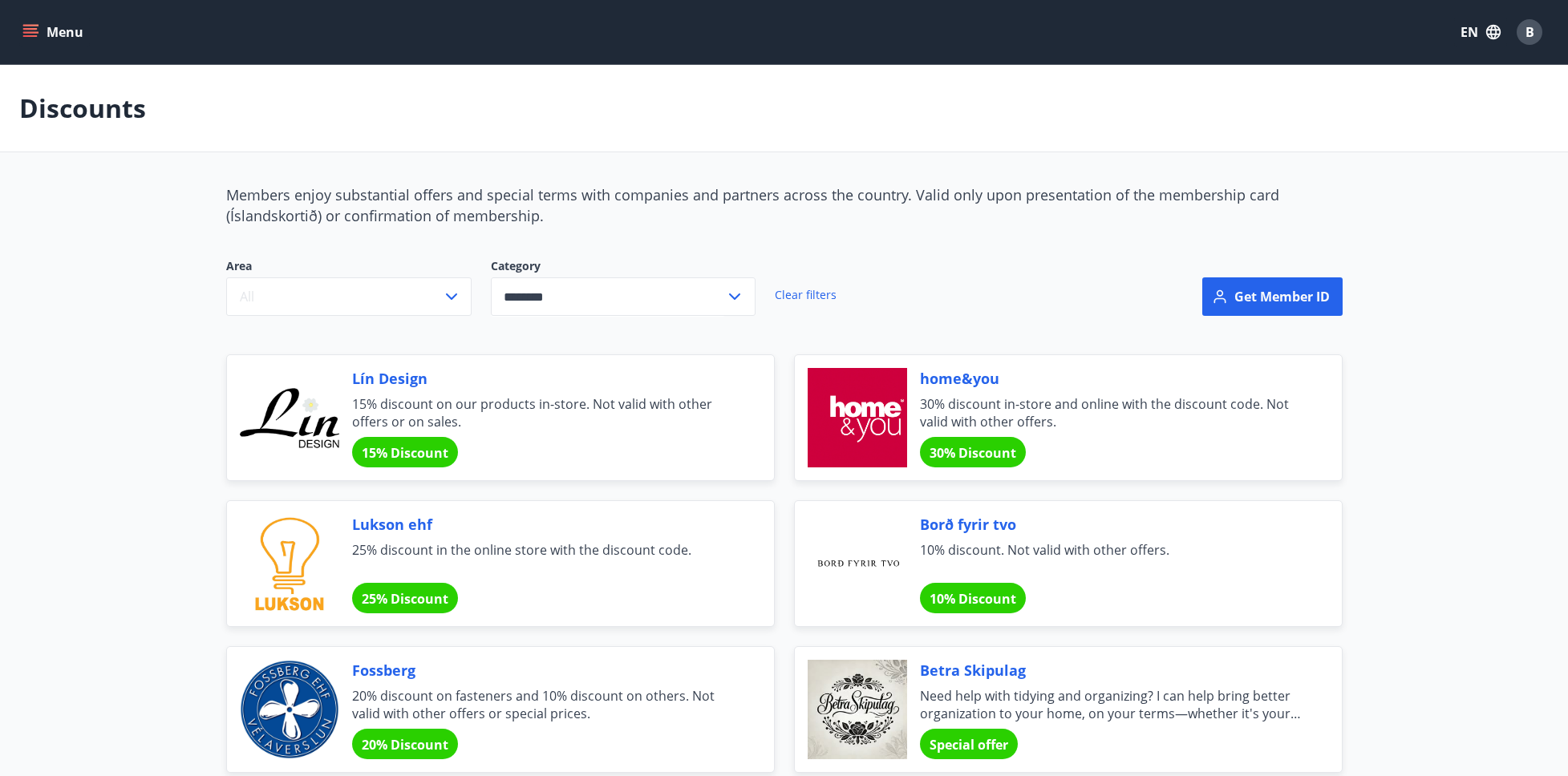
click at [650, 298] on input "********" at bounding box center [608, 297] width 234 height 39
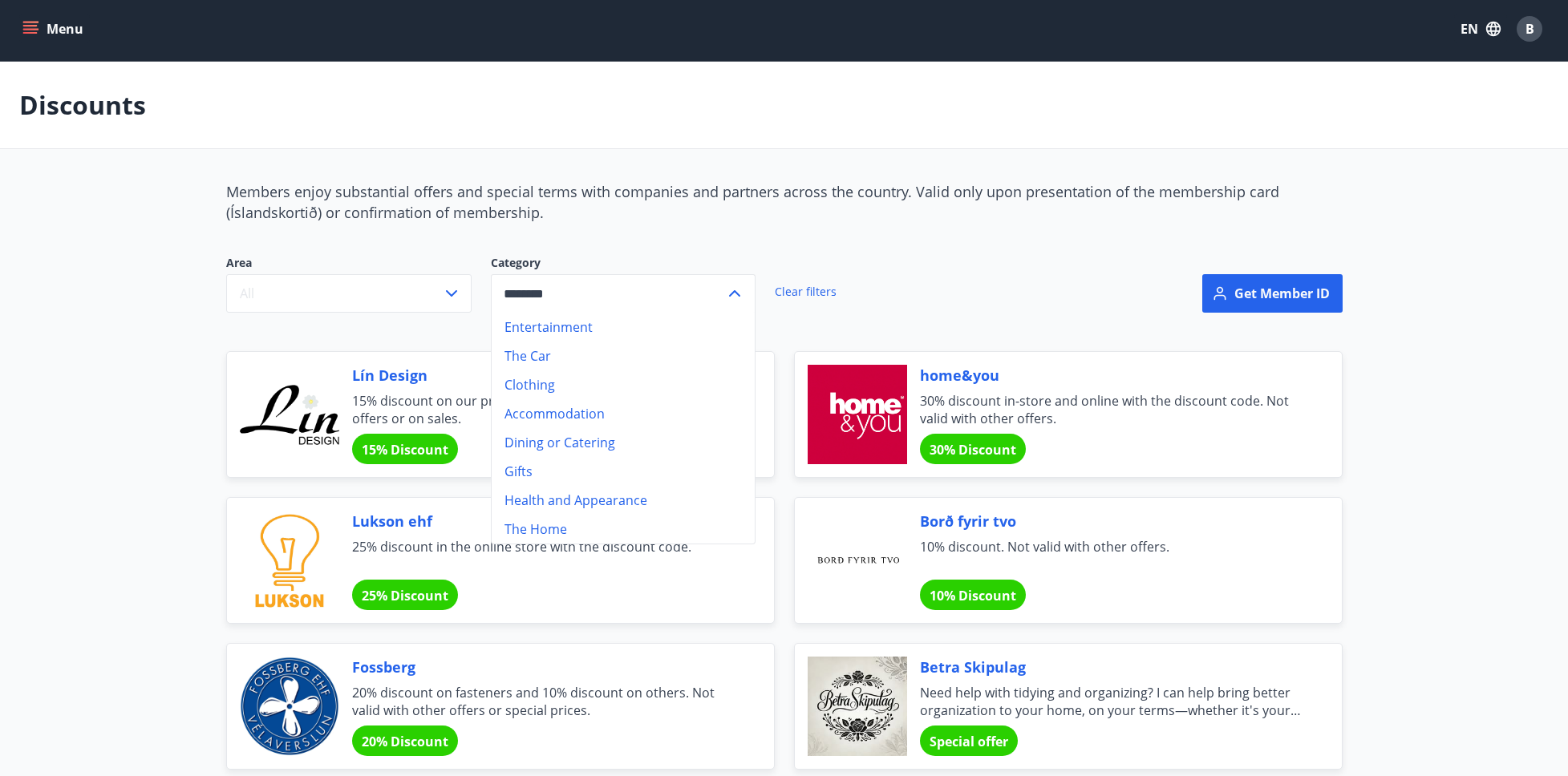
scroll to position [18, 0]
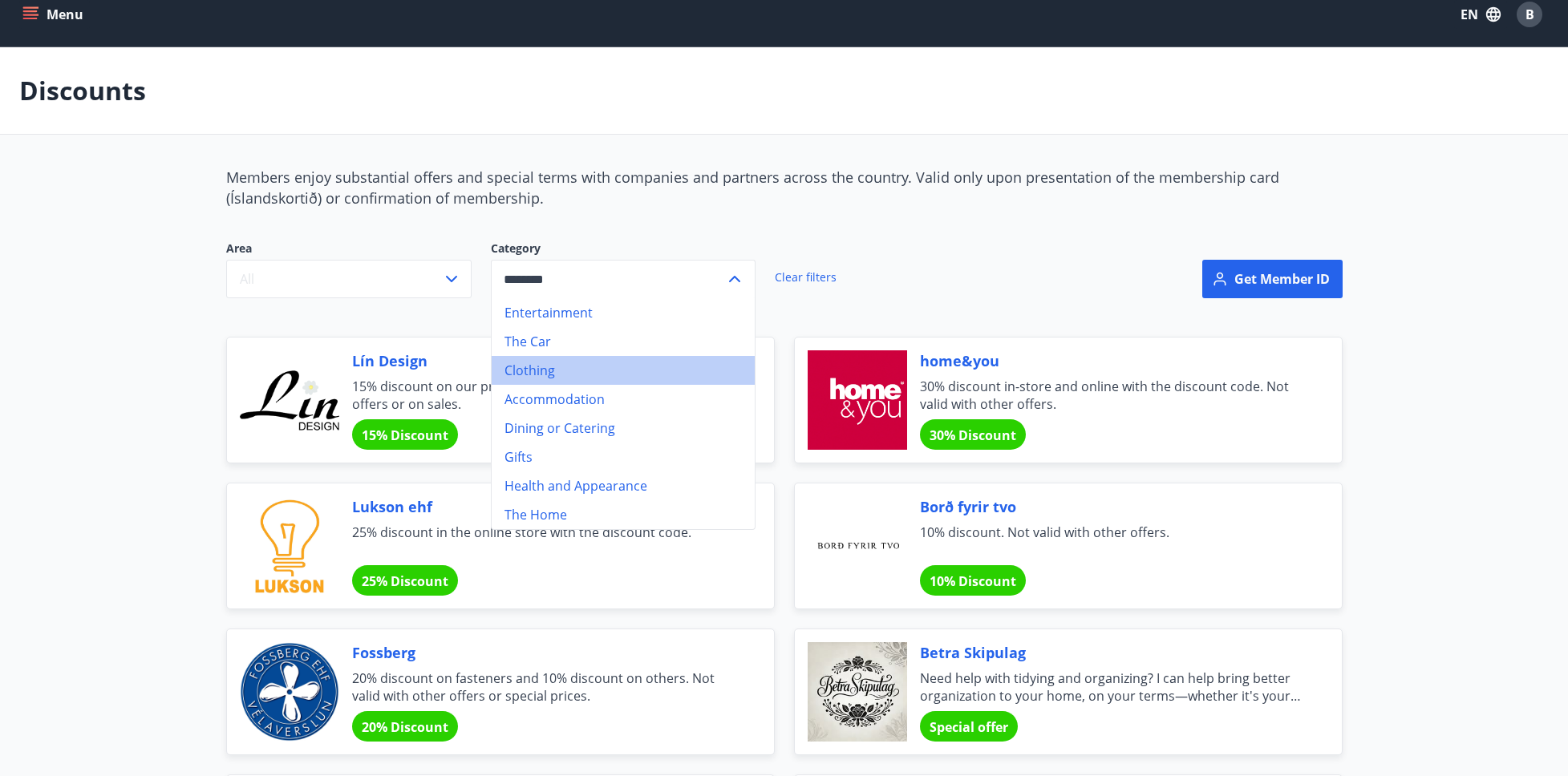
click at [562, 379] on li "Clothing" at bounding box center [623, 371] width 263 height 29
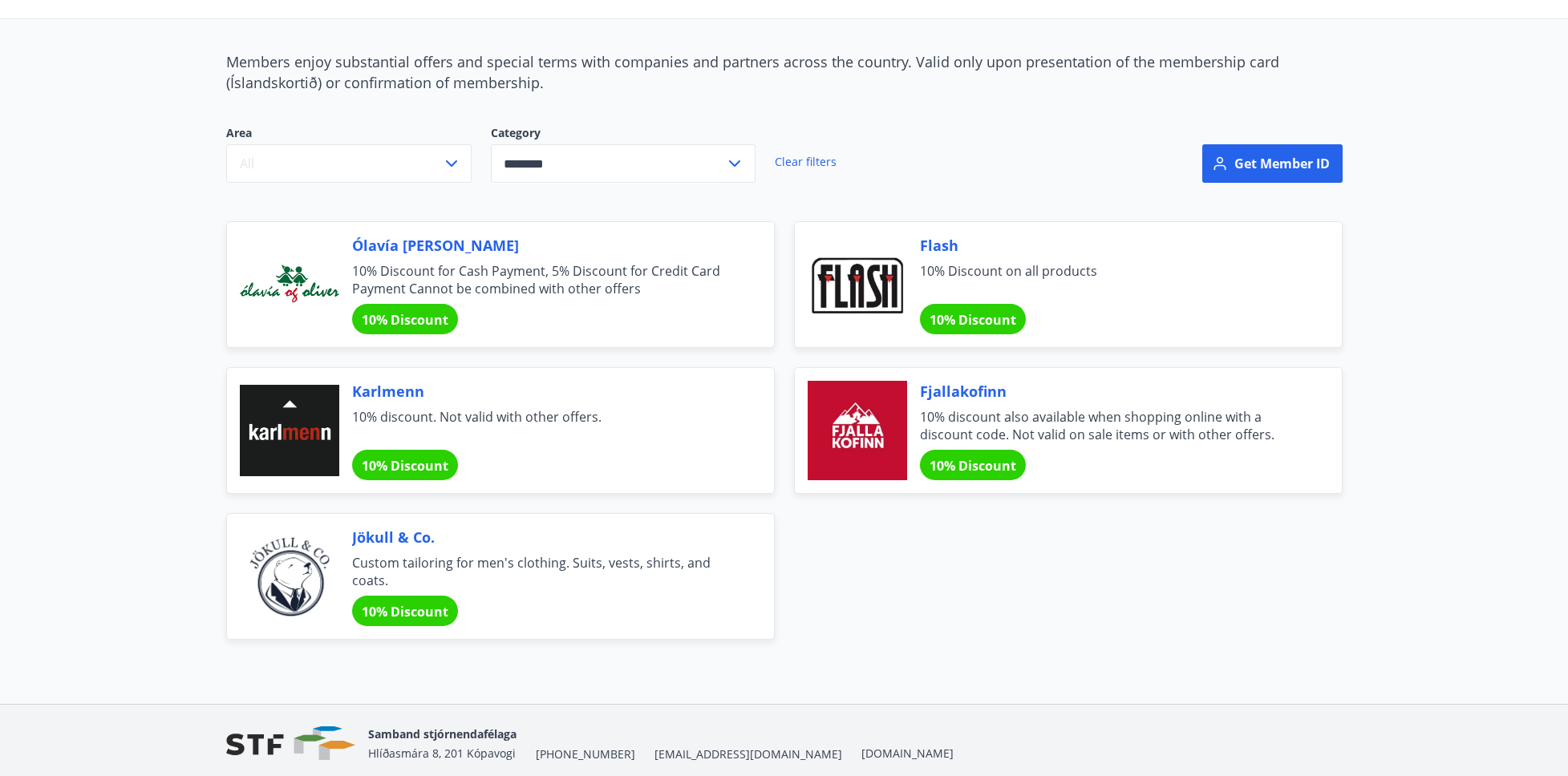
scroll to position [106, 0]
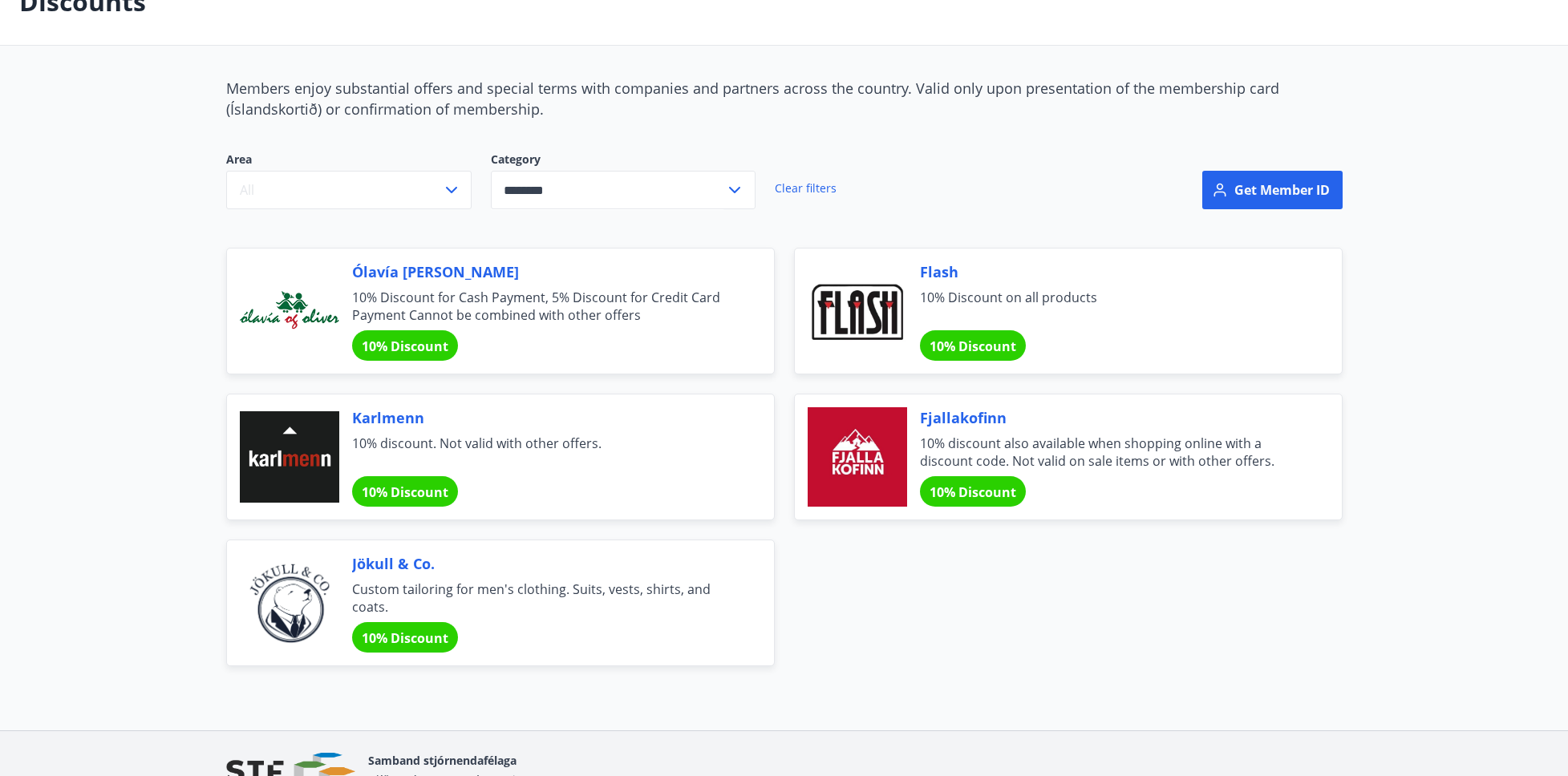
click at [737, 198] on icon at bounding box center [735, 190] width 19 height 19
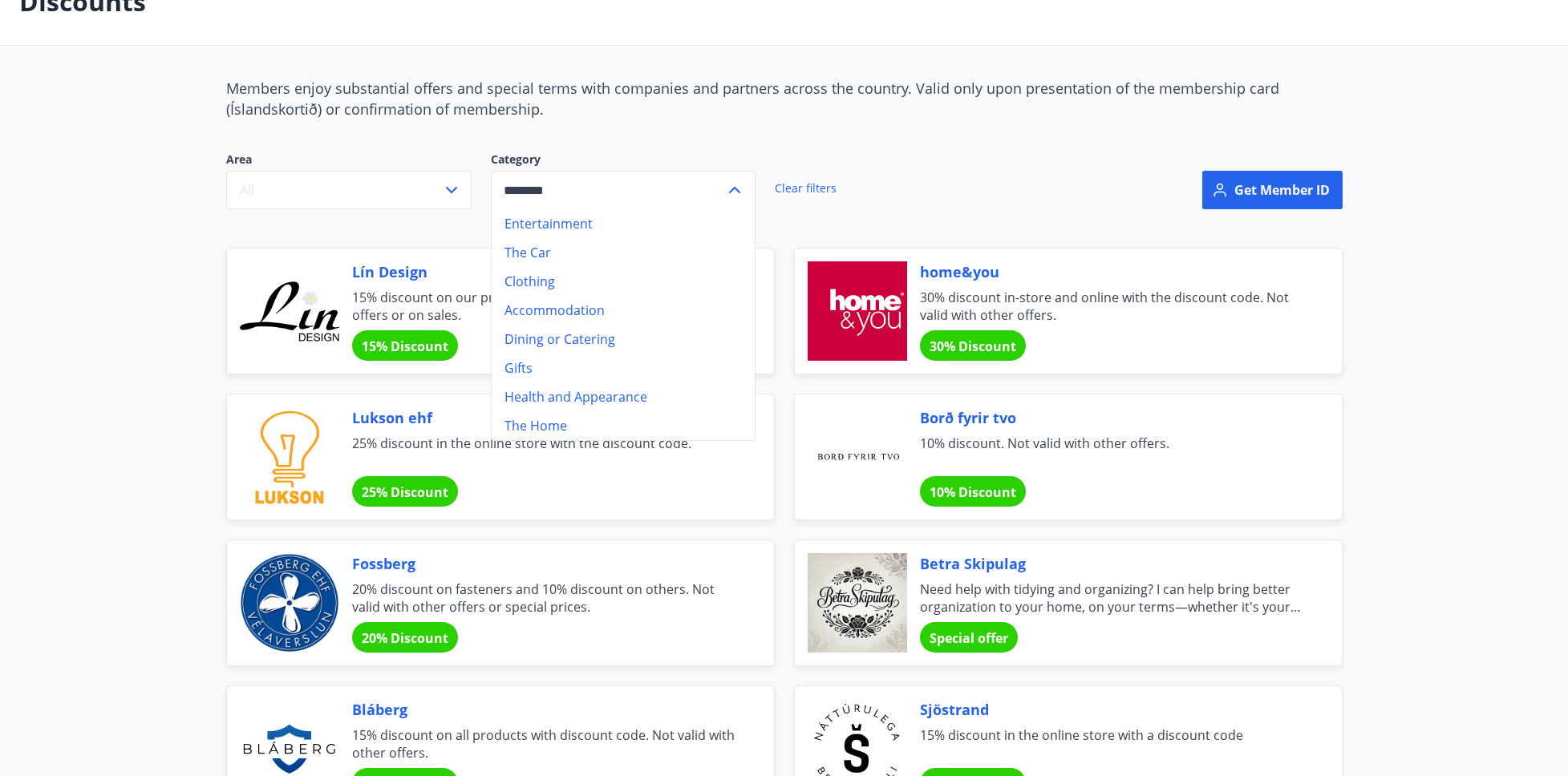
scroll to position [18, 0]
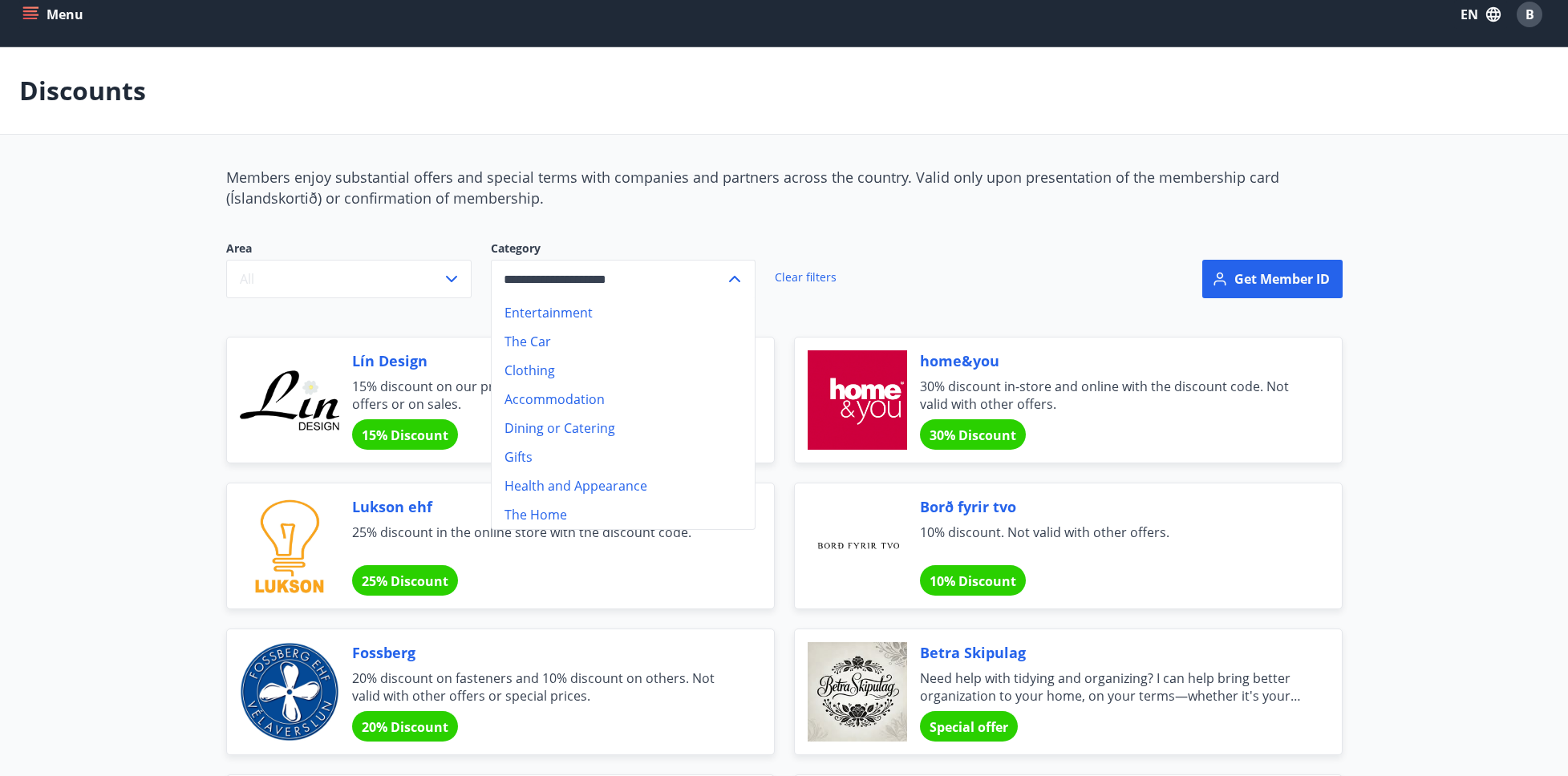
scroll to position [113, 0]
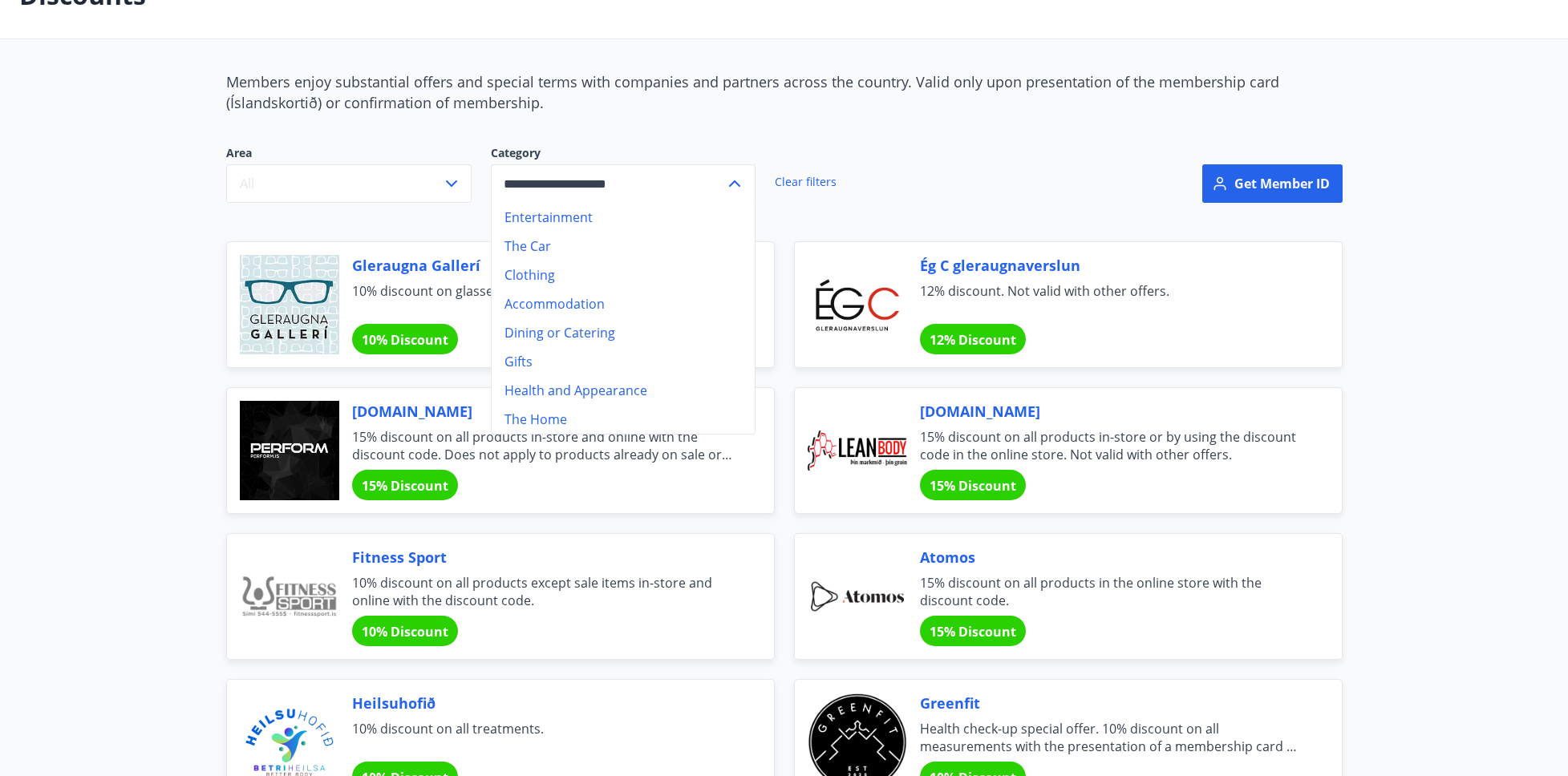
type input "*****"
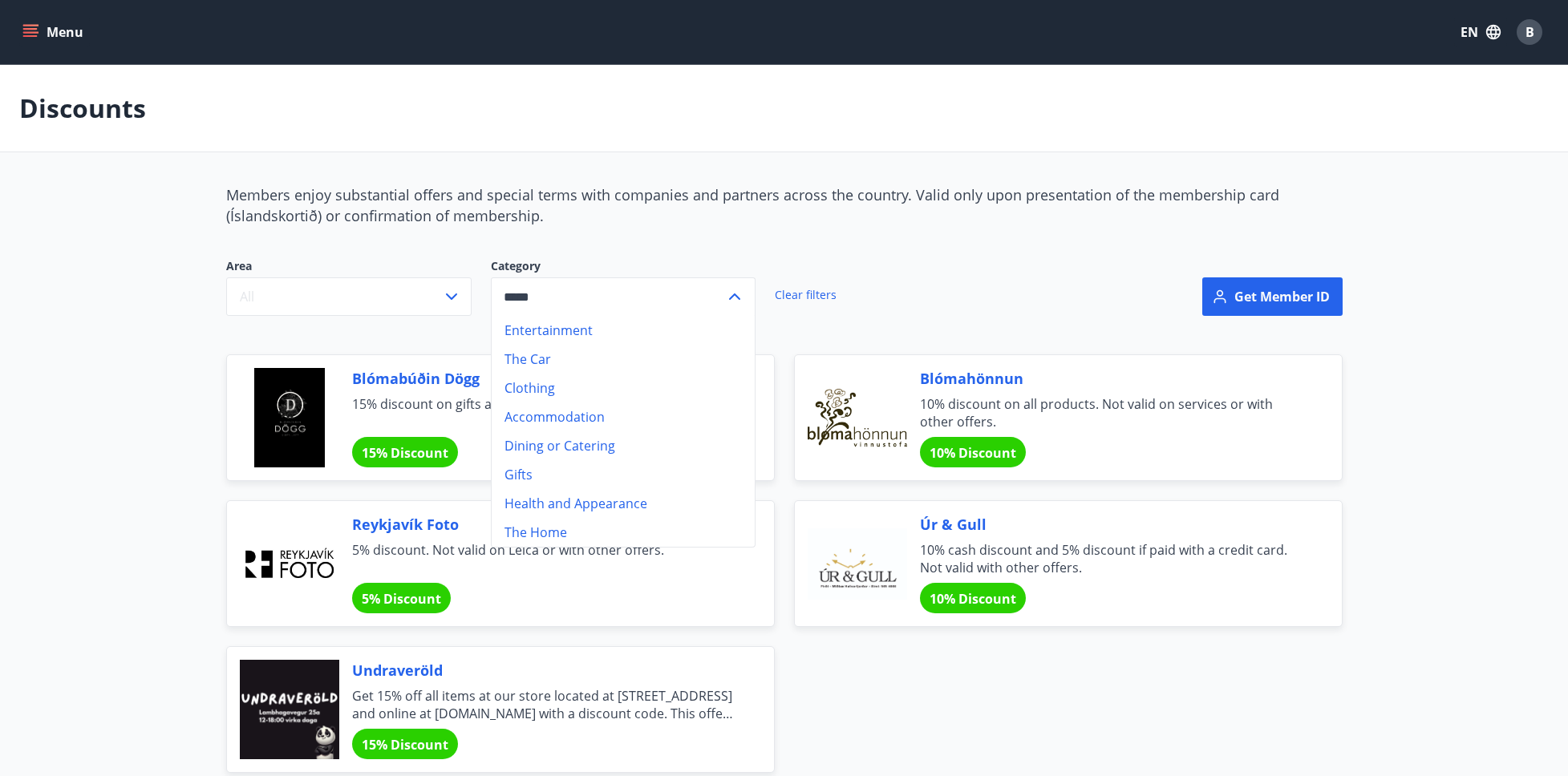
click at [32, 18] on button "Menu" at bounding box center [55, 32] width 71 height 29
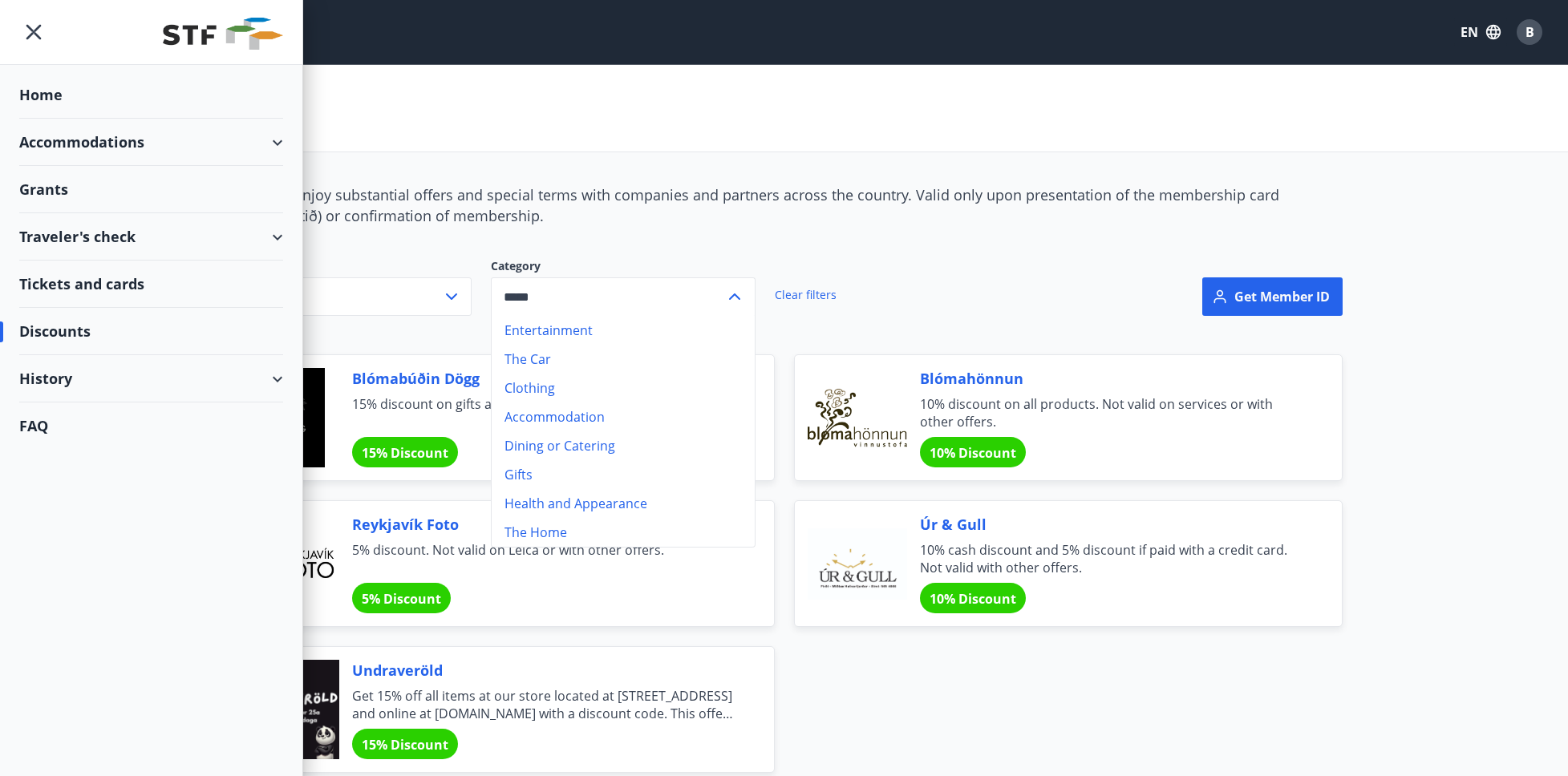
click at [40, 96] on div "Home" at bounding box center [151, 95] width 263 height 48
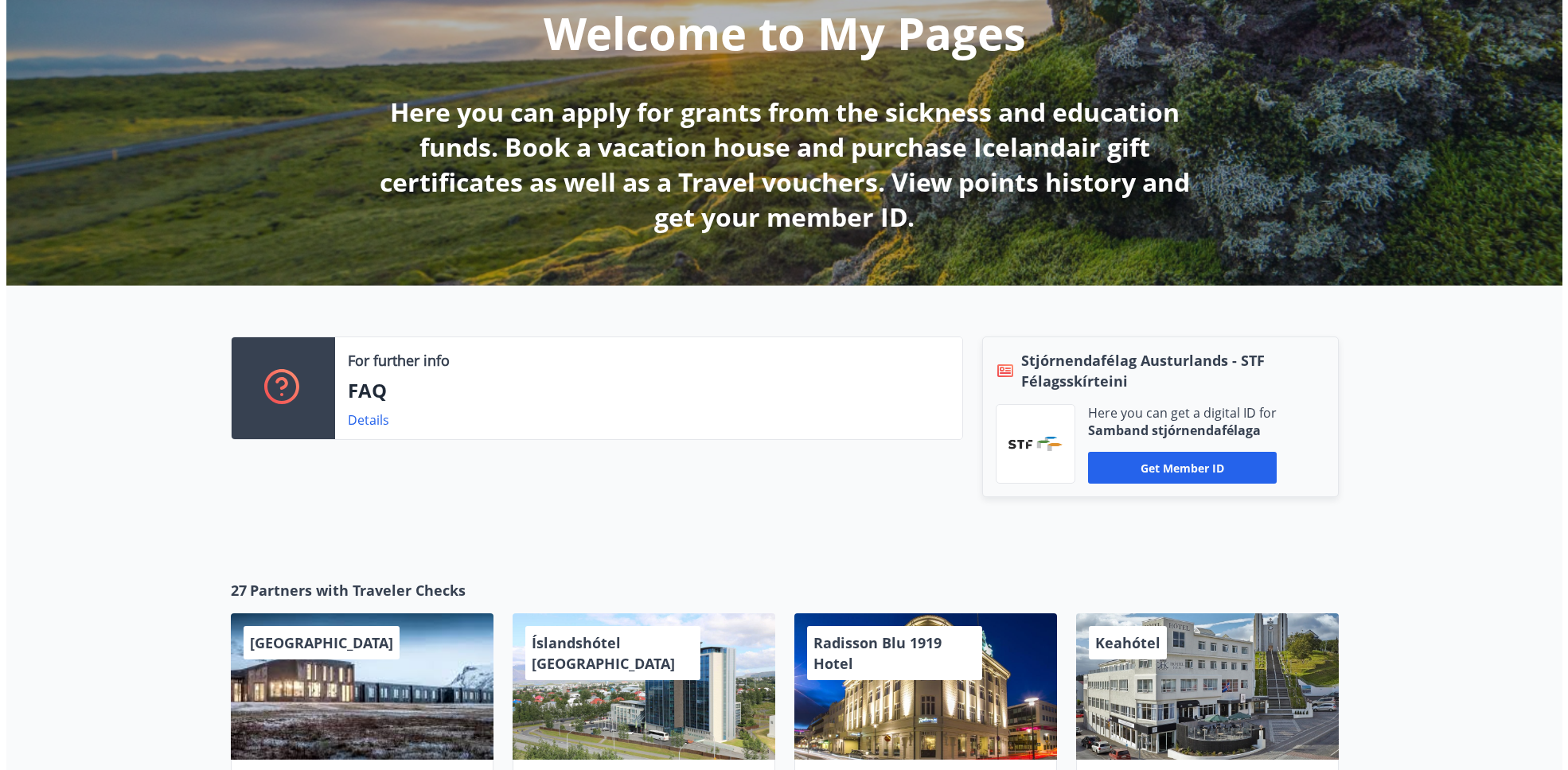
scroll to position [82, 0]
